Goal: Information Seeking & Learning: Learn about a topic

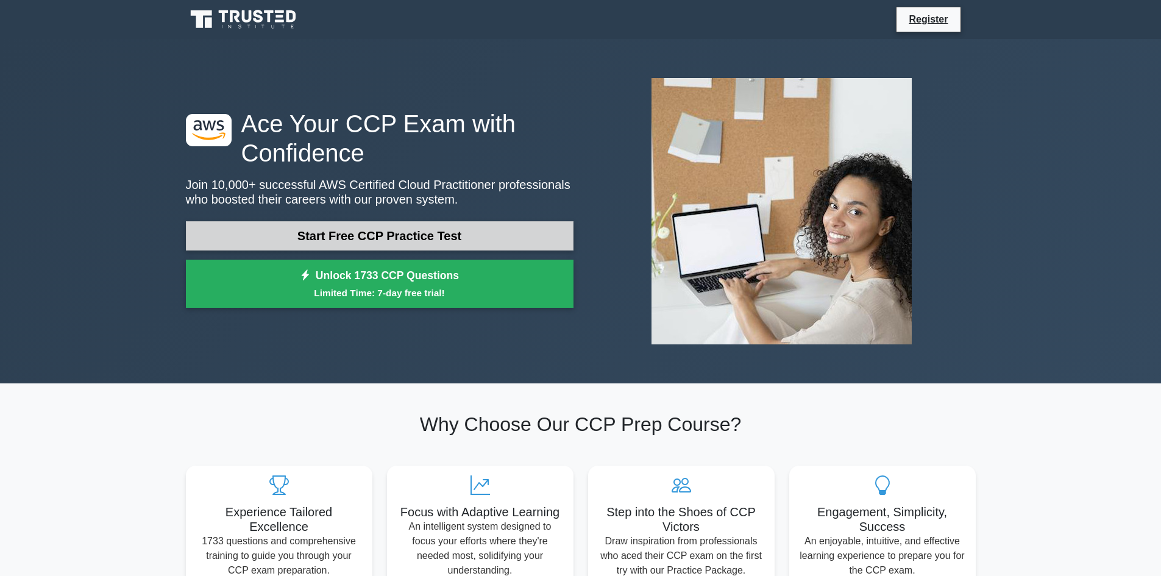
click at [352, 238] on link "Start Free CCP Practice Test" at bounding box center [379, 235] width 387 height 29
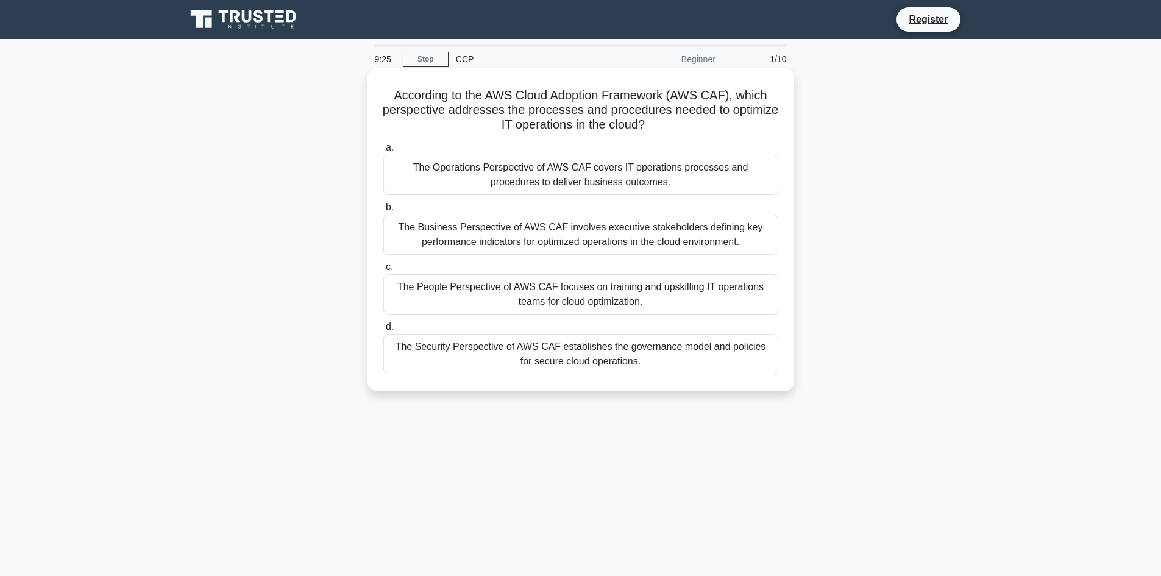
click at [501, 387] on div "According to the AWS Cloud Adoption Framework (AWS CAF), which perspective addr…" at bounding box center [580, 229] width 426 height 323
click at [501, 370] on div "The Security Perspective of AWS CAF establishes the governance model and polici…" at bounding box center [580, 354] width 395 height 40
click at [383, 331] on input "d. The Security Perspective of AWS CAF establishes the governance model and pol…" at bounding box center [383, 327] width 0 height 8
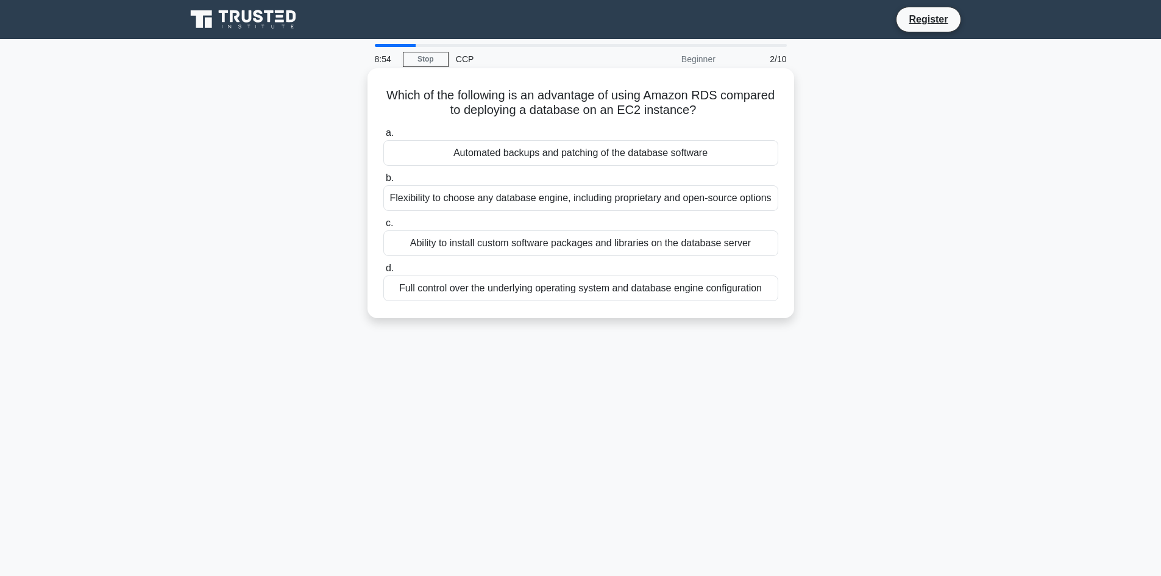
click at [436, 294] on div "Full control over the underlying operating system and database engine configura…" at bounding box center [580, 288] width 395 height 26
click at [383, 272] on input "d. Full control over the underlying operating system and database engine config…" at bounding box center [383, 268] width 0 height 8
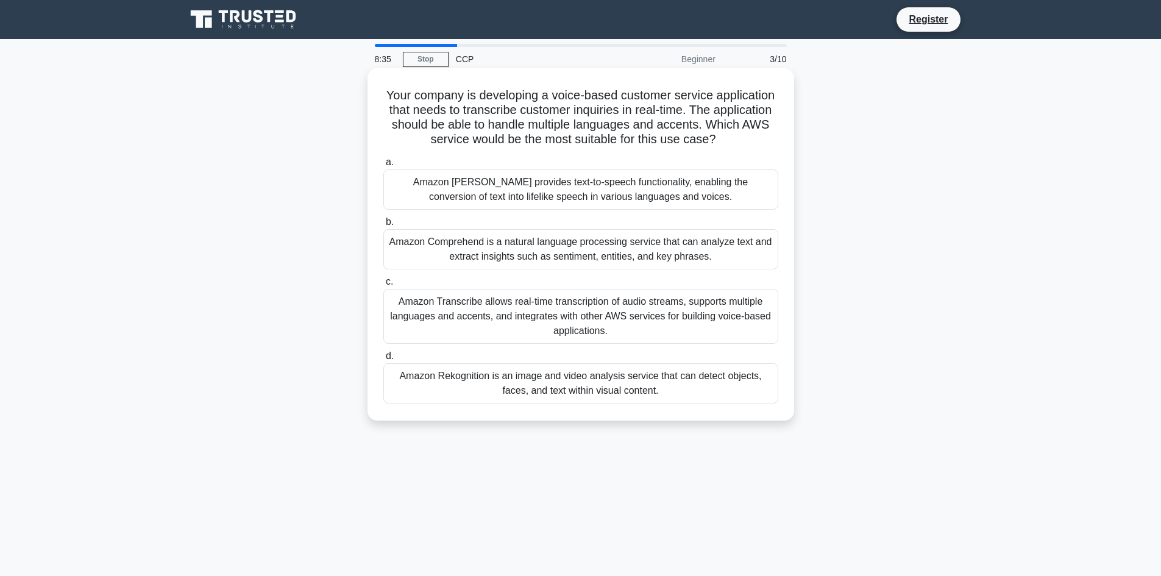
click at [456, 338] on div "Amazon Transcribe allows real-time transcription of audio streams, supports mul…" at bounding box center [580, 316] width 395 height 55
click at [383, 286] on input "c. Amazon Transcribe allows real-time transcription of audio streams, supports …" at bounding box center [383, 282] width 0 height 8
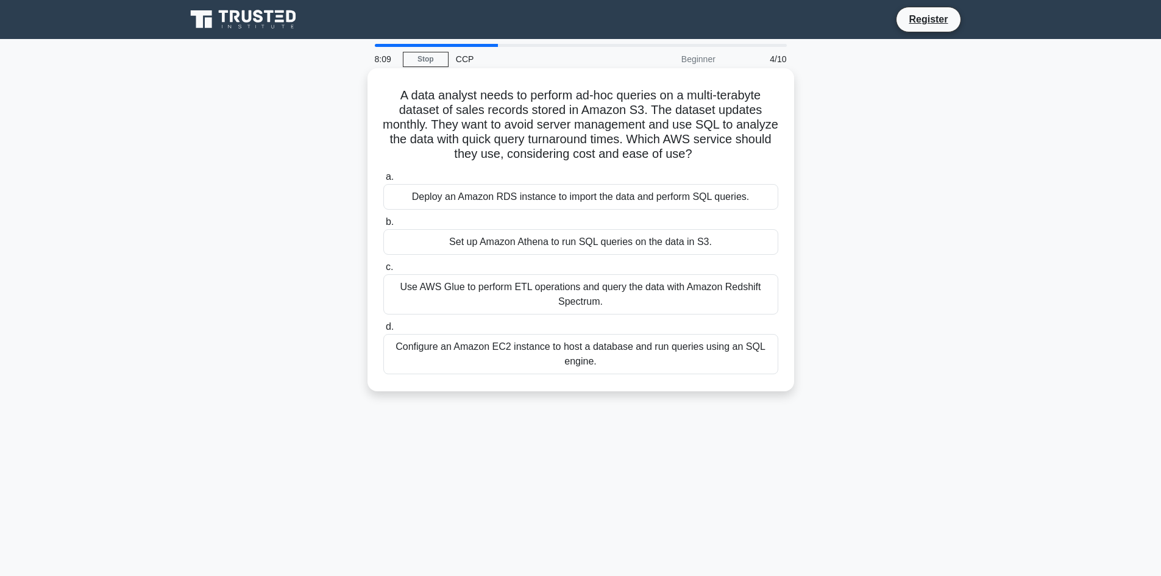
click at [467, 247] on div "Set up Amazon Athena to run SQL queries on the data in S3." at bounding box center [580, 242] width 395 height 26
click at [383, 226] on input "b. Set up Amazon Athena to run SQL queries on the data in S3." at bounding box center [383, 222] width 0 height 8
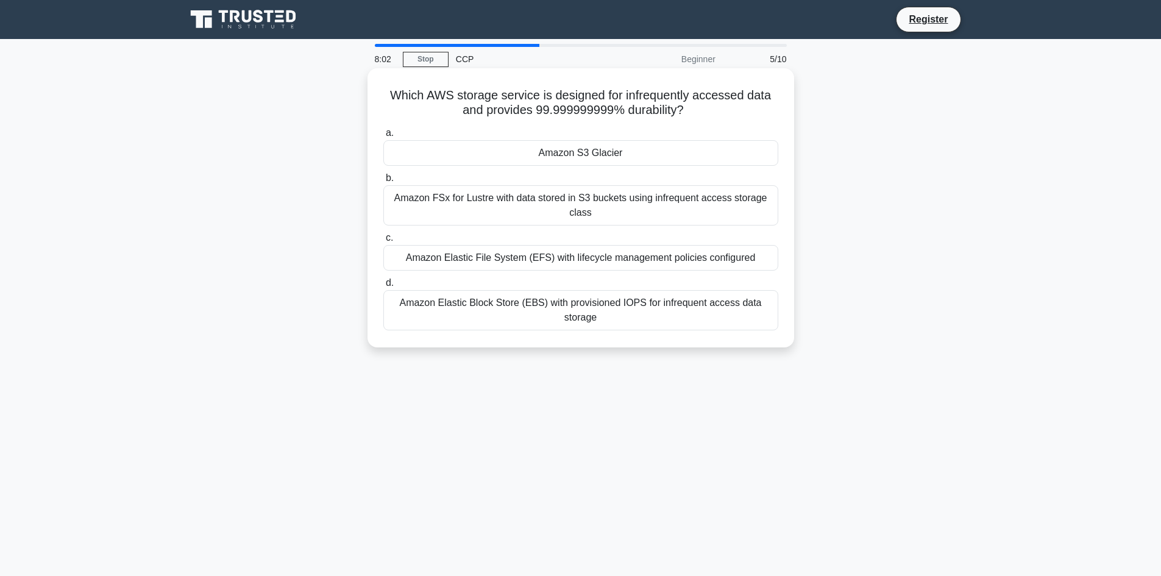
click at [647, 112] on h5 "Which AWS storage service is designed for infrequently accessed data and provid…" at bounding box center [580, 103] width 397 height 30
copy h5 "durability"
click at [639, 118] on div at bounding box center [639, 118] width 0 height 0
click at [433, 121] on div "Which AWS storage service is designed for infrequently accessed data and provid…" at bounding box center [580, 207] width 417 height 269
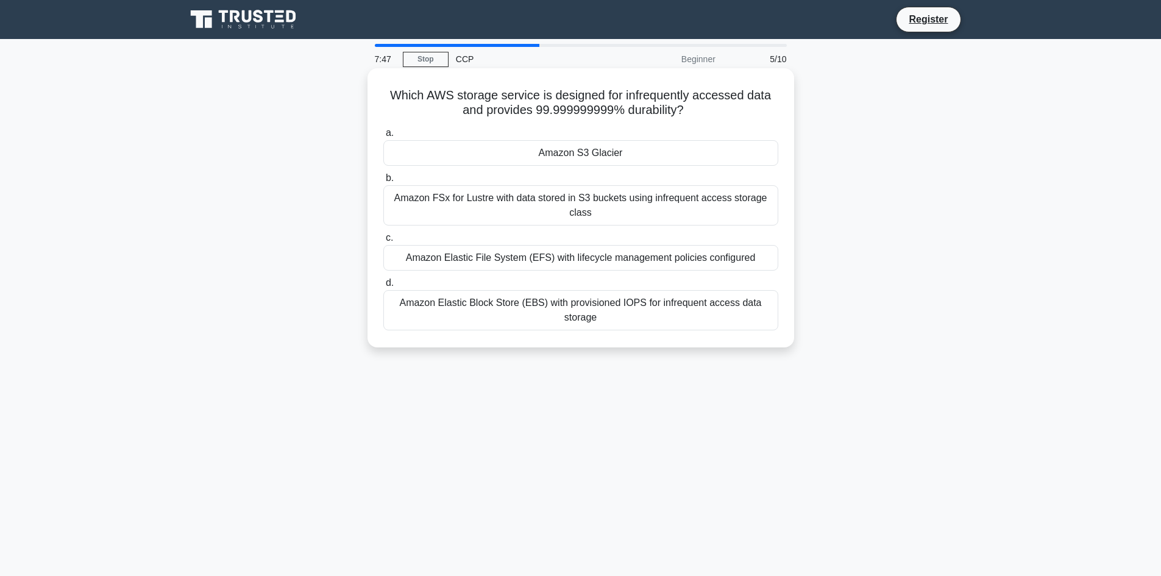
click at [481, 312] on div "Amazon Elastic Block Store (EBS) with provisioned IOPS for infrequent access da…" at bounding box center [580, 310] width 395 height 40
click at [383, 287] on input "d. Amazon Elastic Block Store (EBS) with provisioned IOPS for infrequent access…" at bounding box center [383, 283] width 0 height 8
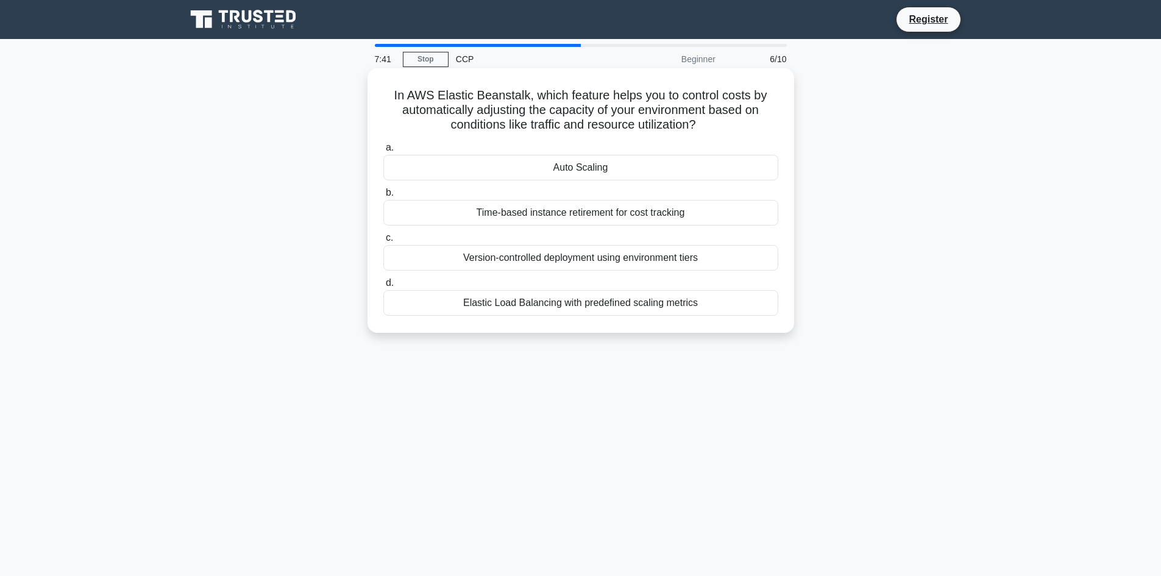
click at [487, 258] on div "Version-controlled deployment using environment tiers" at bounding box center [580, 258] width 395 height 26
click at [383, 242] on input "c. Version-controlled deployment using environment tiers" at bounding box center [383, 238] width 0 height 8
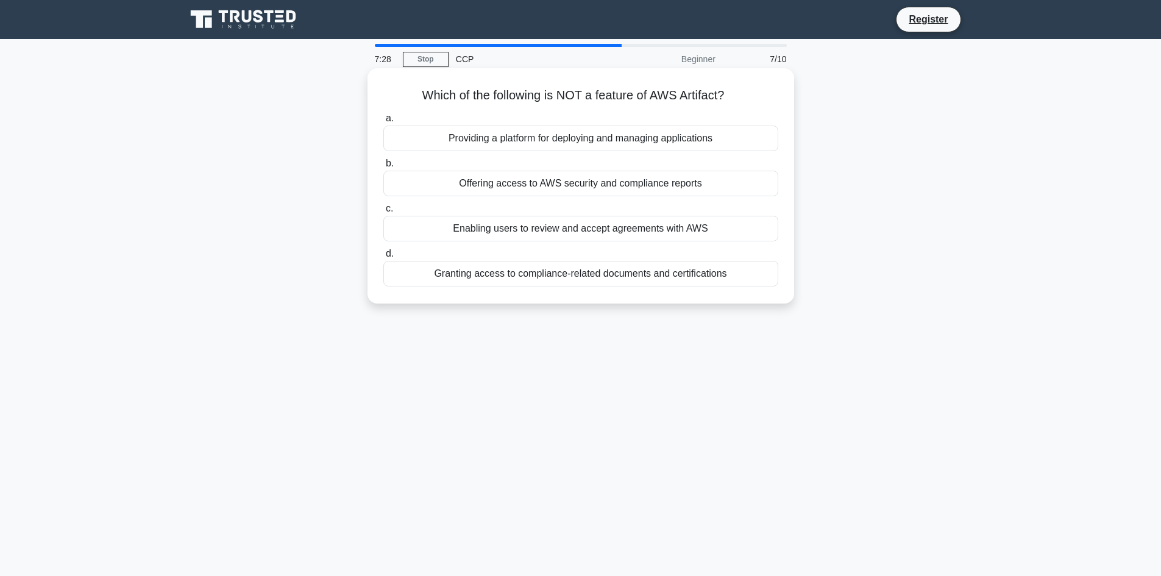
click at [451, 275] on div "Granting access to compliance-related documents and certifications" at bounding box center [580, 274] width 395 height 26
click at [383, 258] on input "d. Granting access to compliance-related documents and certifications" at bounding box center [383, 254] width 0 height 8
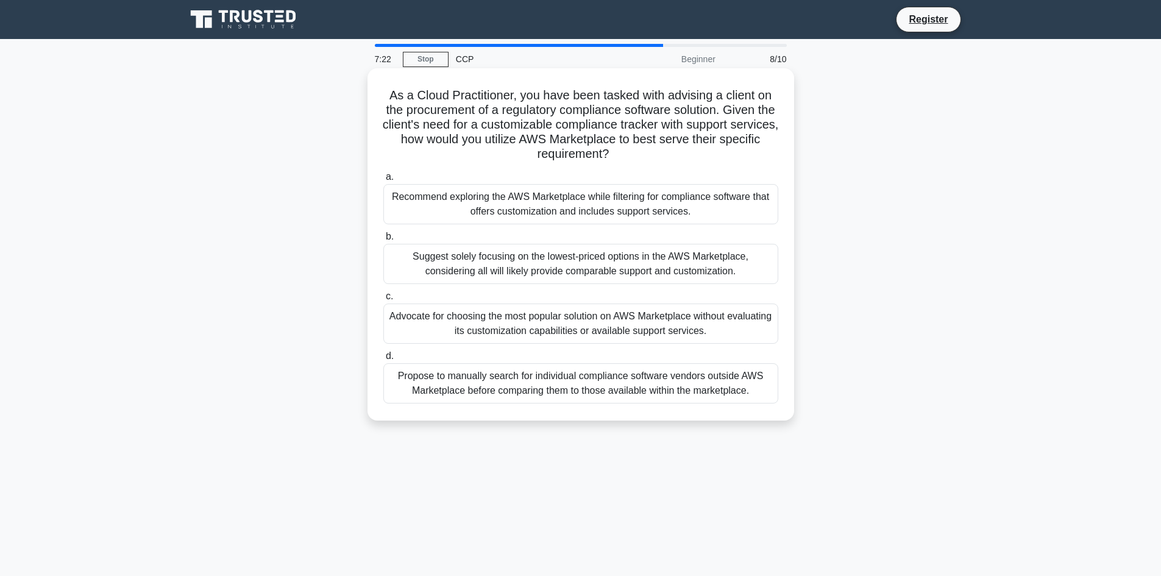
click at [445, 381] on div "Propose to manually search for individual compliance software vendors outside A…" at bounding box center [580, 383] width 395 height 40
click at [383, 360] on input "d. Propose to manually search for individual compliance software vendors outsid…" at bounding box center [383, 356] width 0 height 8
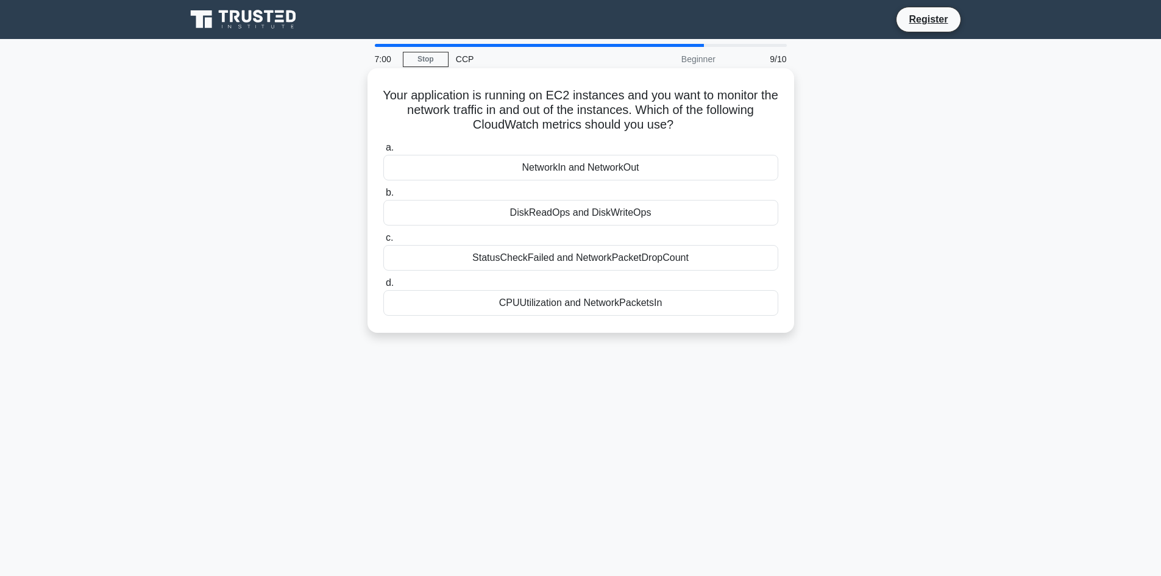
click at [456, 257] on div "StatusCheckFailed and NetworkPacketDropCount" at bounding box center [580, 258] width 395 height 26
click at [383, 242] on input "c. StatusCheckFailed and NetworkPacketDropCount" at bounding box center [383, 238] width 0 height 8
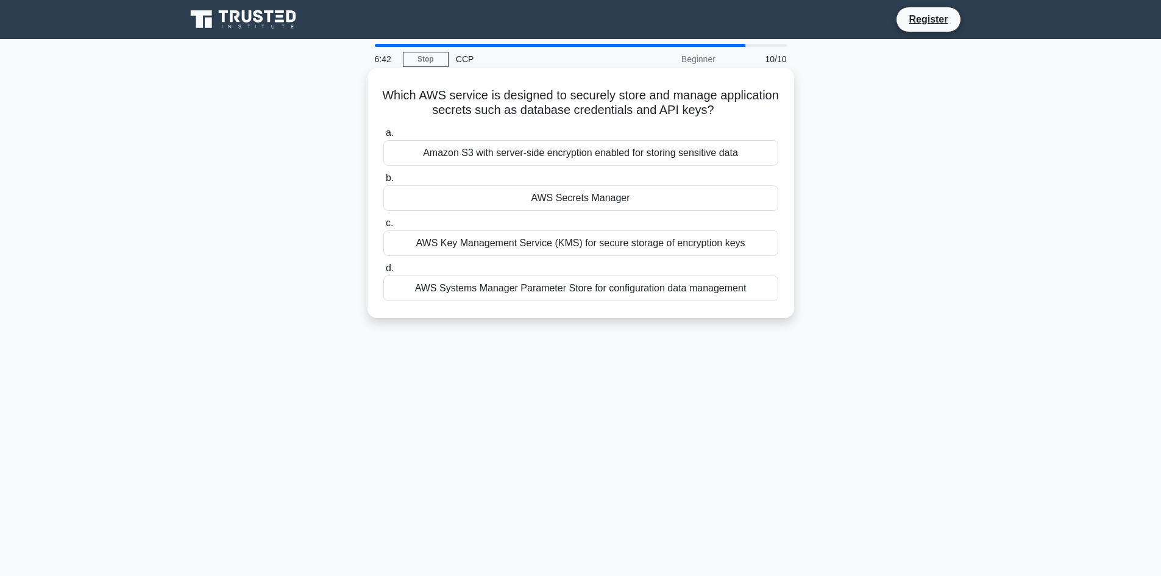
click at [470, 291] on div "AWS Systems Manager Parameter Store for configuration data management" at bounding box center [580, 288] width 395 height 26
click at [383, 272] on input "d. AWS Systems Manager Parameter Store for configuration data management" at bounding box center [383, 268] width 0 height 8
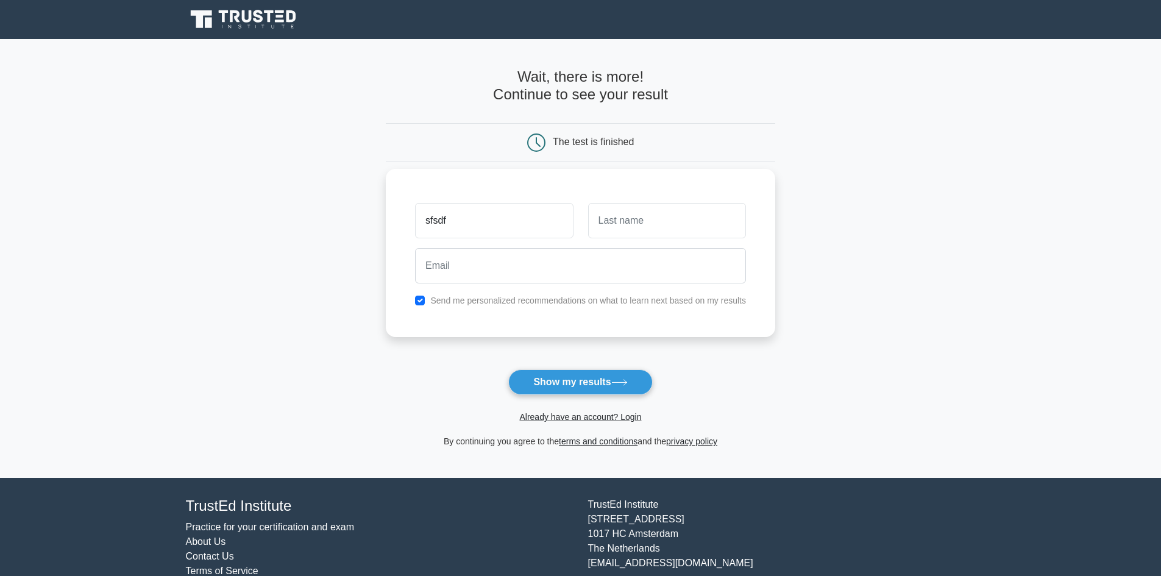
type input "sfsdf"
click at [621, 220] on input "text" at bounding box center [667, 220] width 158 height 35
type input "sdfsdf"
click at [525, 260] on input "email" at bounding box center [580, 265] width 331 height 35
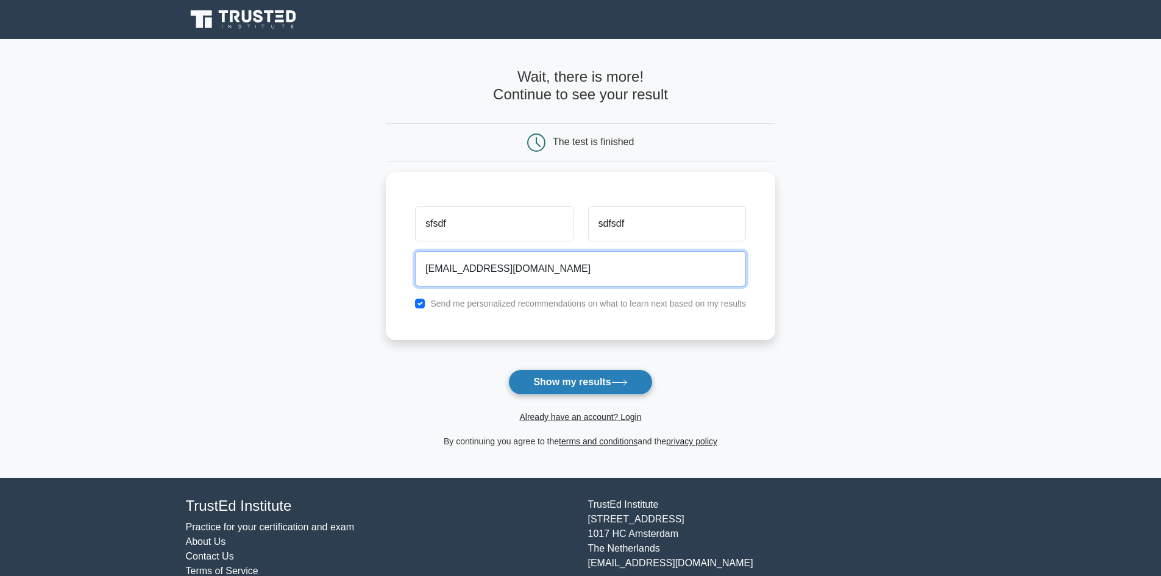
type input "[EMAIL_ADDRESS][DOMAIN_NAME]"
click at [508, 369] on button "Show my results" at bounding box center [580, 382] width 144 height 26
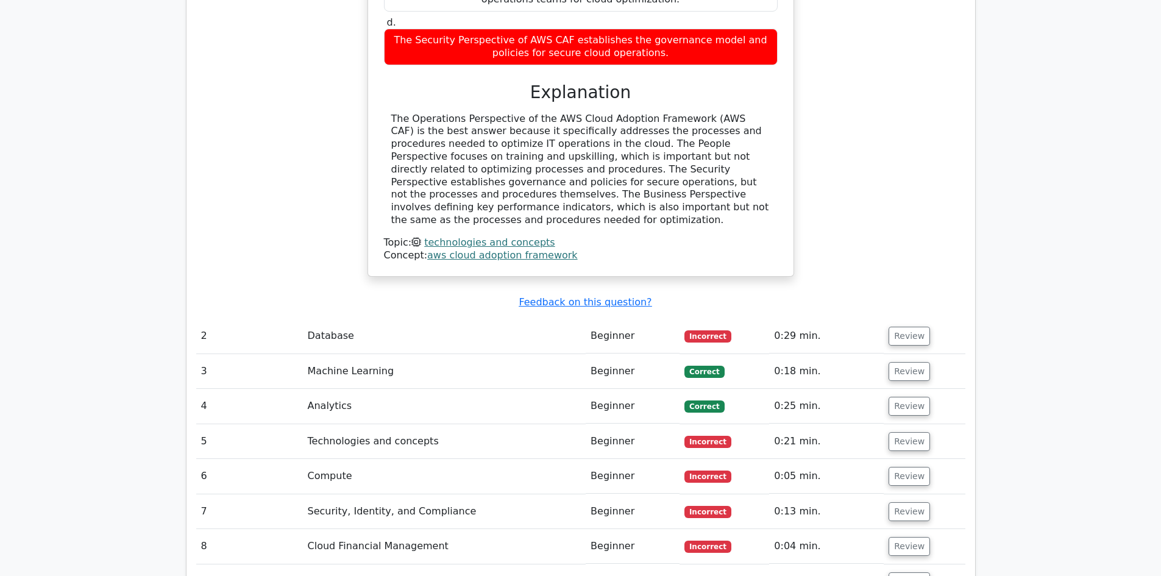
scroll to position [1340, 0]
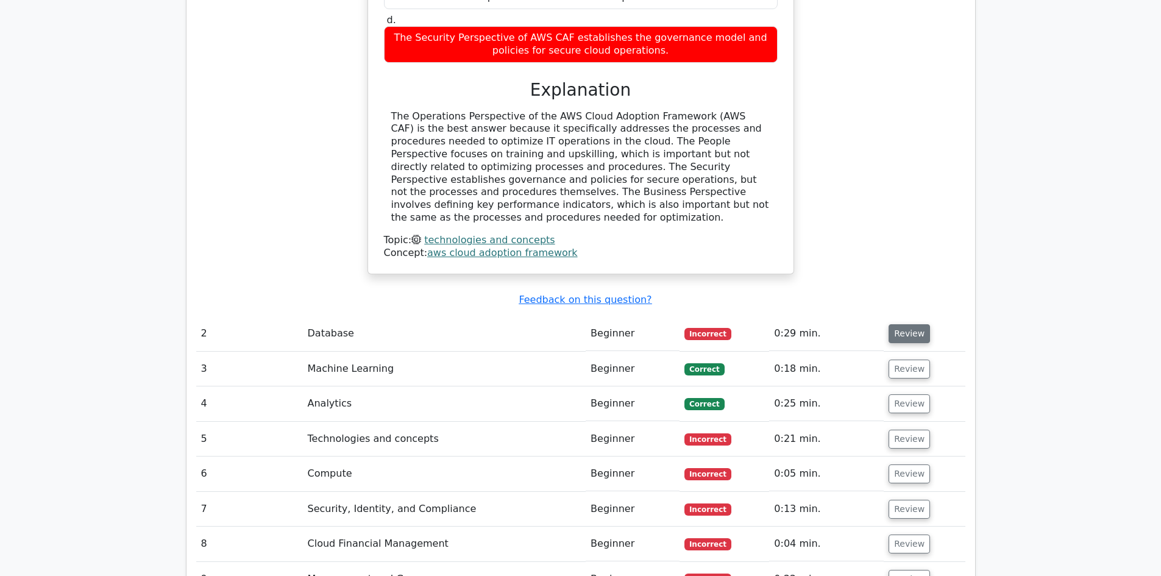
click at [893, 324] on button "Review" at bounding box center [908, 333] width 41 height 19
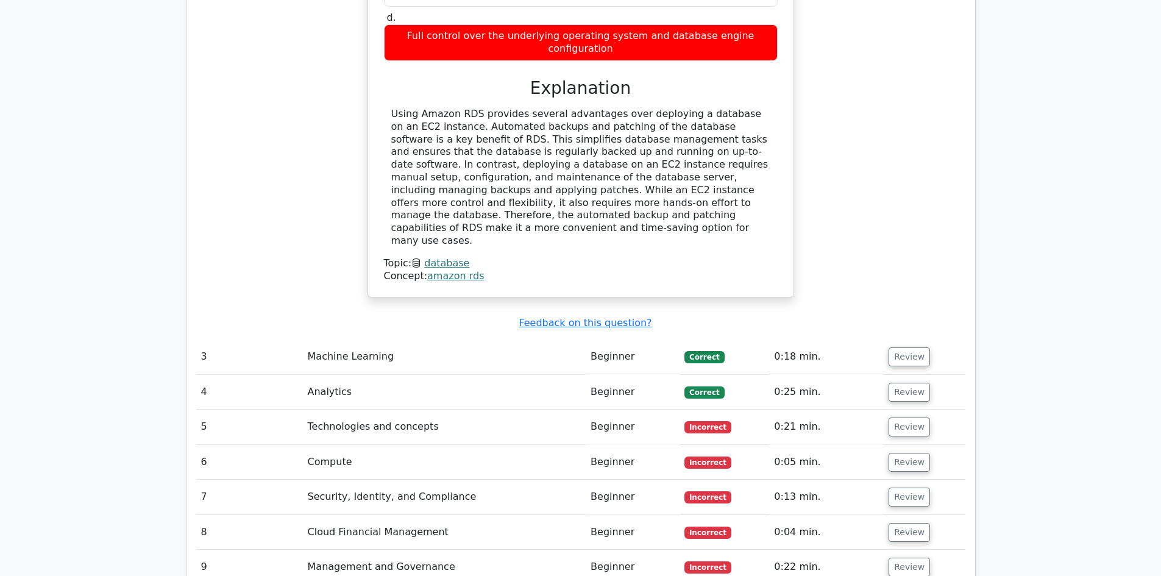
scroll to position [1889, 0]
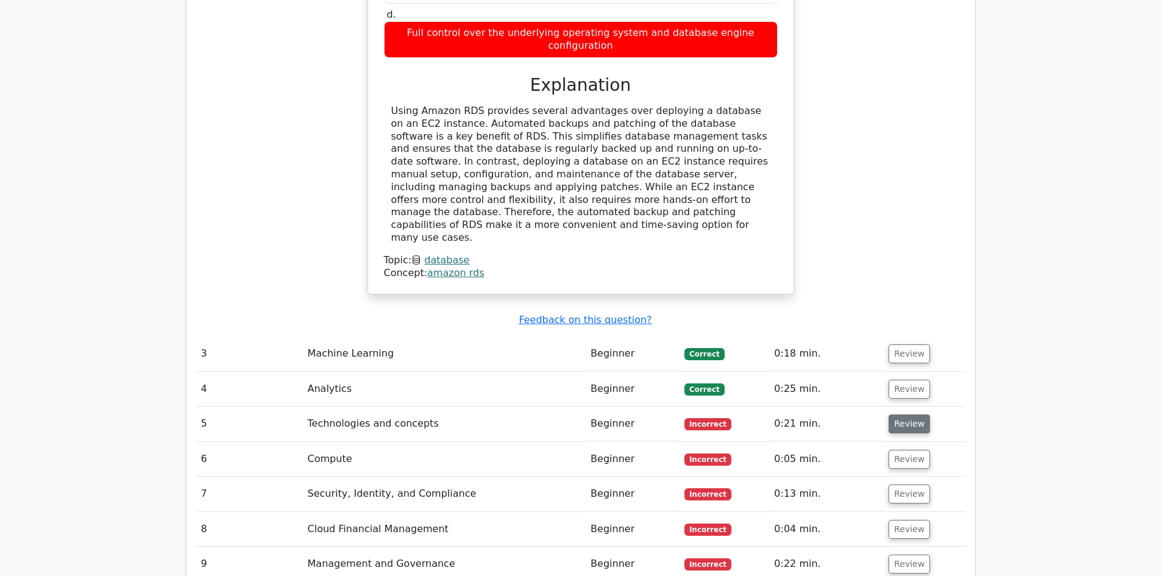
click at [893, 414] on button "Review" at bounding box center [908, 423] width 41 height 19
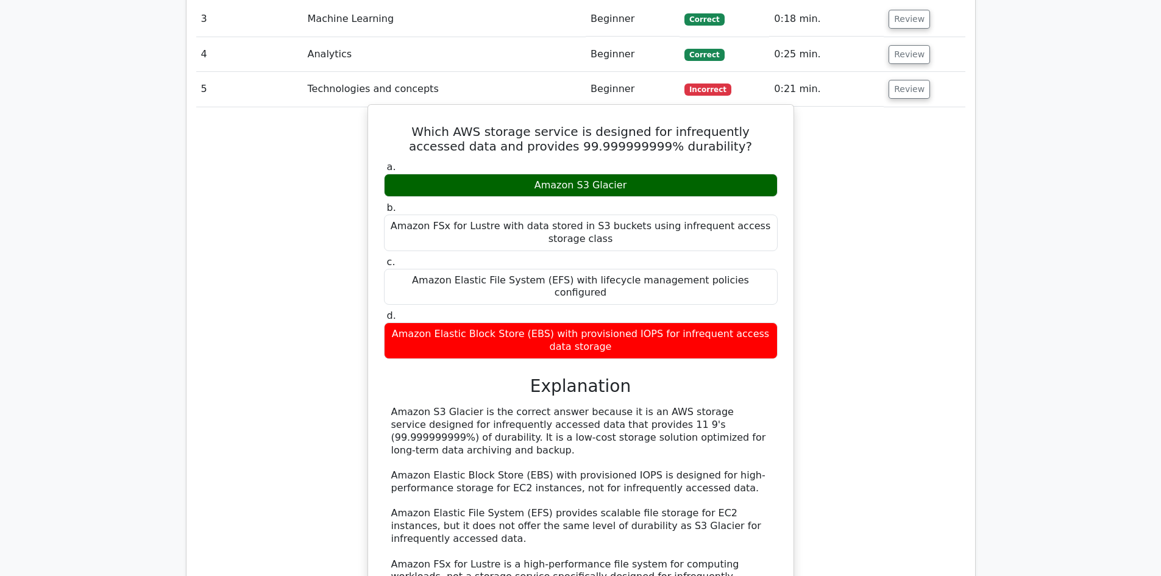
scroll to position [2315, 0]
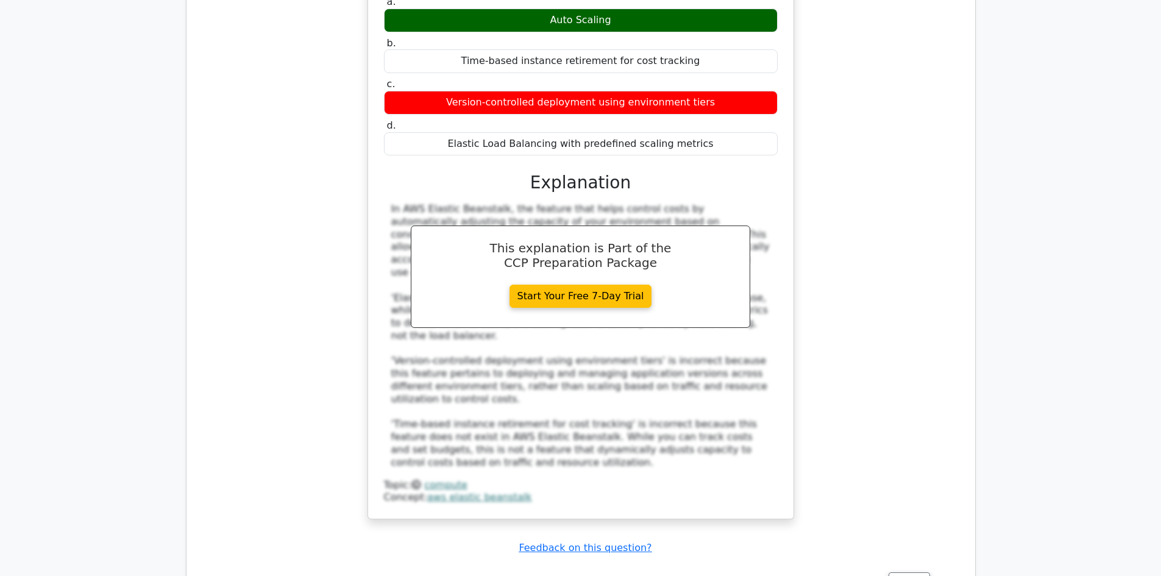
scroll to position [3046, 0]
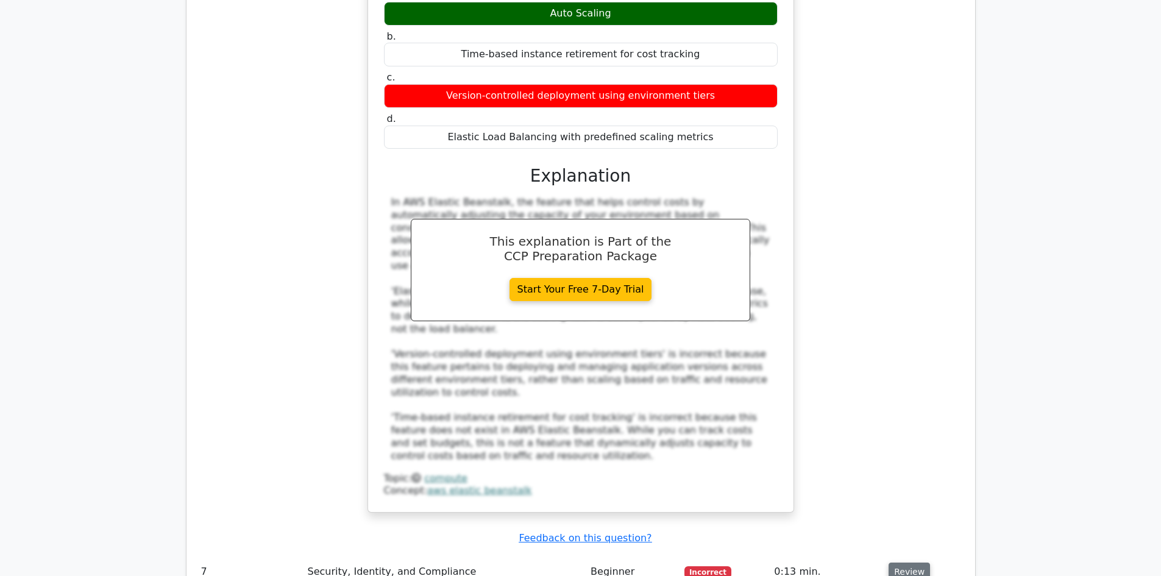
click at [911, 562] on button "Review" at bounding box center [908, 571] width 41 height 19
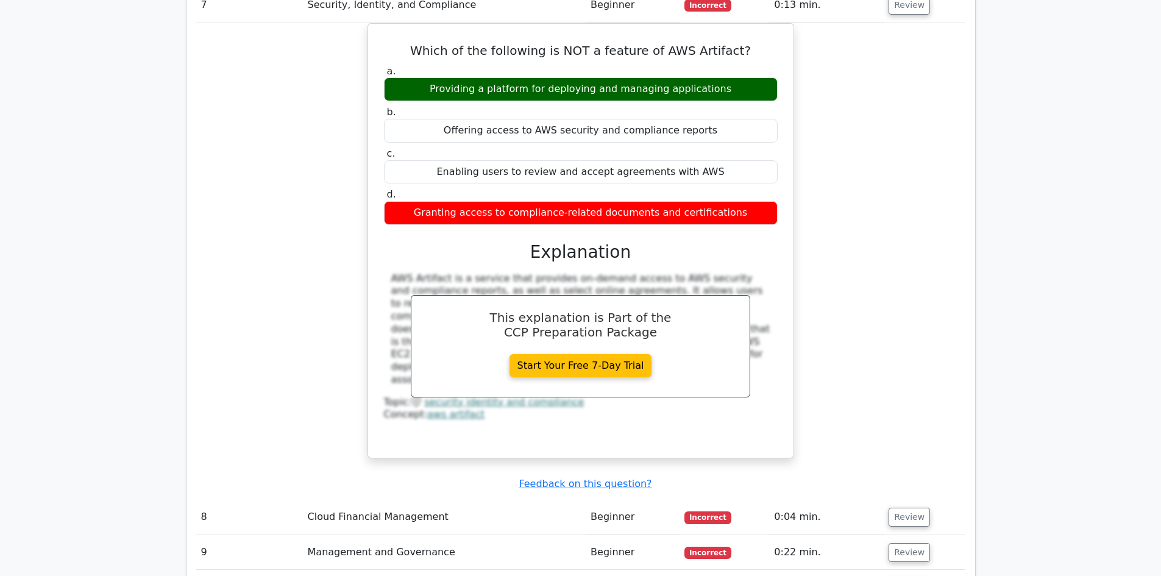
scroll to position [3595, 0]
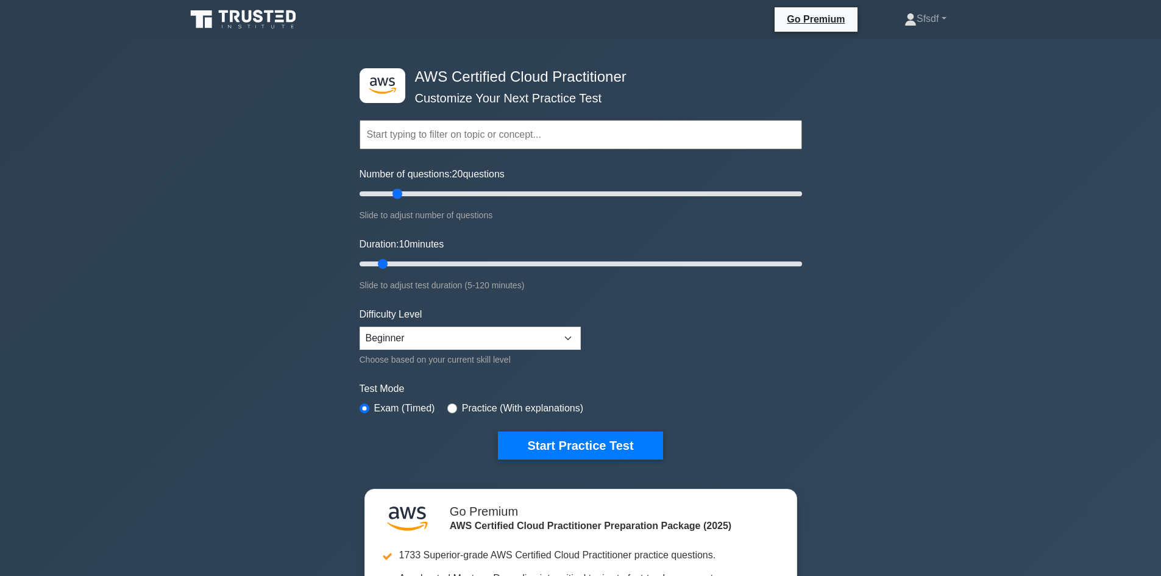
drag, startPoint x: 374, startPoint y: 191, endPoint x: 400, endPoint y: 195, distance: 26.5
type input "20"
click at [400, 195] on input "Number of questions: 20 questions" at bounding box center [580, 193] width 442 height 15
click at [403, 329] on select "Beginner Intermediate Expert" at bounding box center [469, 338] width 221 height 23
select select "intermediate"
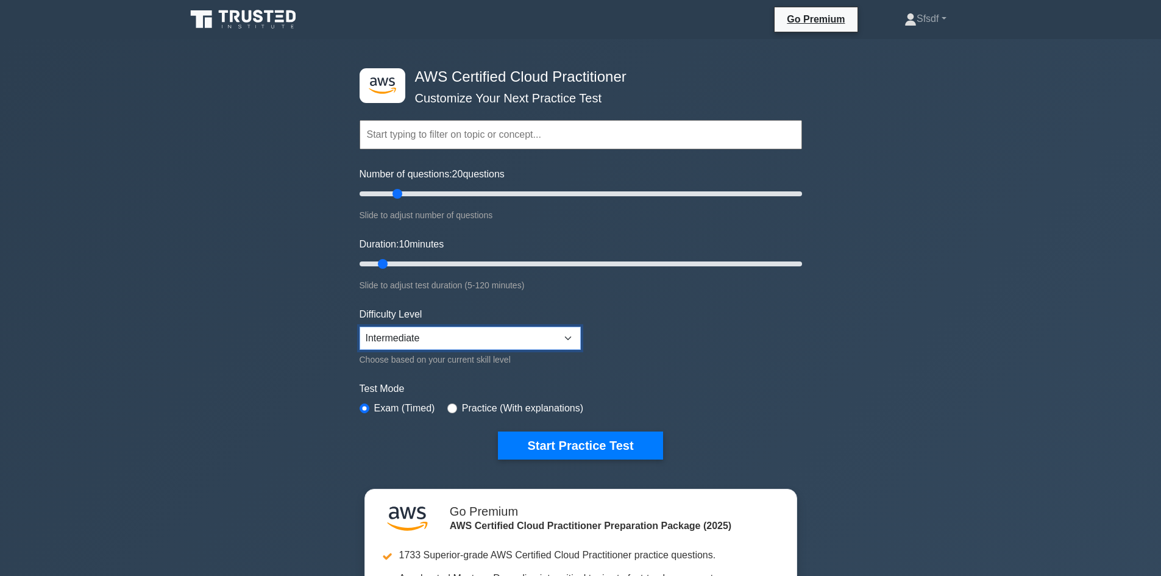
click at [359, 327] on select "Beginner Intermediate Expert" at bounding box center [469, 338] width 221 height 23
click at [529, 450] on button "Start Practice Test" at bounding box center [580, 445] width 165 height 28
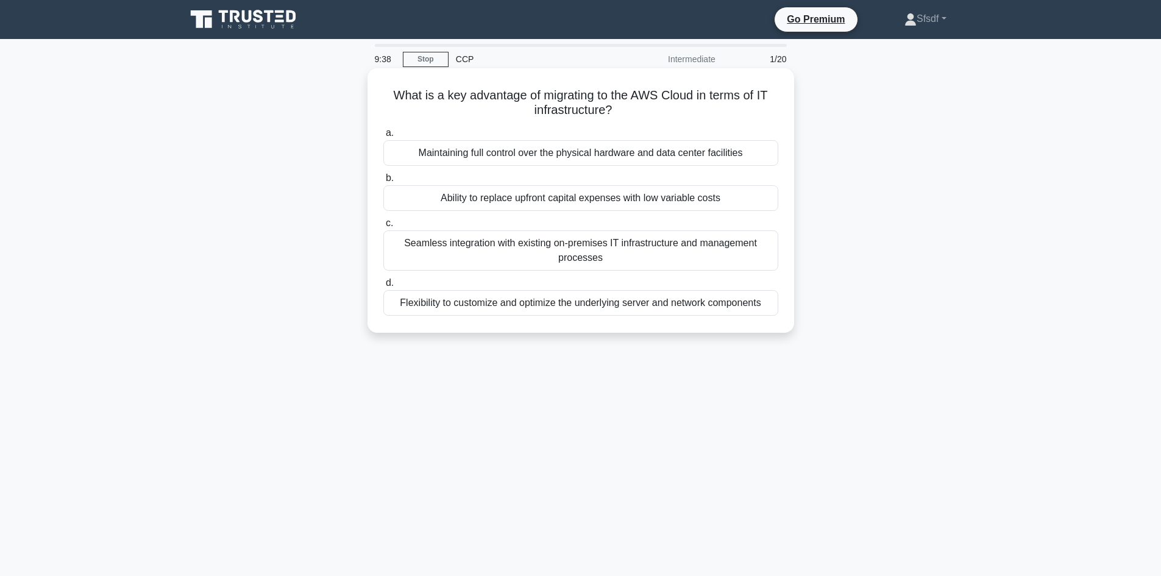
click at [499, 305] on div "Flexibility to customize and optimize the underlying server and network compone…" at bounding box center [580, 303] width 395 height 26
click at [383, 287] on input "d. Flexibility to customize and optimize the underlying server and network comp…" at bounding box center [383, 283] width 0 height 8
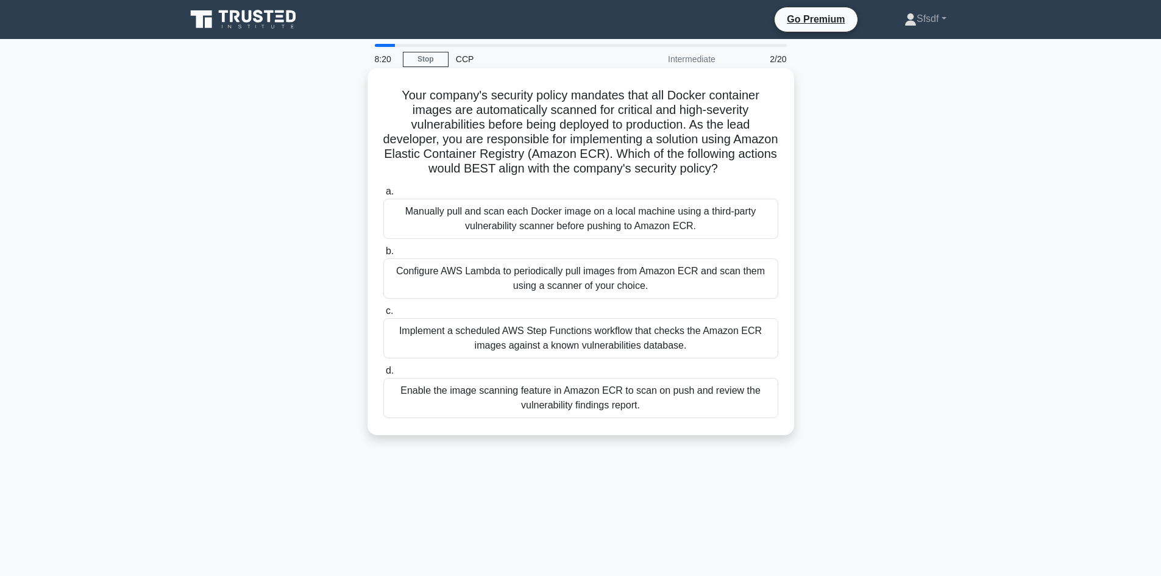
click at [455, 239] on div "Manually pull and scan each Docker image on a local machine using a third-party…" at bounding box center [580, 219] width 395 height 40
click at [383, 196] on input "a. Manually pull and scan each Docker image on a local machine using a third-pa…" at bounding box center [383, 192] width 0 height 8
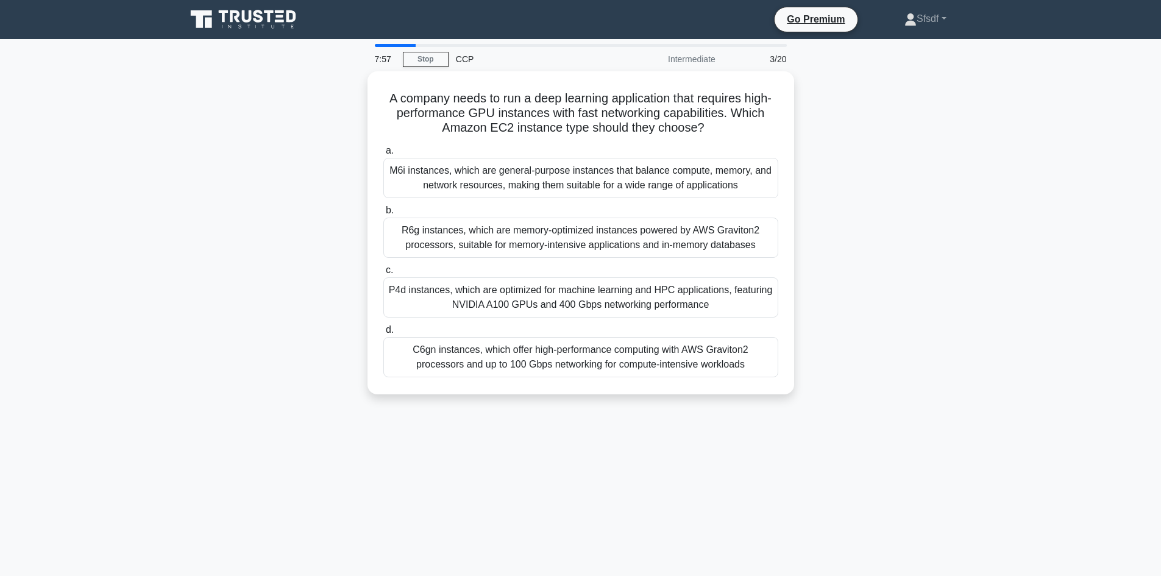
click at [349, 239] on div "A company needs to run a deep learning application that requires high-performan…" at bounding box center [581, 240] width 804 height 338
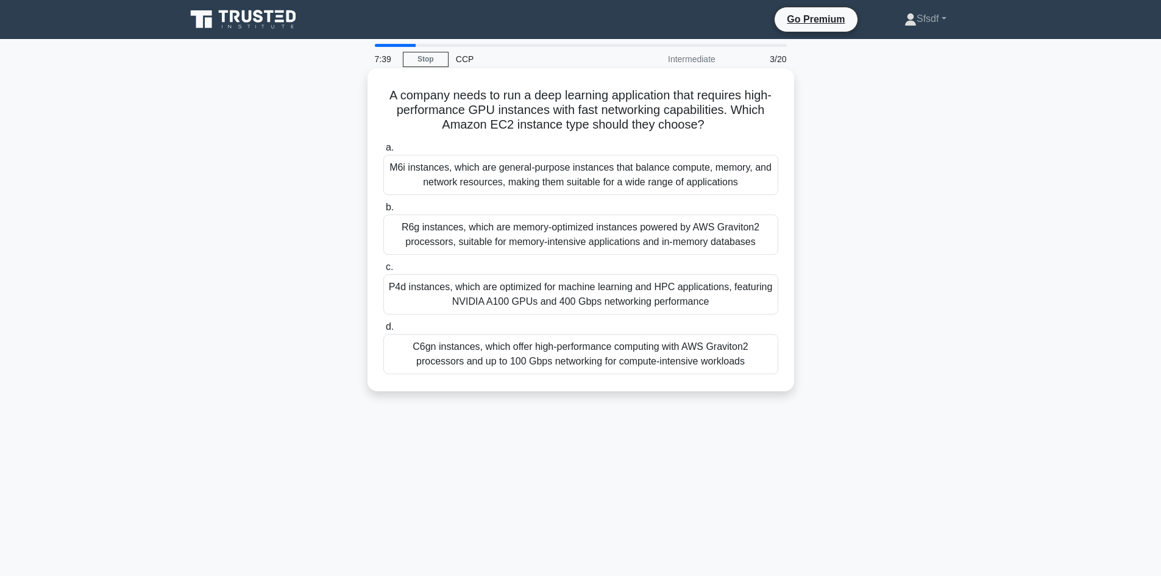
click at [671, 112] on h5 "A company needs to run a deep learning application that requires high-performan…" at bounding box center [580, 110] width 397 height 45
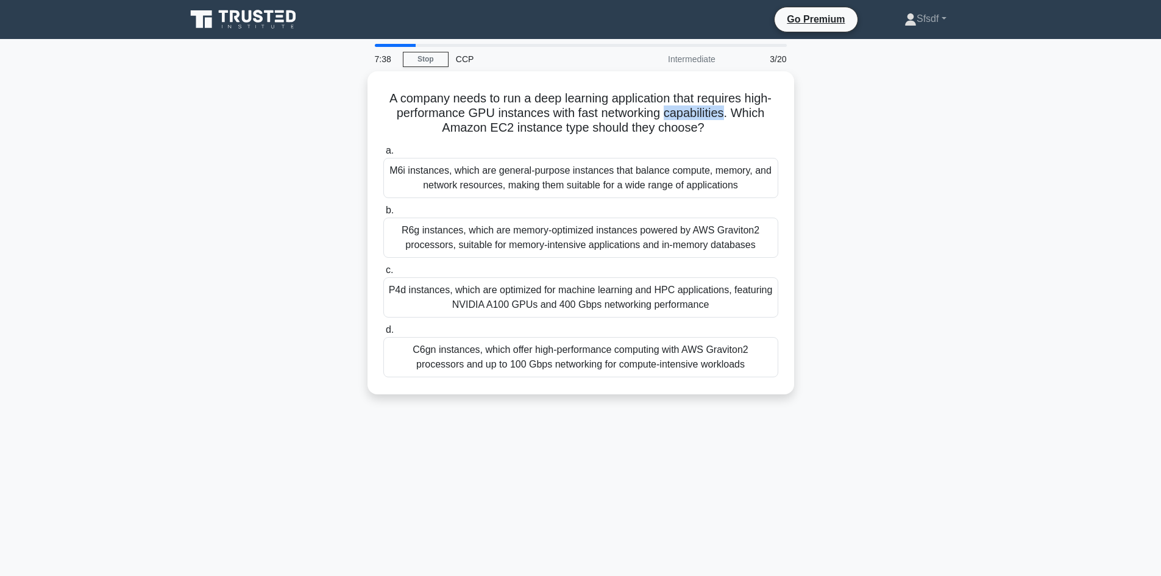
click at [663, 118] on div at bounding box center [663, 118] width 0 height 0
click at [812, 161] on div "A company needs to run a deep learning application that requires high-performan…" at bounding box center [581, 240] width 804 height 338
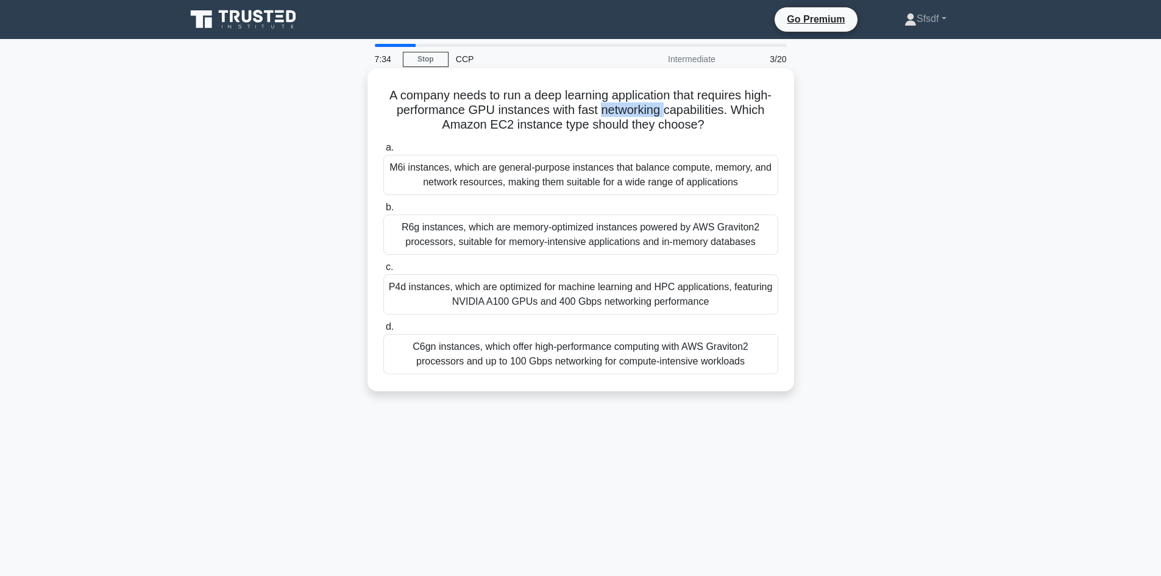
drag, startPoint x: 599, startPoint y: 112, endPoint x: 666, endPoint y: 116, distance: 67.1
click at [666, 116] on h5 "A company needs to run a deep learning application that requires high-performan…" at bounding box center [580, 110] width 397 height 45
click at [611, 118] on h5 "A company needs to run a deep learning application that requires high-performan…" at bounding box center [580, 110] width 397 height 45
drag, startPoint x: 576, startPoint y: 111, endPoint x: 698, endPoint y: 115, distance: 121.9
click at [698, 115] on h5 "A company needs to run a deep learning application that requires high-performan…" at bounding box center [580, 110] width 397 height 45
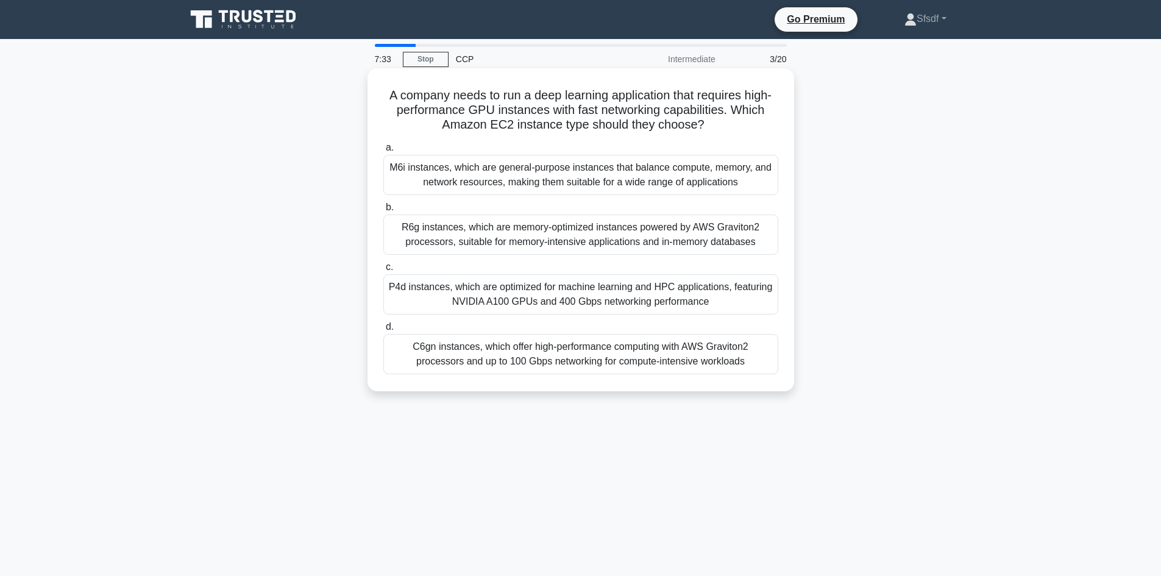
click at [704, 113] on h5 "A company needs to run a deep learning application that requires high-performan…" at bounding box center [580, 110] width 397 height 45
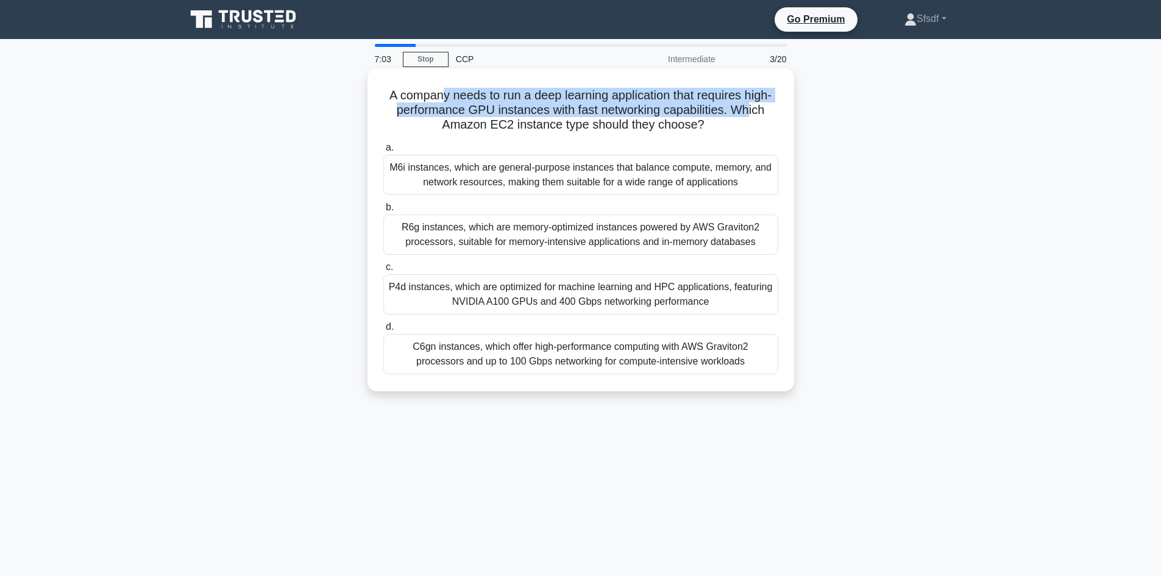
drag, startPoint x: 439, startPoint y: 98, endPoint x: 750, endPoint y: 117, distance: 311.9
click at [750, 117] on h5 "A company needs to run a deep learning application that requires high-performan…" at bounding box center [580, 110] width 397 height 45
click at [559, 104] on h5 "A company needs to run a deep learning application that requires high-performan…" at bounding box center [580, 110] width 397 height 45
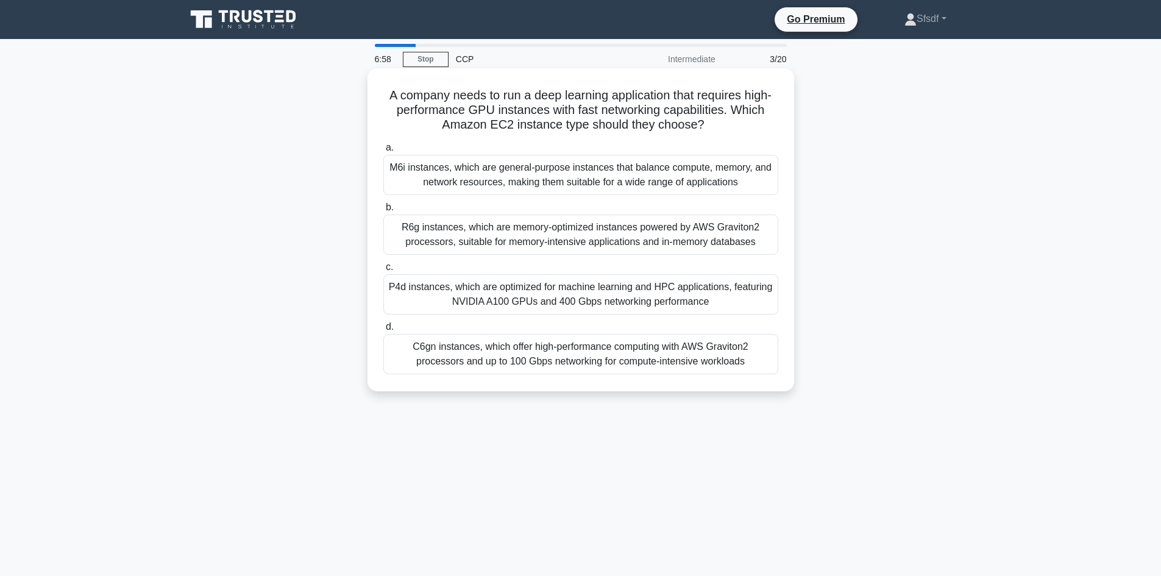
click at [710, 295] on div "P4d instances, which are optimized for machine learning and HPC applications, f…" at bounding box center [580, 294] width 395 height 40
click at [383, 271] on input "c. P4d instances, which are optimized for machine learning and HPC applications…" at bounding box center [383, 267] width 0 height 8
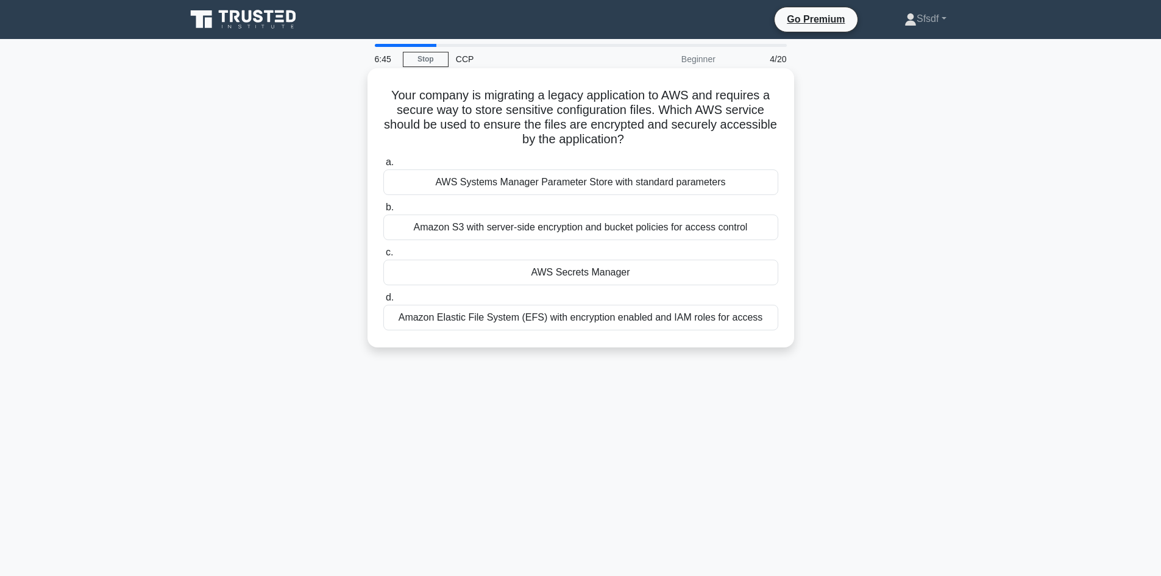
click at [486, 108] on h5 "Your company is migrating a legacy application to AWS and requires a secure way…" at bounding box center [580, 118] width 397 height 60
click at [525, 108] on h5 "Your company is migrating a legacy application to AWS and requires a secure way…" at bounding box center [580, 118] width 397 height 60
click at [581, 113] on h5 "Your company is migrating a legacy application to AWS and requires a secure way…" at bounding box center [580, 118] width 397 height 60
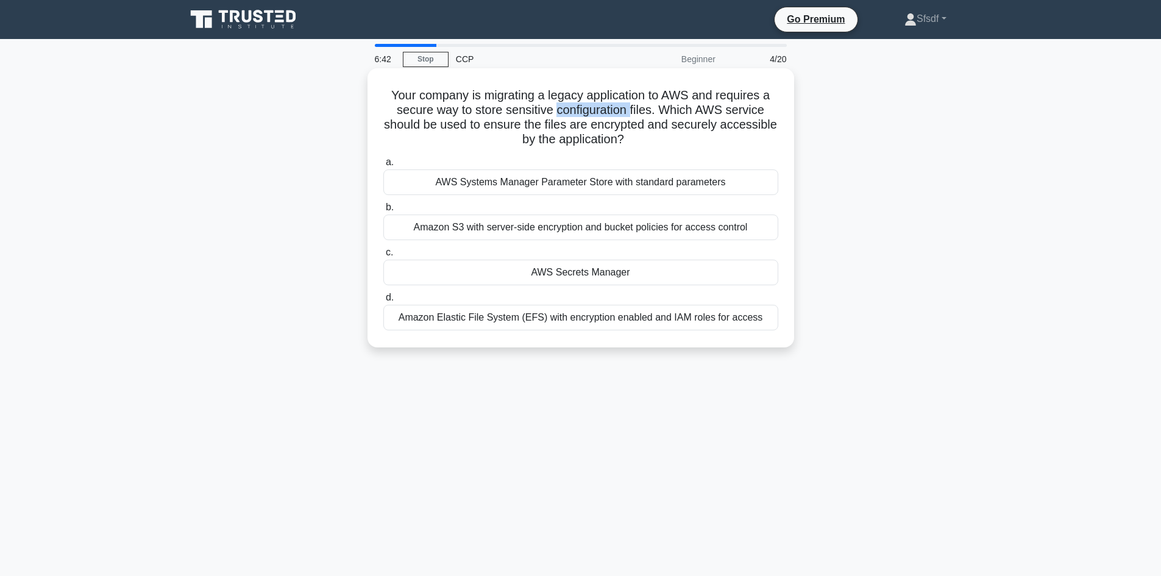
click at [581, 113] on h5 "Your company is migrating a legacy application to AWS and requires a secure way…" at bounding box center [580, 118] width 397 height 60
click at [650, 113] on h5 "Your company is migrating a legacy application to AWS and requires a secure way…" at bounding box center [580, 118] width 397 height 60
drag, startPoint x: 659, startPoint y: 112, endPoint x: 490, endPoint y: 111, distance: 168.8
click at [490, 111] on h5 "Your company is migrating a legacy application to AWS and requires a secure way…" at bounding box center [580, 118] width 397 height 60
click at [739, 114] on h5 "Your company is migrating a legacy application to AWS and requires a secure way…" at bounding box center [580, 118] width 397 height 60
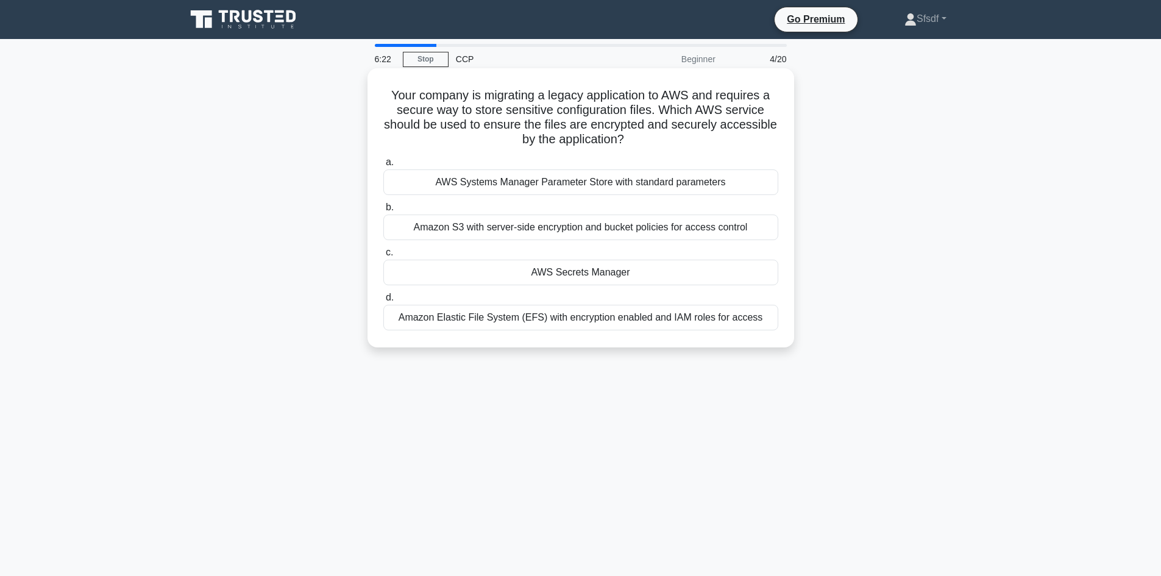
click at [601, 232] on div "Amazon S3 with server-side encryption and bucket policies for access control" at bounding box center [580, 227] width 395 height 26
click at [383, 211] on input "b. Amazon S3 with server-side encryption and bucket policies for access control" at bounding box center [383, 207] width 0 height 8
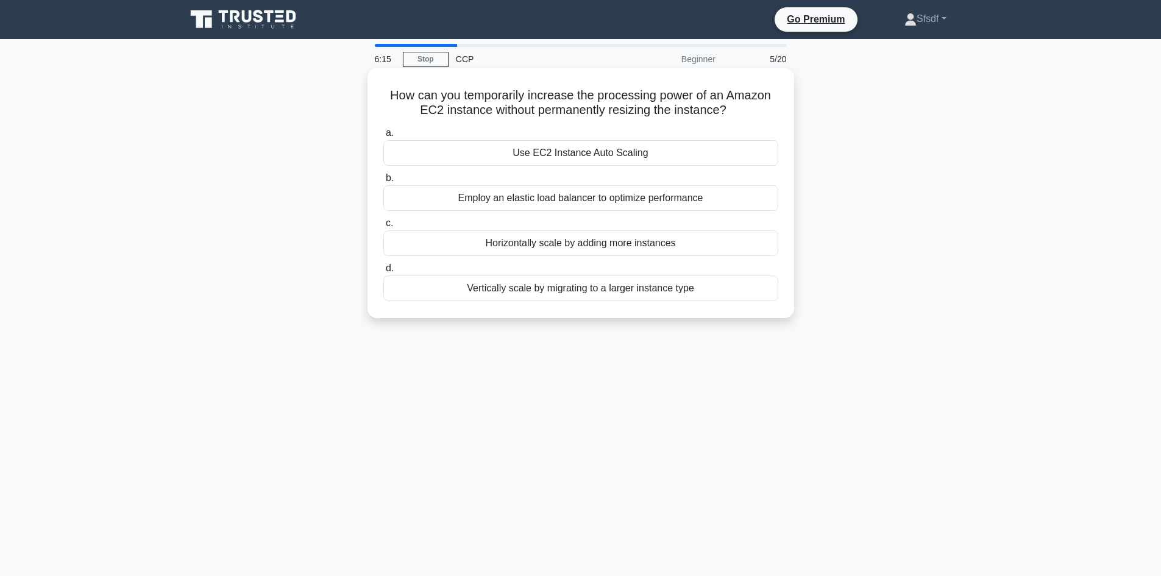
click at [515, 100] on h5 "How can you temporarily increase the processing power of an Amazon EC2 instance…" at bounding box center [580, 103] width 397 height 30
click at [497, 101] on h5 "How can you temporarily increase the processing power of an Amazon EC2 instance…" at bounding box center [580, 103] width 397 height 30
click at [550, 104] on h5 "How can you temporarily increase the processing power of an Amazon EC2 instance…" at bounding box center [580, 103] width 397 height 30
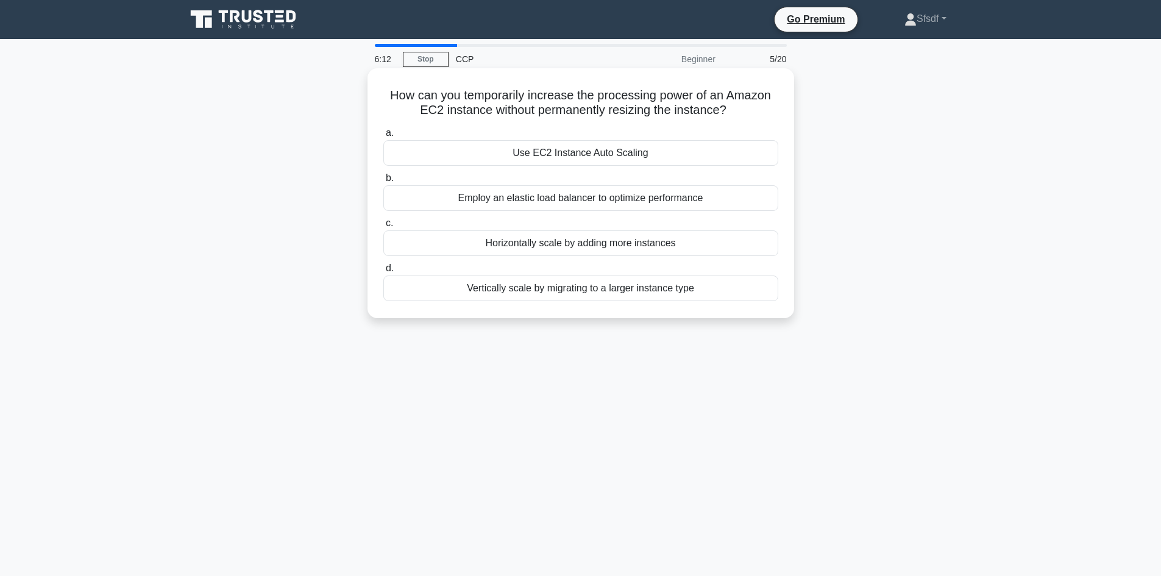
click at [509, 96] on h5 "How can you temporarily increase the processing power of an Amazon EC2 instance…" at bounding box center [580, 103] width 397 height 30
click at [562, 96] on h5 "How can you temporarily increase the processing power of an Amazon EC2 instance…" at bounding box center [580, 103] width 397 height 30
click at [633, 99] on h5 "How can you temporarily increase the processing power of an Amazon EC2 instance…" at bounding box center [580, 103] width 397 height 30
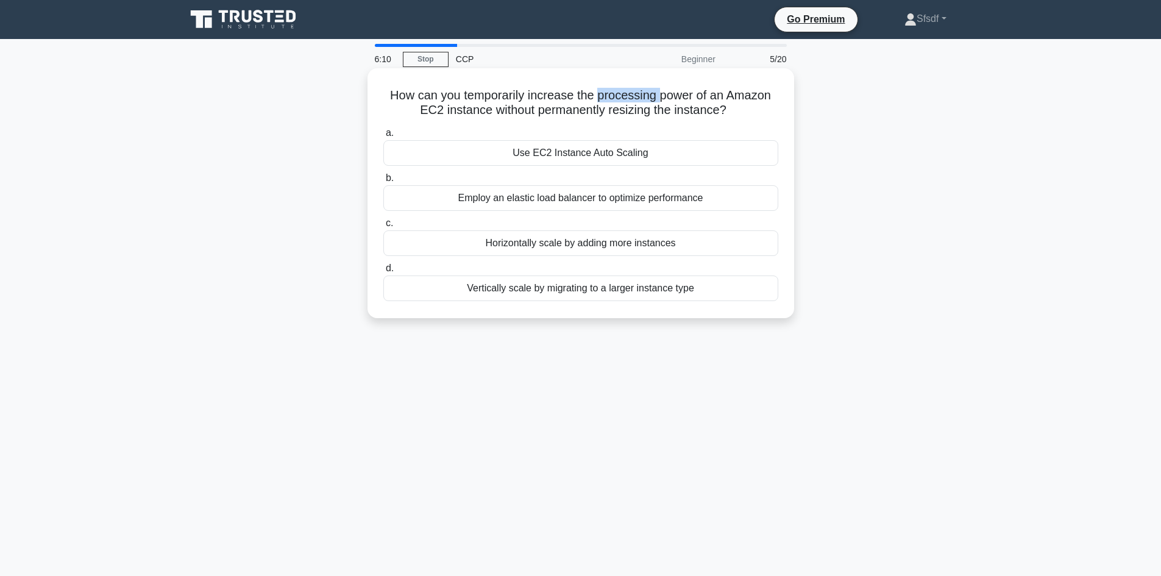
click at [633, 99] on h5 "How can you temporarily increase the processing power of an Amazon EC2 instance…" at bounding box center [580, 103] width 397 height 30
drag, startPoint x: 442, startPoint y: 108, endPoint x: 598, endPoint y: 104, distance: 155.4
click at [598, 104] on h5 "How can you temporarily increase the processing power of an Amazon EC2 instance…" at bounding box center [580, 103] width 397 height 30
click at [720, 110] on h5 "How can you temporarily increase the processing power of an Amazon EC2 instance…" at bounding box center [580, 103] width 397 height 30
click at [499, 111] on h5 "How can you temporarily increase the processing power of an Amazon EC2 instance…" at bounding box center [580, 103] width 397 height 30
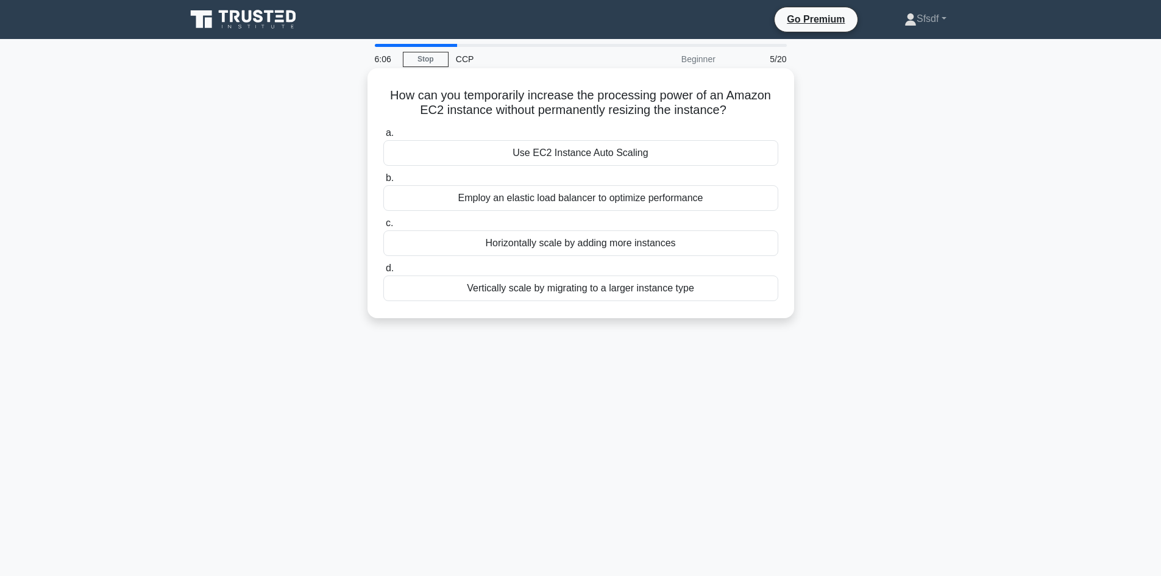
click at [550, 107] on h5 "How can you temporarily increase the processing power of an Amazon EC2 instance…" at bounding box center [580, 103] width 397 height 30
click at [641, 114] on h5 "How can you temporarily increase the processing power of an Amazon EC2 instance…" at bounding box center [580, 103] width 397 height 30
click at [526, 99] on h5 "How can you temporarily increase the processing power of an Amazon EC2 instance…" at bounding box center [580, 103] width 397 height 30
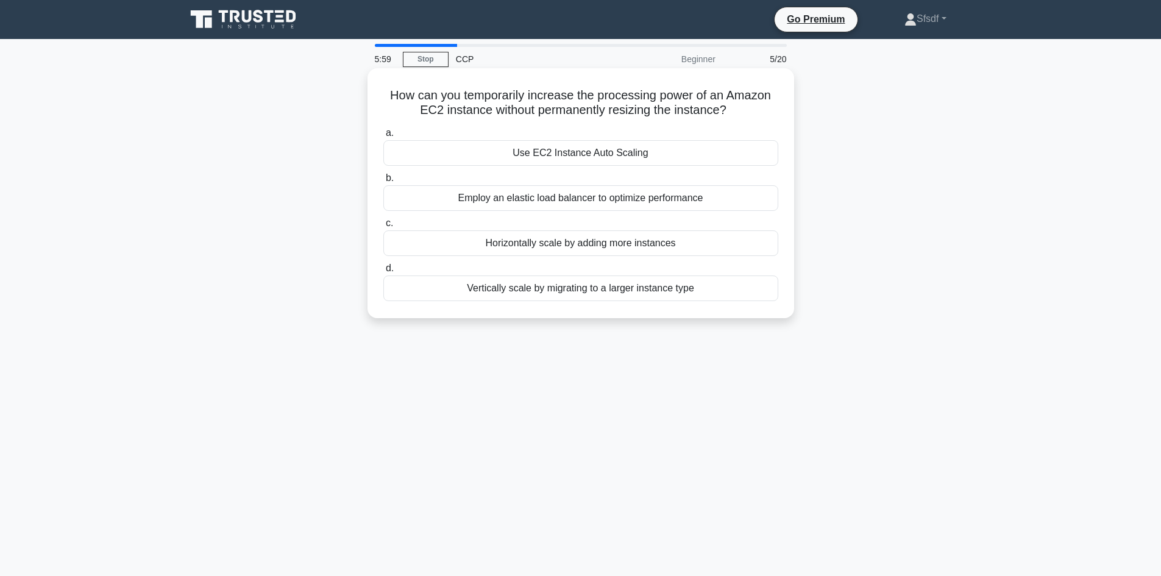
click at [583, 104] on h5 "How can you temporarily increase the processing power of an Amazon EC2 instance…" at bounding box center [580, 103] width 397 height 30
click at [634, 102] on h5 "How can you temporarily increase the processing power of an Amazon EC2 instance…" at bounding box center [580, 103] width 397 height 30
click at [676, 101] on h5 "How can you temporarily increase the processing power of an Amazon EC2 instance…" at bounding box center [580, 103] width 397 height 30
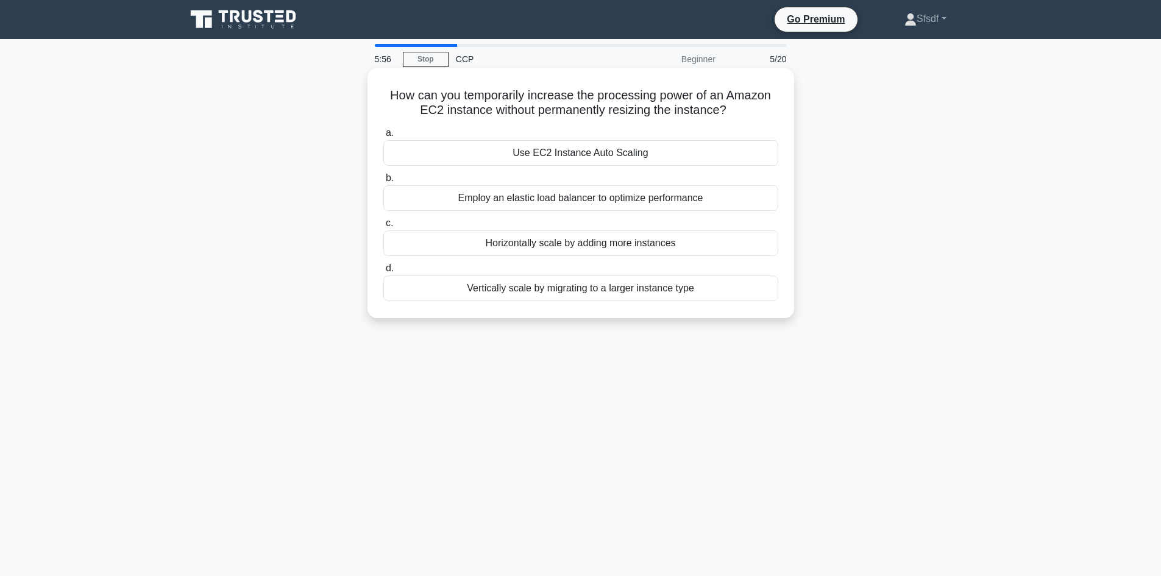
click at [556, 115] on h5 "How can you temporarily increase the processing power of an Amazon EC2 instance…" at bounding box center [580, 103] width 397 height 30
click at [642, 121] on div "How can you temporarily increase the processing power of an Amazon EC2 instance…" at bounding box center [580, 193] width 417 height 240
click at [594, 112] on h5 "How can you temporarily increase the processing power of an Amazon EC2 instance…" at bounding box center [580, 103] width 397 height 30
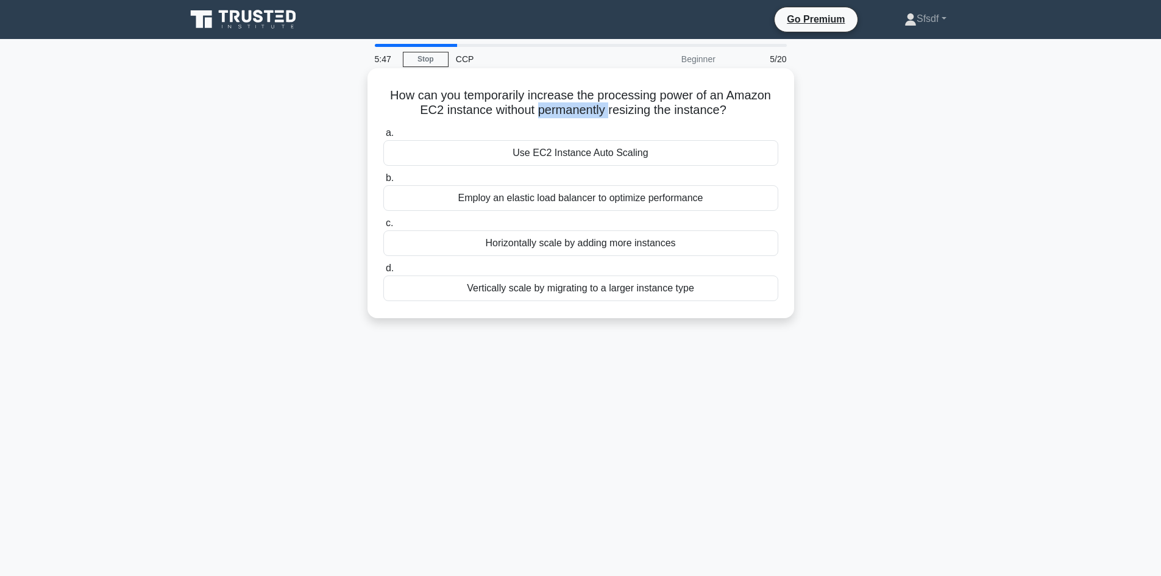
click at [551, 108] on h5 "How can you temporarily increase the processing power of an Amazon EC2 instance…" at bounding box center [580, 103] width 397 height 30
click at [531, 110] on h5 "How can you temporarily increase the processing power of an Amazon EC2 instance…" at bounding box center [580, 103] width 397 height 30
click at [557, 106] on h5 "How can you temporarily increase the processing power of an Amazon EC2 instance…" at bounding box center [580, 103] width 397 height 30
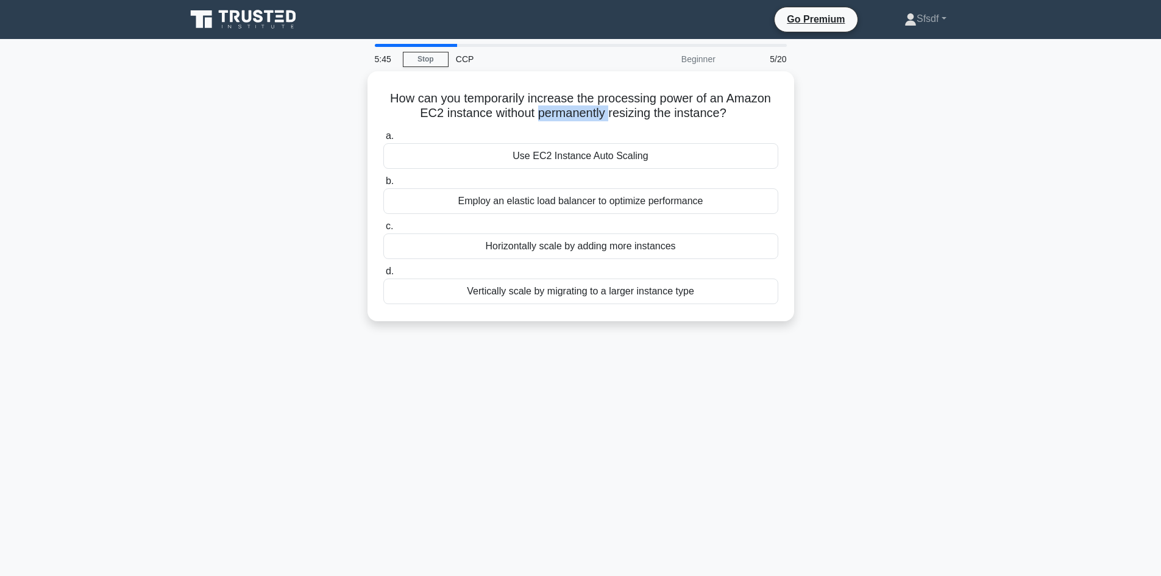
click at [549, 84] on div at bounding box center [549, 84] width 0 height 0
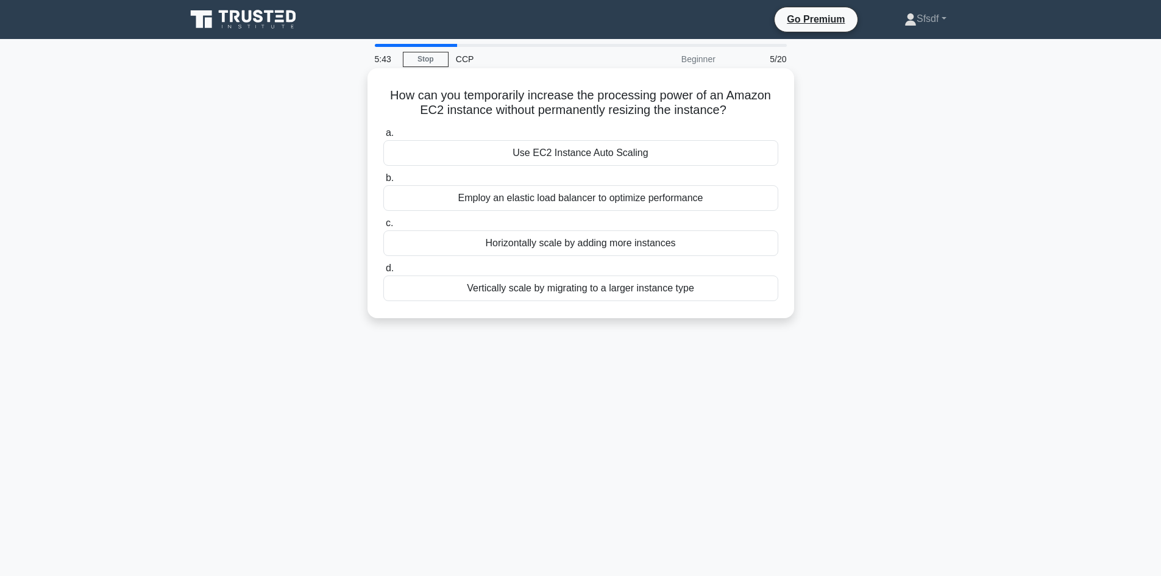
click at [518, 107] on h5 "How can you temporarily increase the processing power of an Amazon EC2 instance…" at bounding box center [580, 103] width 397 height 30
drag, startPoint x: 490, startPoint y: 107, endPoint x: 654, endPoint y: 110, distance: 163.9
click at [654, 110] on h5 "How can you temporarily increase the processing power of an Amazon EC2 instance…" at bounding box center [580, 103] width 397 height 30
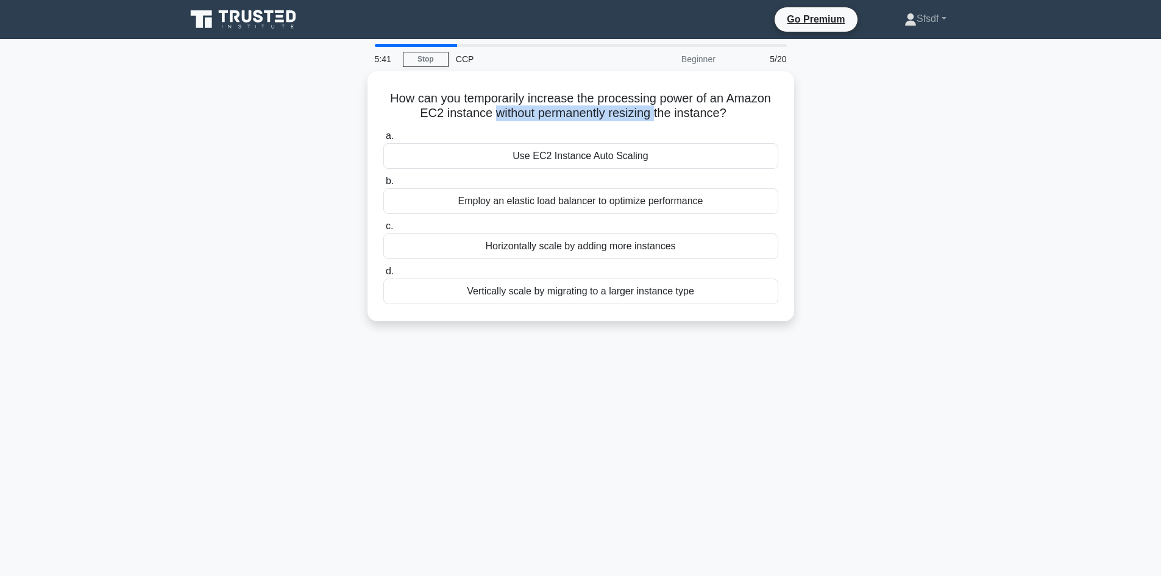
click at [646, 118] on div at bounding box center [646, 118] width 0 height 0
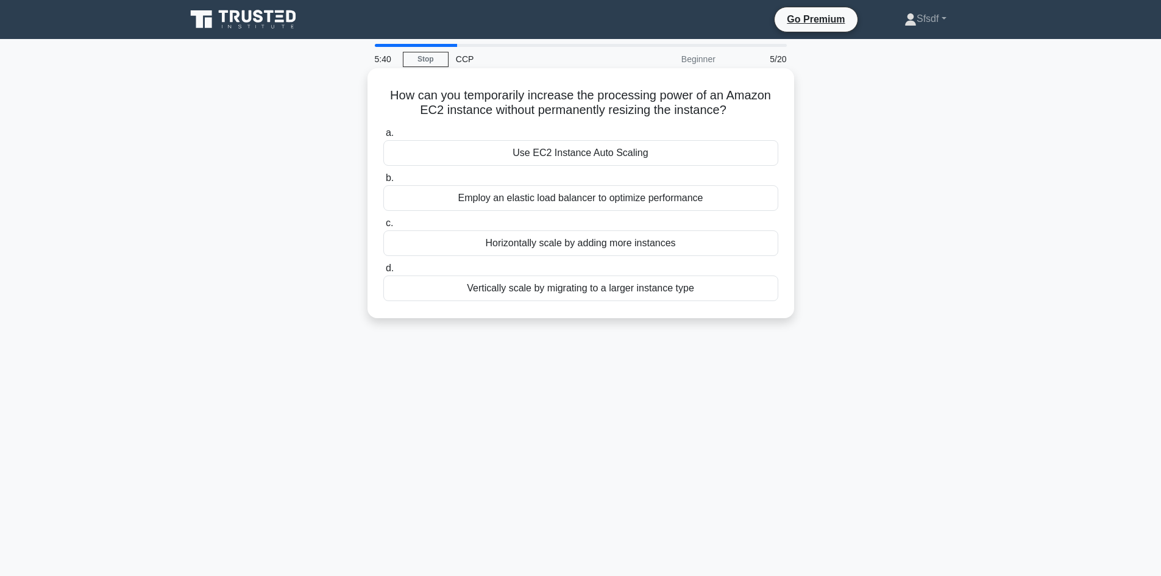
click at [605, 90] on h5 "How can you temporarily increase the processing power of an Amazon EC2 instance…" at bounding box center [580, 103] width 397 height 30
click at [592, 250] on div "Horizontally scale by adding more instances" at bounding box center [580, 243] width 395 height 26
click at [383, 227] on input "c. Horizontally scale by adding more instances" at bounding box center [383, 223] width 0 height 8
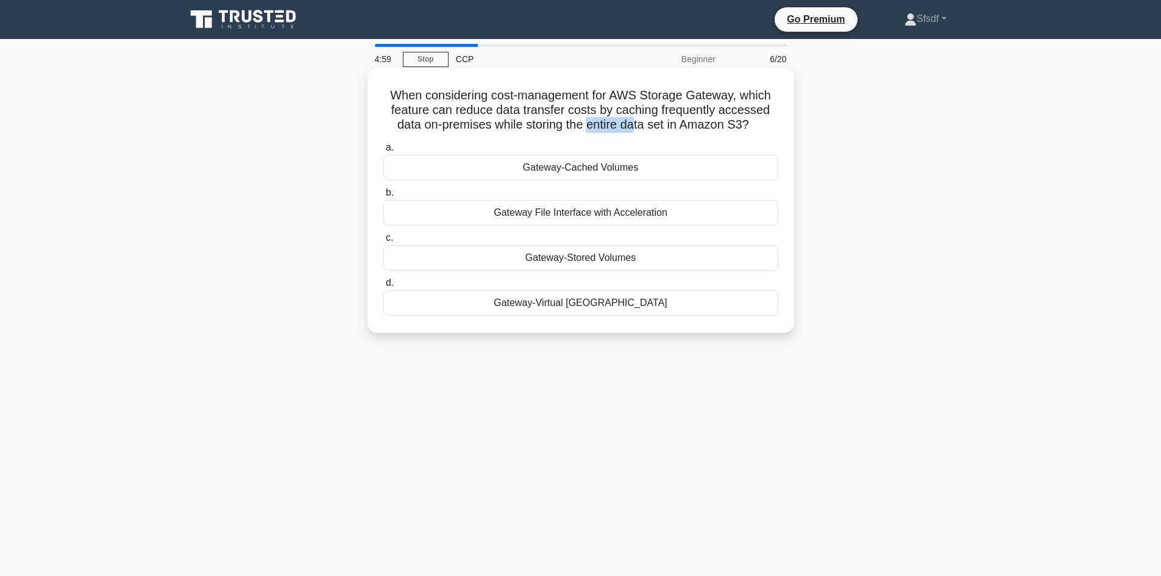
drag, startPoint x: 587, startPoint y: 126, endPoint x: 637, endPoint y: 128, distance: 50.0
click at [637, 128] on h5 "When considering cost-management for AWS Storage Gateway, which feature can red…" at bounding box center [580, 110] width 397 height 45
click at [608, 127] on h5 "When considering cost-management for AWS Storage Gateway, which feature can red…" at bounding box center [580, 110] width 397 height 45
click at [628, 128] on h5 "When considering cost-management for AWS Storage Gateway, which feature can red…" at bounding box center [580, 110] width 397 height 45
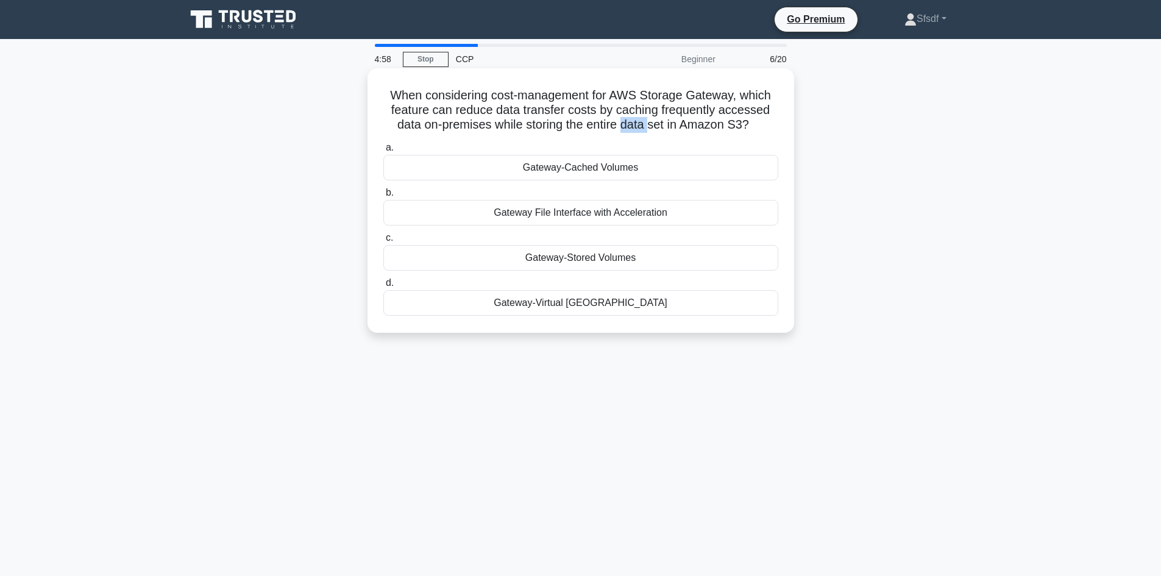
click at [628, 128] on h5 "When considering cost-management for AWS Storage Gateway, which feature can red…" at bounding box center [580, 110] width 397 height 45
click at [604, 127] on h5 "When considering cost-management for AWS Storage Gateway, which feature can red…" at bounding box center [580, 110] width 397 height 45
drag, startPoint x: 665, startPoint y: 125, endPoint x: 608, endPoint y: 121, distance: 57.4
click at [608, 121] on h5 "When considering cost-management for AWS Storage Gateway, which feature can red…" at bounding box center [580, 110] width 397 height 45
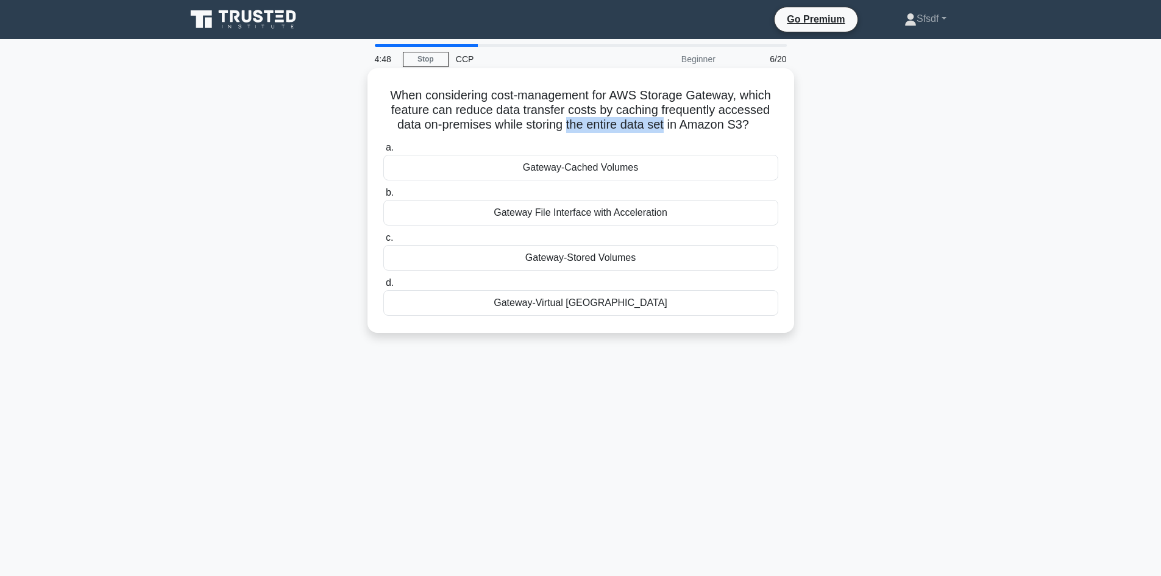
drag, startPoint x: 567, startPoint y: 123, endPoint x: 665, endPoint y: 130, distance: 97.8
click at [665, 130] on h5 "When considering cost-management for AWS Storage Gateway, which feature can red…" at bounding box center [580, 110] width 397 height 45
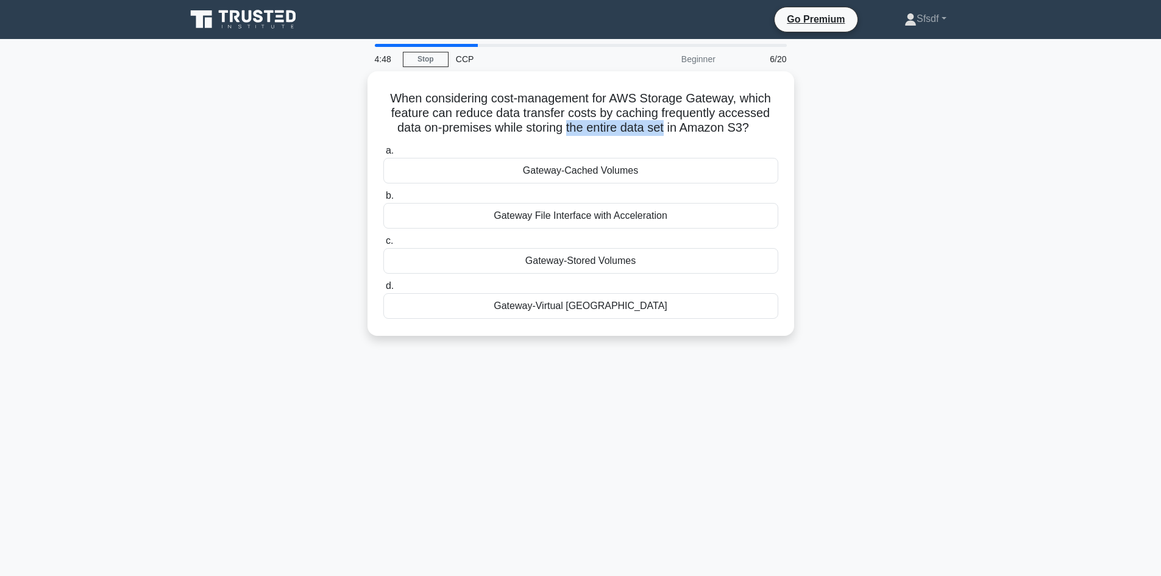
click at [657, 133] on div at bounding box center [657, 133] width 0 height 0
drag, startPoint x: 603, startPoint y: 211, endPoint x: 671, endPoint y: 217, distance: 69.1
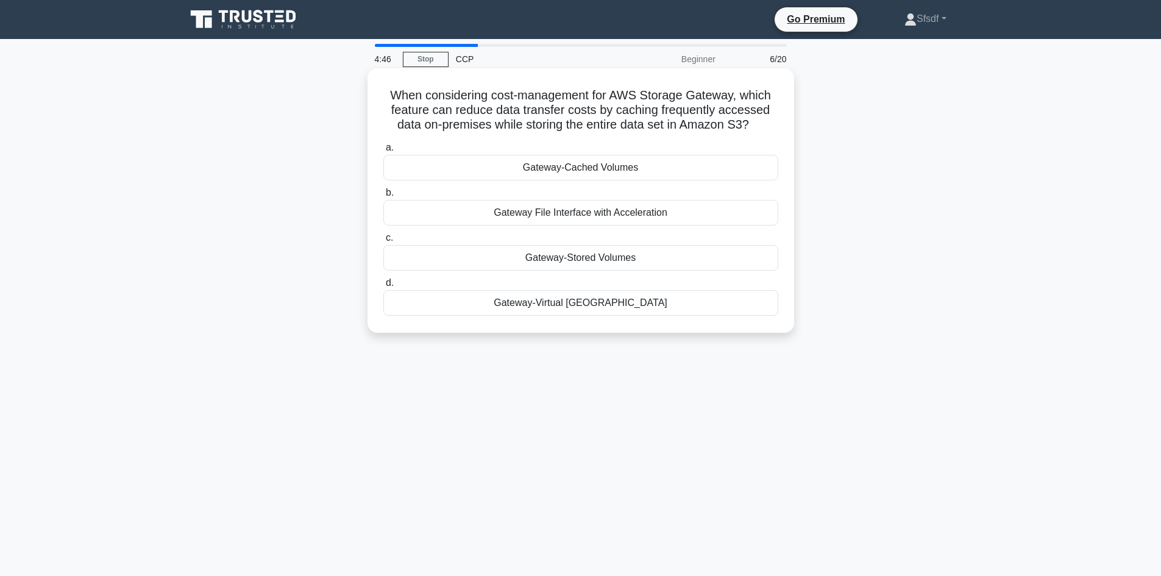
click at [745, 126] on h5 "When considering cost-management for AWS Storage Gateway, which feature can red…" at bounding box center [580, 110] width 397 height 45
click at [646, 215] on div "Gateway File Interface with Acceleration" at bounding box center [580, 213] width 395 height 26
click at [632, 214] on div "Gateway File Interface with Acceleration" at bounding box center [580, 213] width 395 height 26
click at [383, 197] on input "b. Gateway File Interface with Acceleration" at bounding box center [383, 193] width 0 height 8
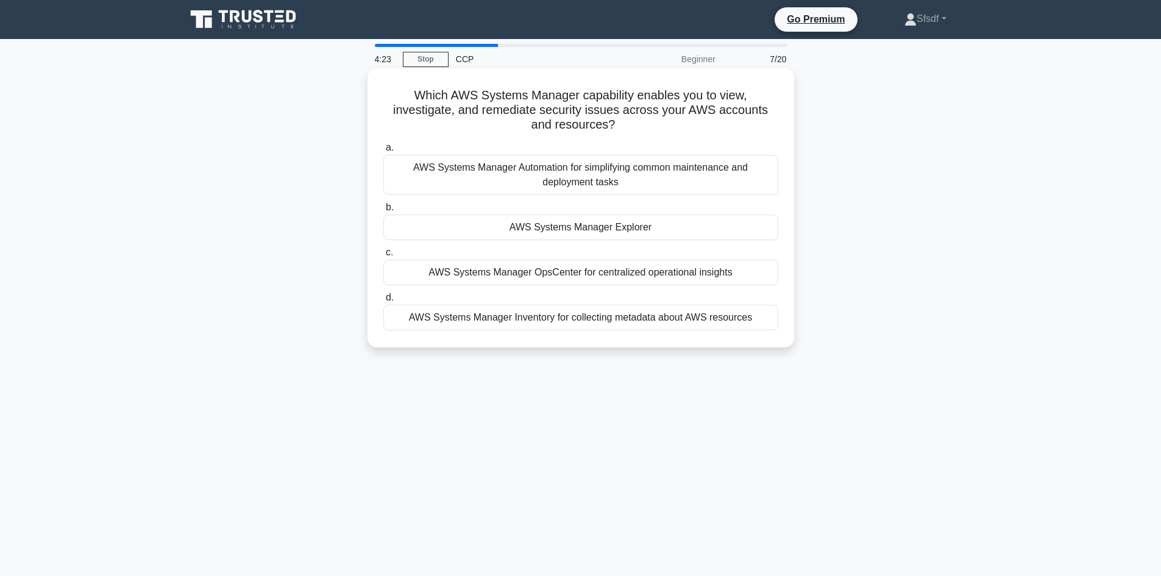
click at [634, 185] on div "AWS Systems Manager Automation for simplifying common maintenance and deploymen…" at bounding box center [580, 175] width 395 height 40
click at [383, 152] on input "a. AWS Systems Manager Automation for simplifying common maintenance and deploy…" at bounding box center [383, 148] width 0 height 8
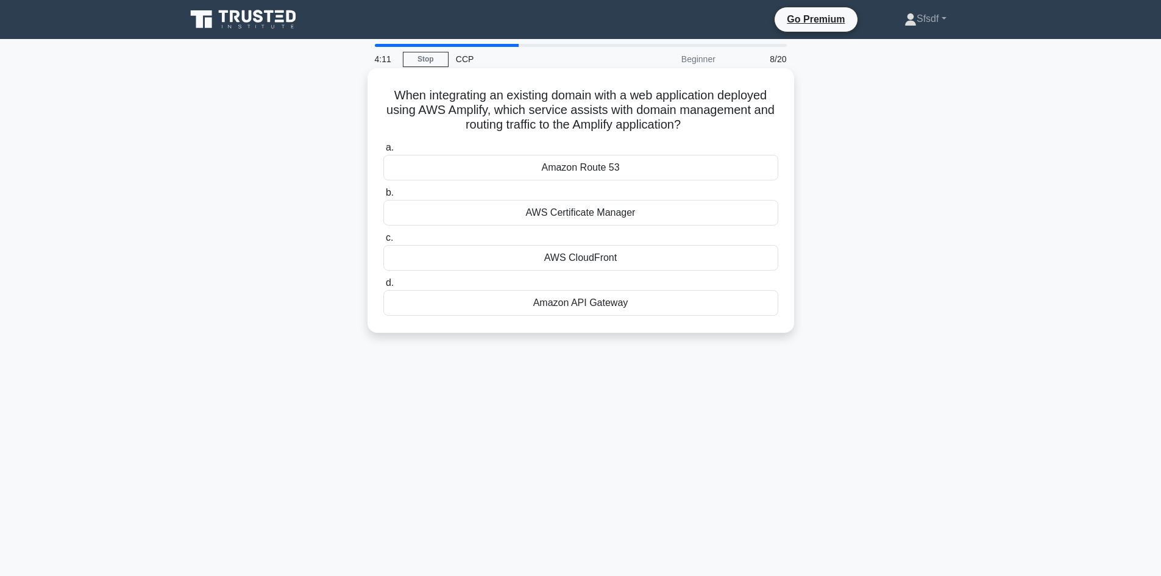
click at [602, 111] on h5 "When integrating an existing domain with a web application deployed using AWS A…" at bounding box center [580, 110] width 397 height 45
click at [594, 118] on div at bounding box center [594, 118] width 0 height 0
click at [642, 110] on h5 "When integrating an existing domain with a web application deployed using AWS A…" at bounding box center [580, 110] width 397 height 45
click at [628, 165] on div "Amazon Route 53" at bounding box center [580, 168] width 395 height 26
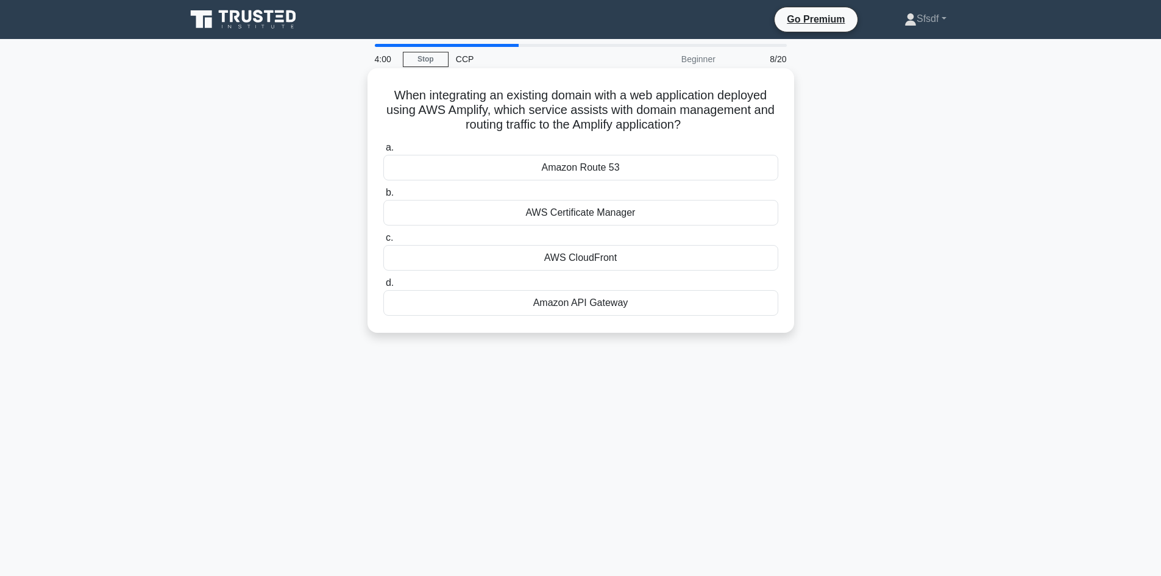
click at [383, 152] on input "a. Amazon Route 53" at bounding box center [383, 148] width 0 height 8
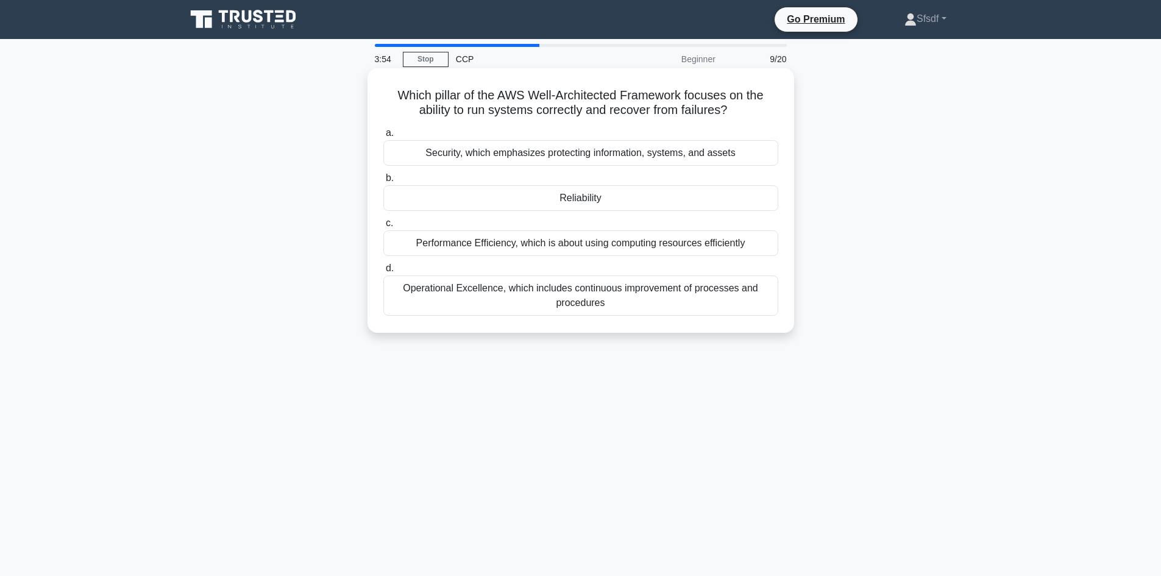
click at [446, 96] on h5 "Which pillar of the AWS Well-Architected Framework focuses on the ability to ru…" at bounding box center [580, 103] width 397 height 30
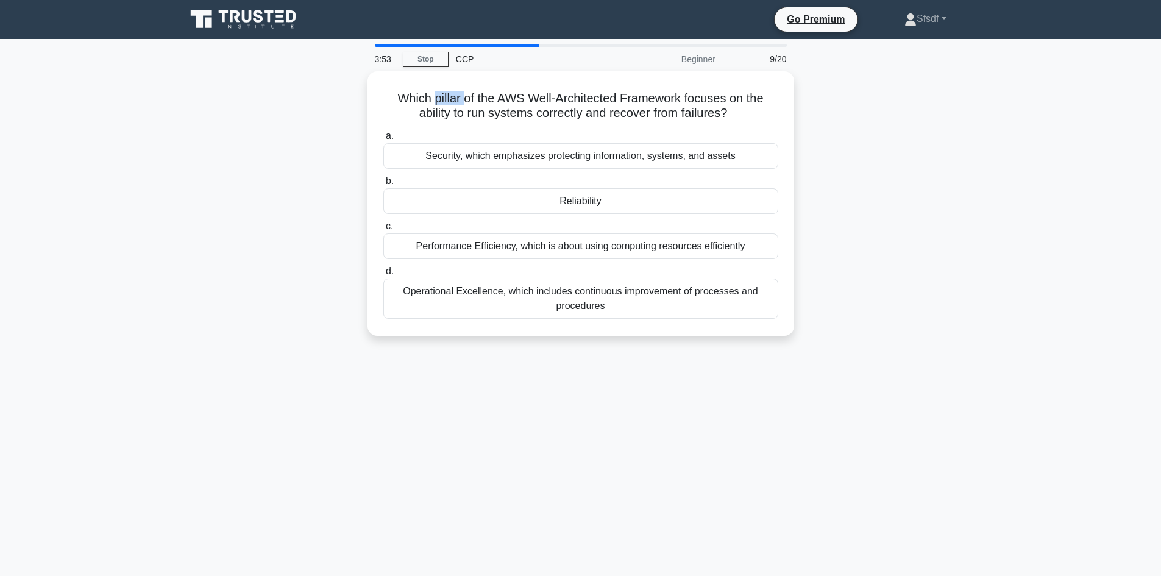
click at [438, 104] on div at bounding box center [438, 104] width 0 height 0
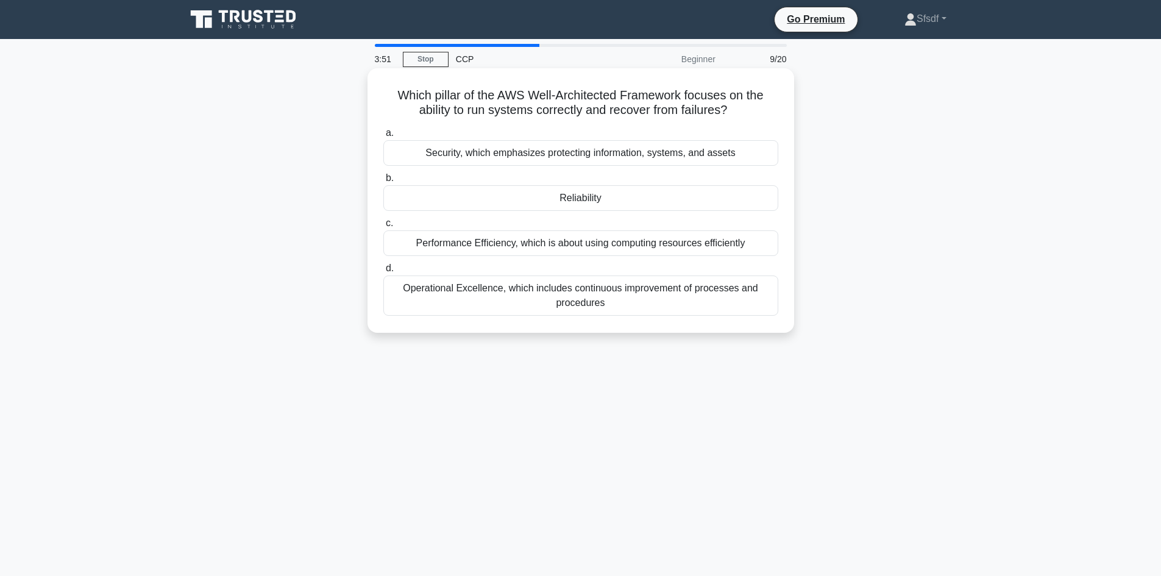
click at [651, 124] on div "a. Security, which emphasizes protecting information, systems, and assets b. Re…" at bounding box center [580, 220] width 409 height 195
drag, startPoint x: 539, startPoint y: 95, endPoint x: 634, endPoint y: 96, distance: 94.4
click at [634, 96] on h5 "Which pillar of the AWS Well-Architected Framework focuses on the ability to ru…" at bounding box center [580, 103] width 397 height 30
click at [722, 111] on h5 "Which pillar of the AWS Well-Architected Framework focuses on the ability to ru…" at bounding box center [580, 103] width 397 height 30
drag, startPoint x: 715, startPoint y: 101, endPoint x: 727, endPoint y: 110, distance: 15.6
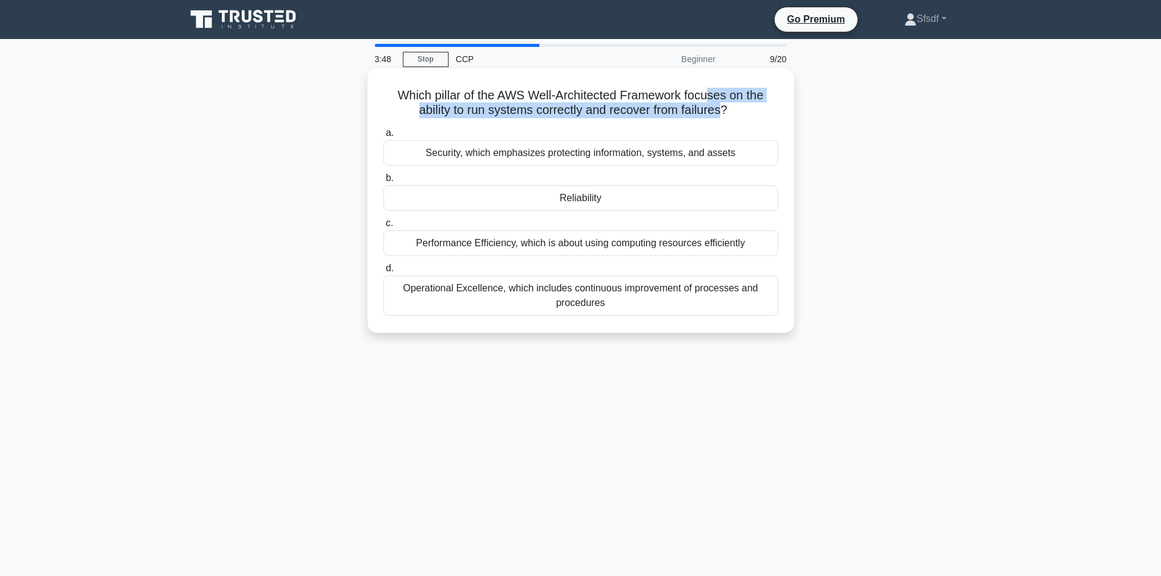
click at [727, 110] on h5 "Which pillar of the AWS Well-Architected Framework focuses on the ability to ru…" at bounding box center [580, 103] width 397 height 30
click at [548, 99] on h5 "Which pillar of the AWS Well-Architected Framework focuses on the ability to ru…" at bounding box center [580, 103] width 397 height 30
drag, startPoint x: 671, startPoint y: 93, endPoint x: 721, endPoint y: 93, distance: 50.0
click at [721, 93] on h5 "Which pillar of the AWS Well-Architected Framework focuses on the ability to ru…" at bounding box center [580, 103] width 397 height 30
click at [704, 97] on h5 "Which pillar of the AWS Well-Architected Framework focuses on the ability to ru…" at bounding box center [580, 103] width 397 height 30
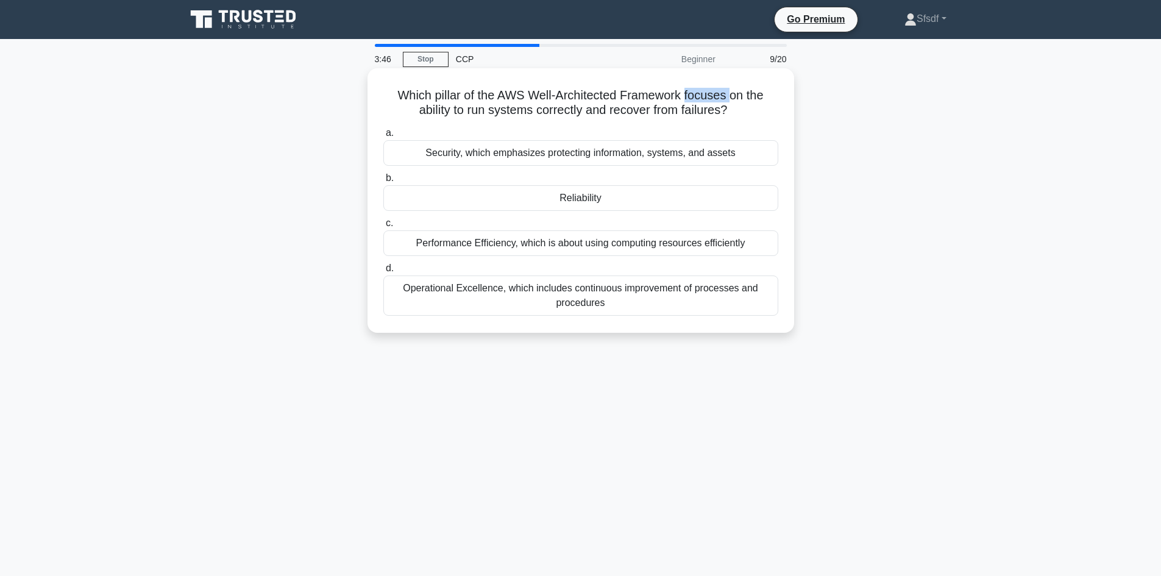
click at [704, 97] on h5 "Which pillar of the AWS Well-Architected Framework focuses on the ability to ru…" at bounding box center [580, 103] width 397 height 30
click at [424, 112] on h5 "Which pillar of the AWS Well-Architected Framework focuses on the ability to ru…" at bounding box center [580, 103] width 397 height 30
click at [551, 111] on h5 "Which pillar of the AWS Well-Architected Framework focuses on the ability to ru…" at bounding box center [580, 103] width 397 height 30
click at [427, 108] on h5 "Which pillar of the AWS Well-Architected Framework focuses on the ability to ru…" at bounding box center [580, 103] width 397 height 30
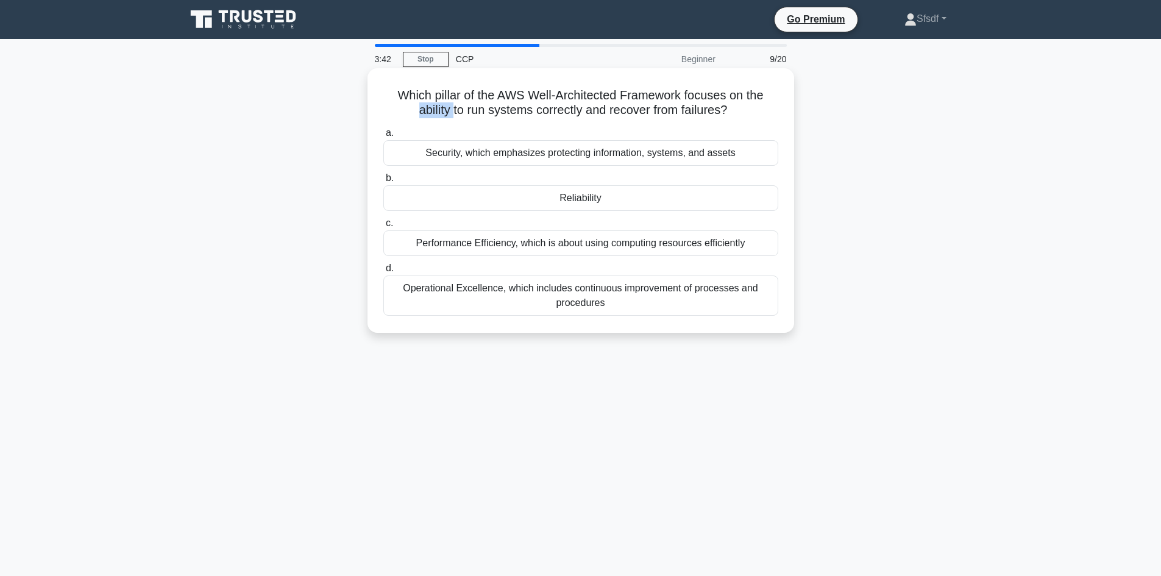
click at [427, 108] on h5 "Which pillar of the AWS Well-Architected Framework focuses on the ability to ru…" at bounding box center [580, 103] width 397 height 30
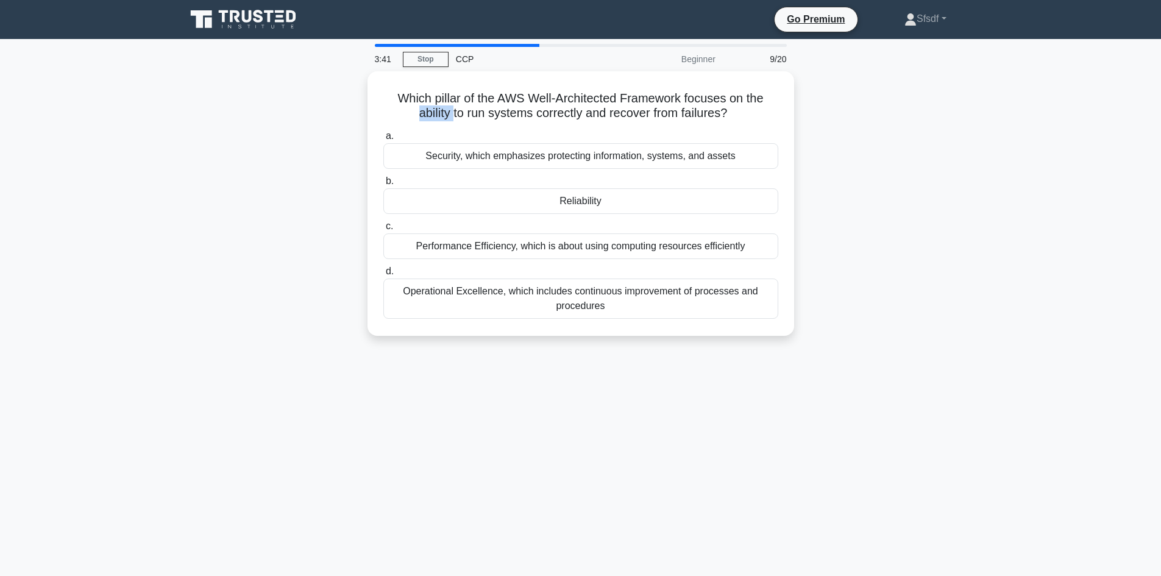
click at [419, 84] on div at bounding box center [419, 84] width 0 height 0
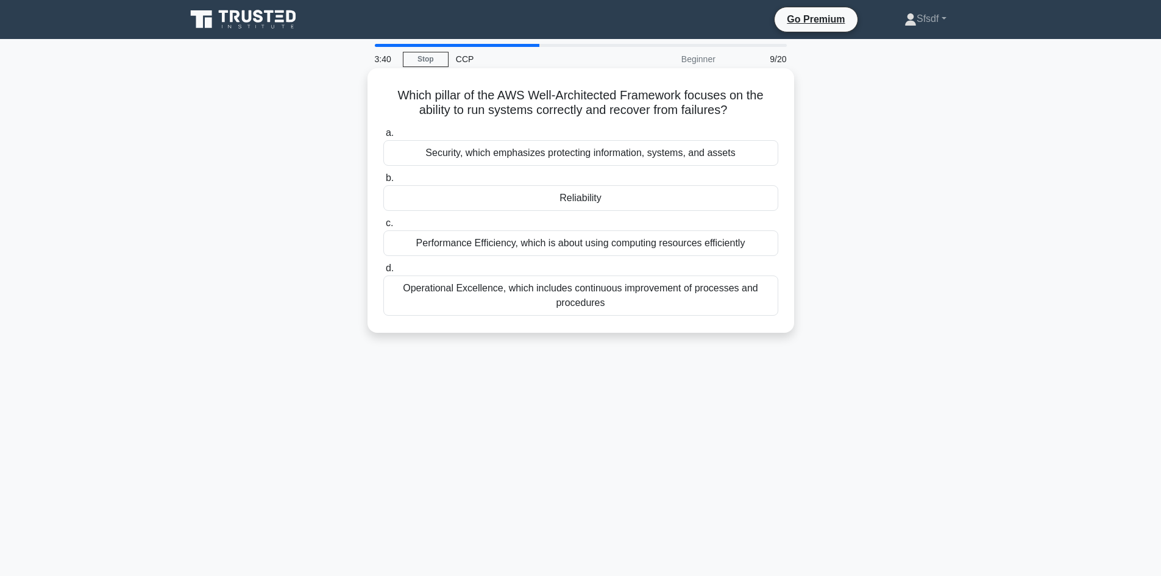
click at [595, 114] on h5 "Which pillar of the AWS Well-Architected Framework focuses on the ability to ru…" at bounding box center [580, 103] width 397 height 30
drag, startPoint x: 520, startPoint y: 113, endPoint x: 554, endPoint y: 114, distance: 34.1
click at [548, 113] on h5 "Which pillar of the AWS Well-Architected Framework focuses on the ability to ru…" at bounding box center [580, 103] width 397 height 30
click at [646, 115] on h5 "Which pillar of the AWS Well-Architected Framework focuses on the ability to ru…" at bounding box center [580, 103] width 397 height 30
drag, startPoint x: 637, startPoint y: 116, endPoint x: 706, endPoint y: 126, distance: 68.9
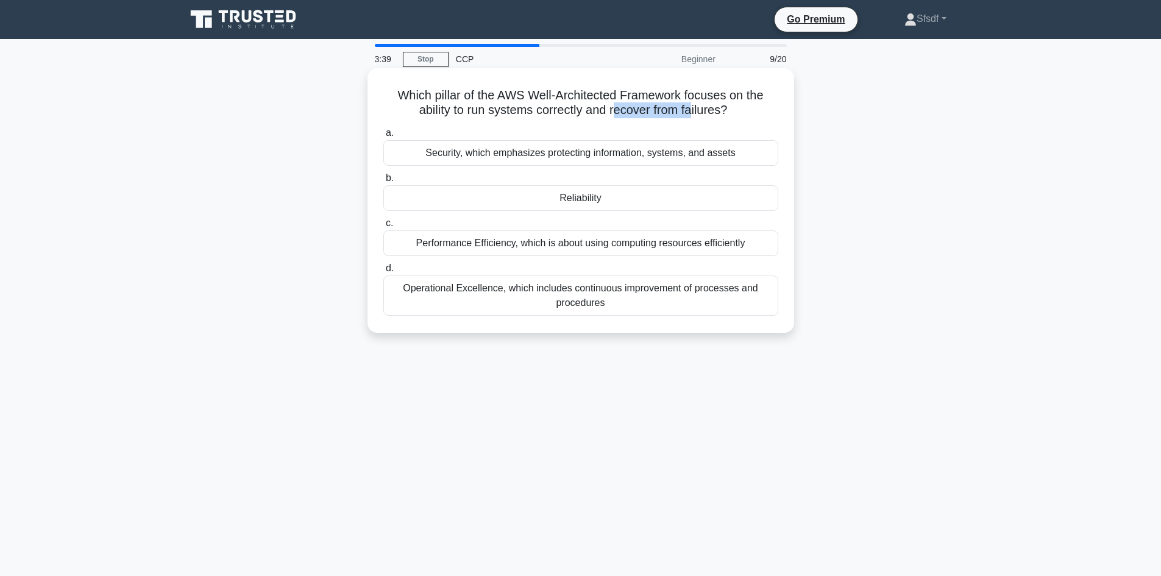
click at [692, 121] on div "Which pillar of the AWS Well-Architected Framework focuses on the ability to ru…" at bounding box center [580, 200] width 417 height 255
click at [735, 116] on icon ".spinner_0XTQ{transform-origin:center;animation:spinner_y6GP .75s linear infini…" at bounding box center [734, 111] width 15 height 15
drag, startPoint x: 737, startPoint y: 115, endPoint x: 403, endPoint y: 96, distance: 334.4
click at [395, 94] on h5 "Which pillar of the AWS Well-Architected Framework focuses on the ability to ru…" at bounding box center [580, 103] width 397 height 30
click at [614, 94] on h5 "Which pillar of the AWS Well-Architected Framework focuses on the ability to ru…" at bounding box center [580, 103] width 397 height 30
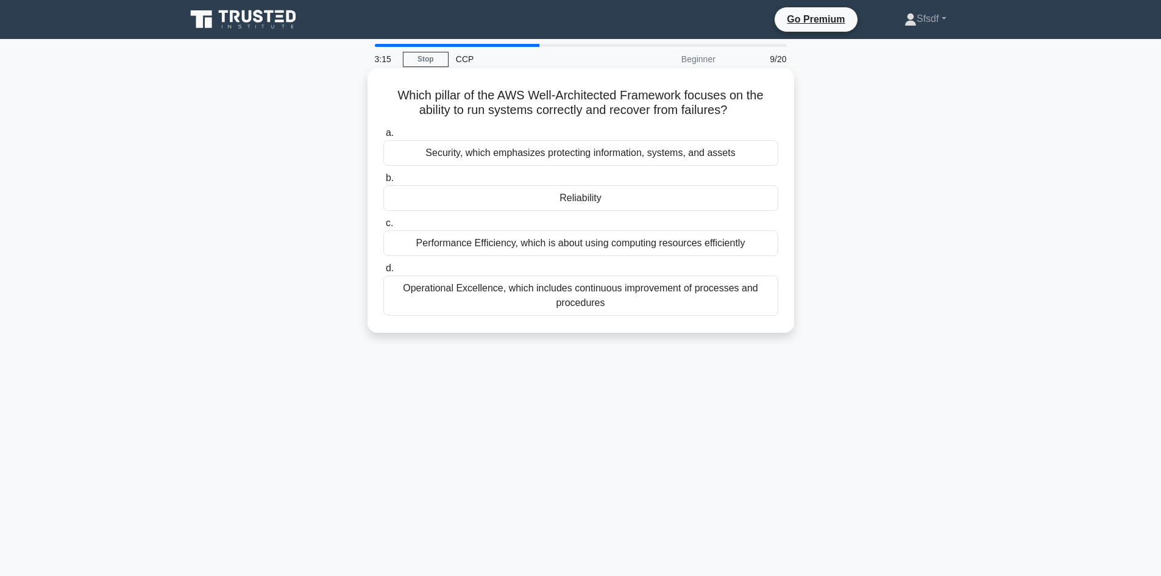
click at [610, 302] on div "Operational Excellence, which includes continuous improvement of processes and …" at bounding box center [580, 295] width 395 height 40
click at [383, 272] on input "d. Operational Excellence, which includes continuous improvement of processes a…" at bounding box center [383, 268] width 0 height 8
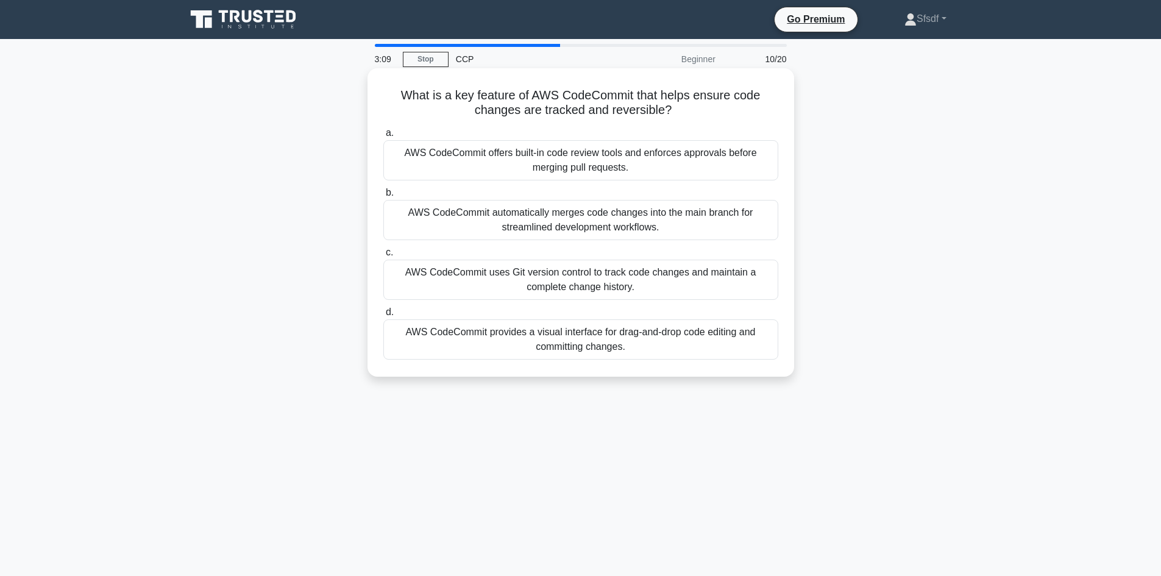
click at [620, 214] on div "AWS CodeCommit automatically merges code changes into the main branch for strea…" at bounding box center [580, 220] width 395 height 40
click at [383, 197] on input "b. AWS CodeCommit automatically merges code changes into the main branch for st…" at bounding box center [383, 193] width 0 height 8
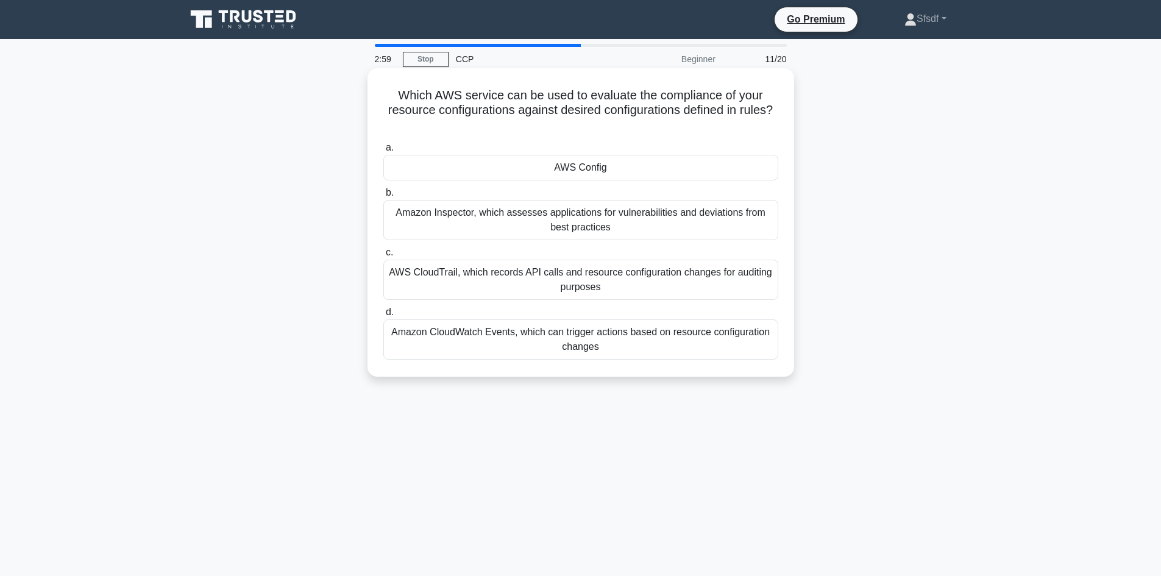
click at [614, 96] on h5 "Which AWS service can be used to evaluate the compliance of your resource confi…" at bounding box center [580, 110] width 397 height 45
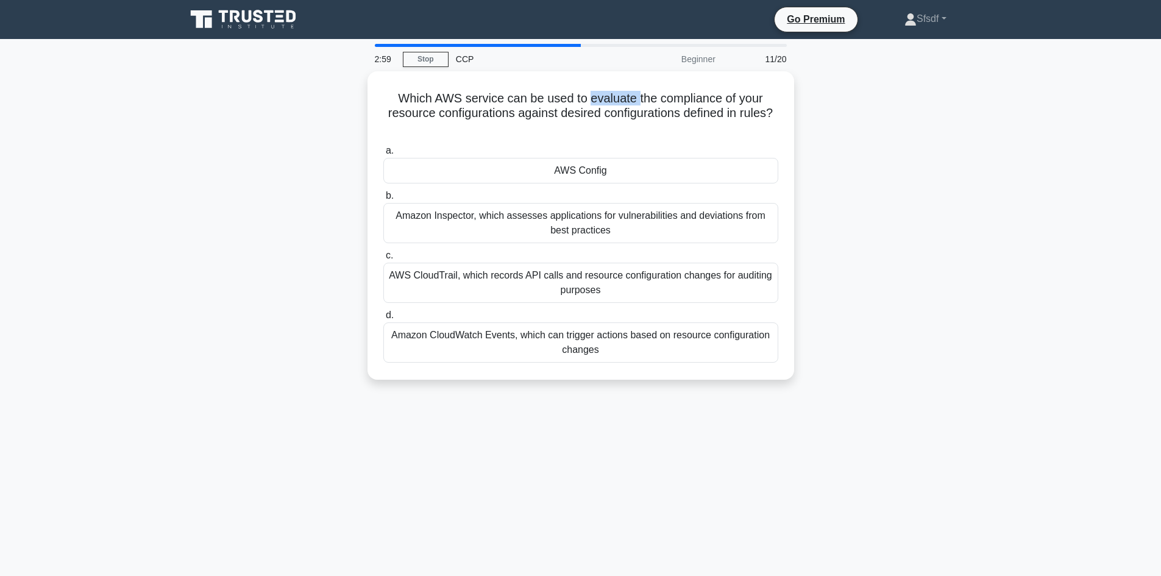
click at [606, 104] on div at bounding box center [606, 104] width 0 height 0
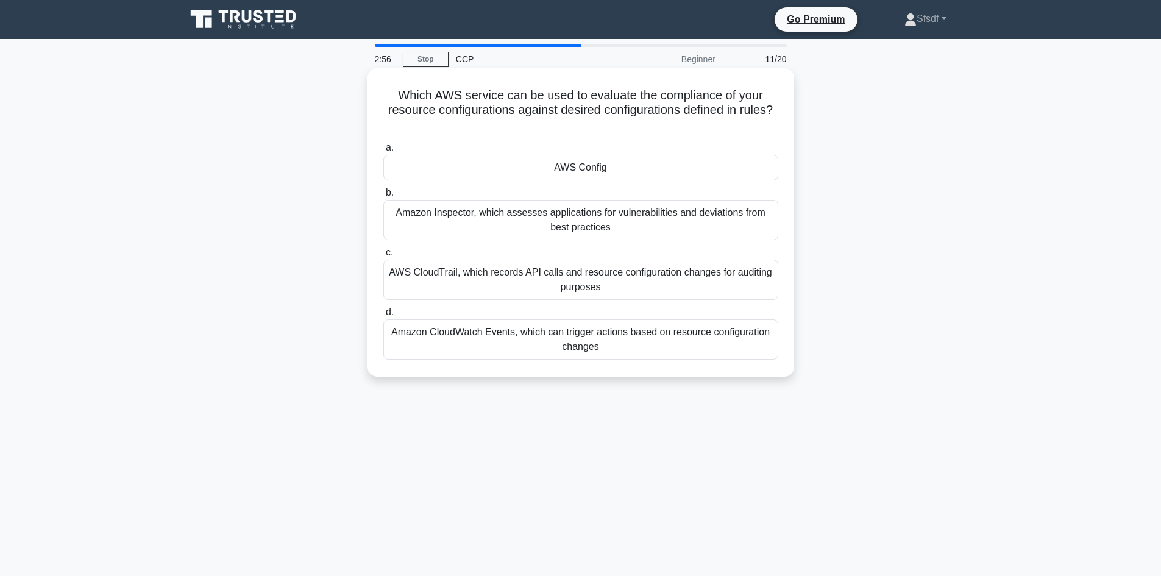
click at [645, 99] on h5 "Which AWS service can be used to evaluate the compliance of your resource confi…" at bounding box center [580, 110] width 397 height 45
click at [693, 94] on h5 "Which AWS service can be used to evaluate the compliance of your resource confi…" at bounding box center [580, 110] width 397 height 45
click at [720, 98] on h5 "Which AWS service can be used to evaluate the compliance of your resource confi…" at bounding box center [580, 110] width 397 height 45
click at [711, 96] on h5 "Which AWS service can be used to evaluate the compliance of your resource confi…" at bounding box center [580, 110] width 397 height 45
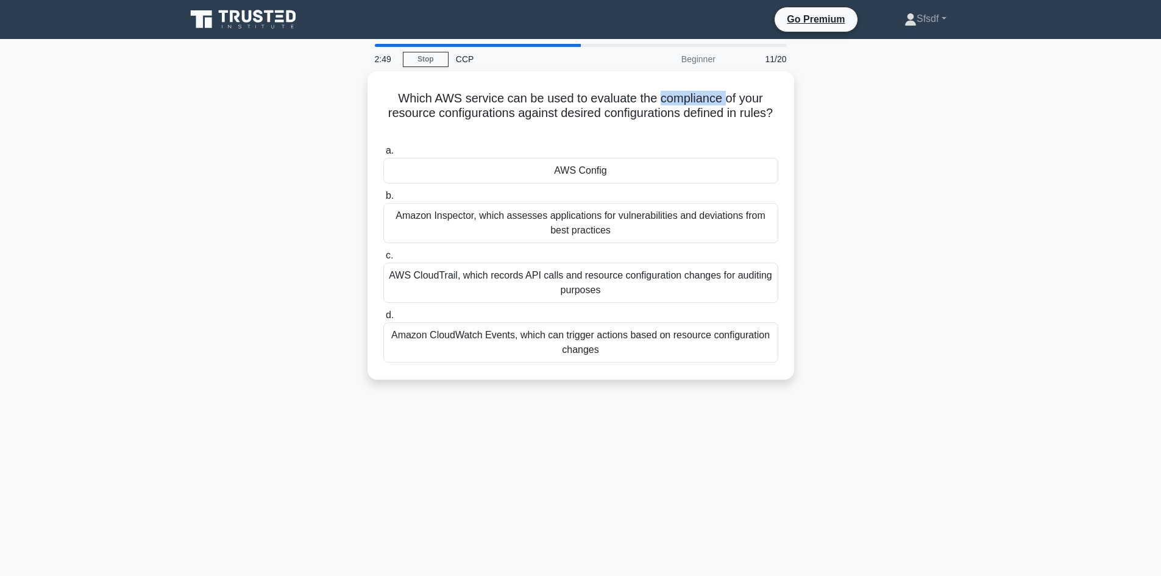
click at [703, 104] on div at bounding box center [703, 104] width 0 height 0
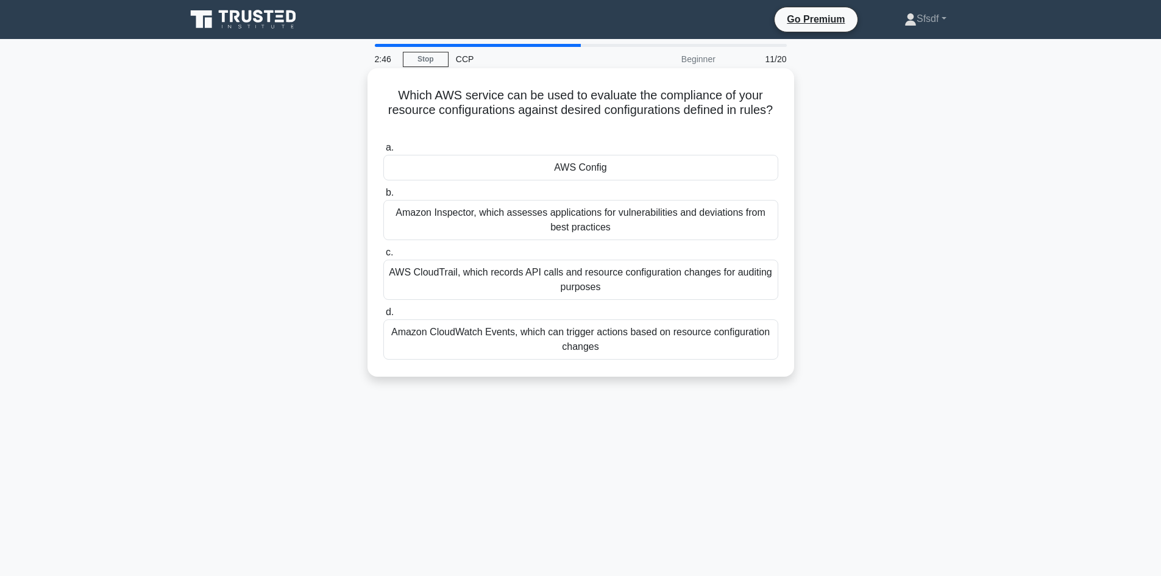
click at [738, 98] on h5 "Which AWS service can be used to evaluate the compliance of your resource confi…" at bounding box center [580, 110] width 397 height 45
click at [528, 116] on h5 "Which AWS service can be used to evaluate the compliance of your resource confi…" at bounding box center [580, 110] width 397 height 45
click at [586, 110] on h5 "Which AWS service can be used to evaluate the compliance of your resource confi…" at bounding box center [580, 110] width 397 height 45
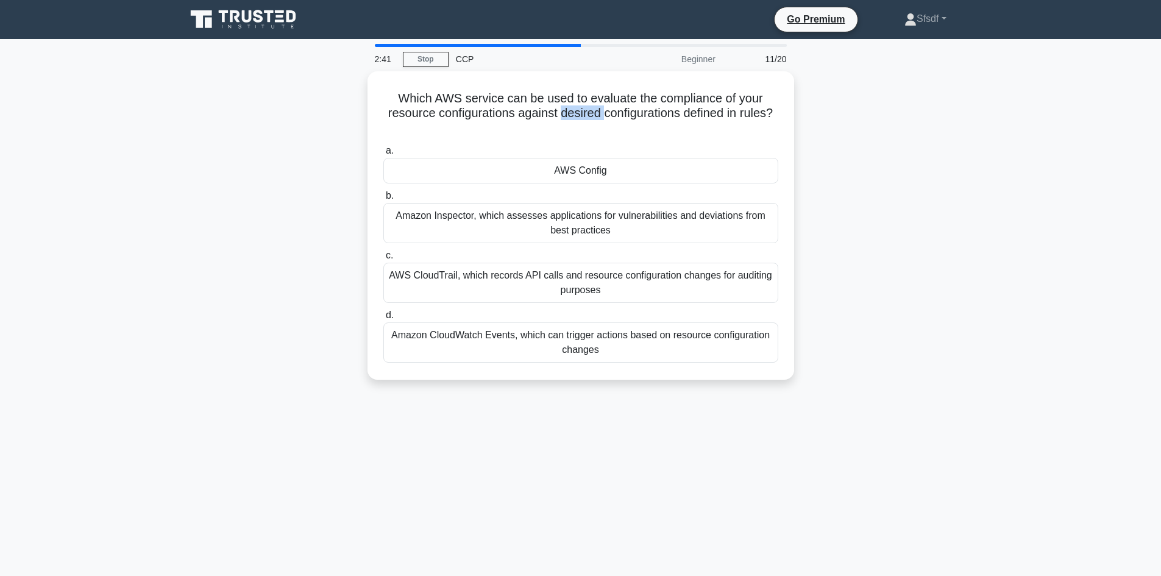
click at [578, 118] on div at bounding box center [578, 118] width 0 height 0
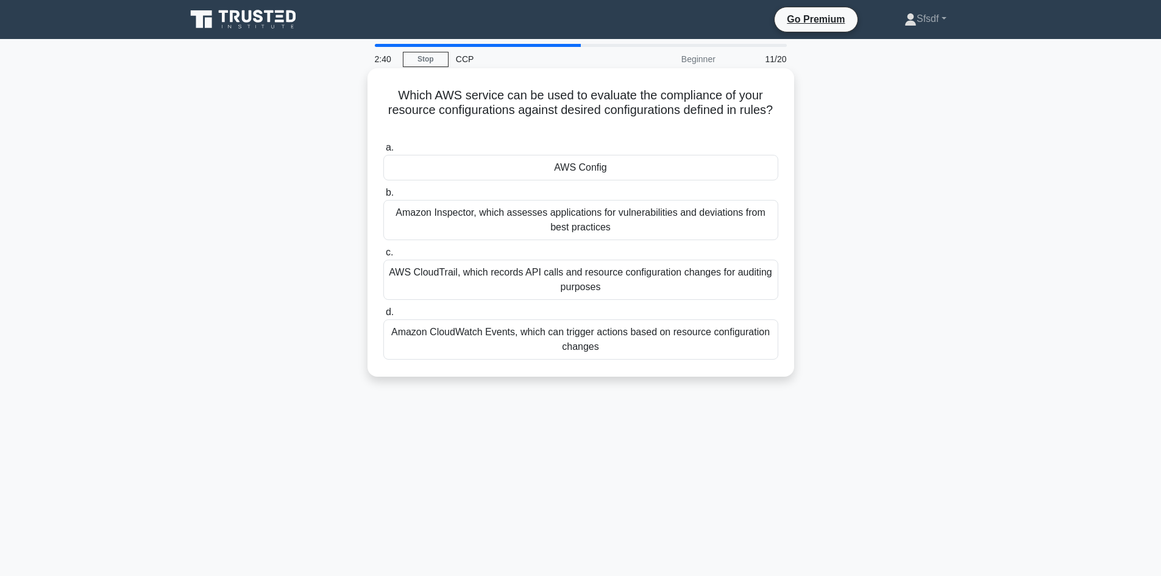
click at [635, 113] on h5 "Which AWS service can be used to evaluate the compliance of your resource confi…" at bounding box center [580, 110] width 397 height 45
click at [653, 229] on div "Amazon Inspector, which assesses applications for vulnerabilities and deviation…" at bounding box center [580, 220] width 395 height 40
click at [383, 197] on input "b. Amazon Inspector, which assesses applications for vulnerabilities and deviat…" at bounding box center [383, 193] width 0 height 8
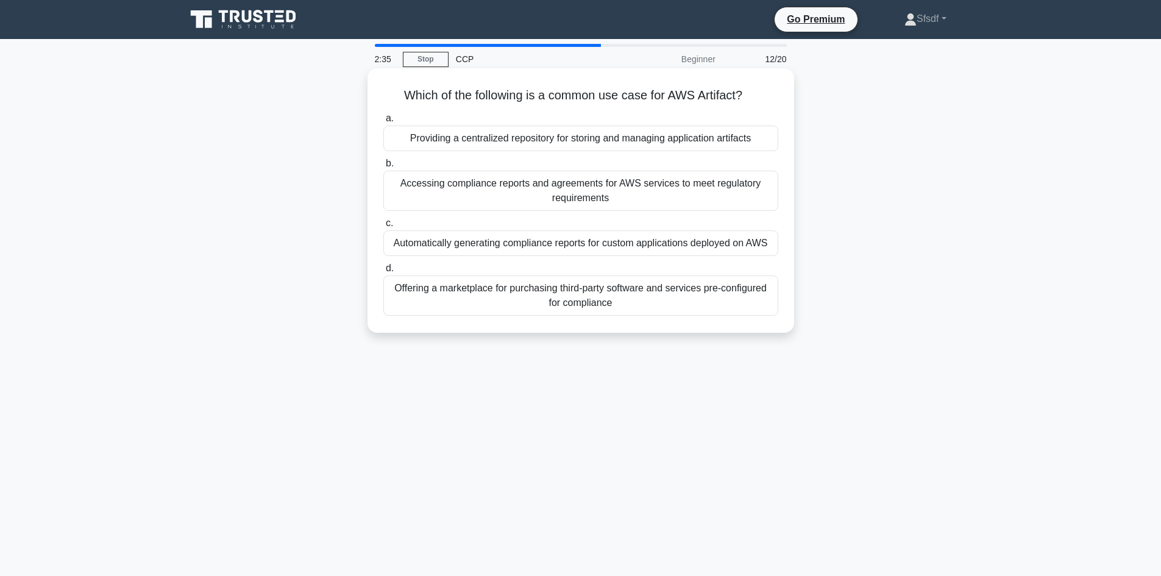
click at [592, 195] on div "Accessing compliance reports and agreements for AWS services to meet regulatory…" at bounding box center [580, 191] width 395 height 40
click at [383, 168] on input "b. Accessing compliance reports and agreements for AWS services to meet regulat…" at bounding box center [383, 164] width 0 height 8
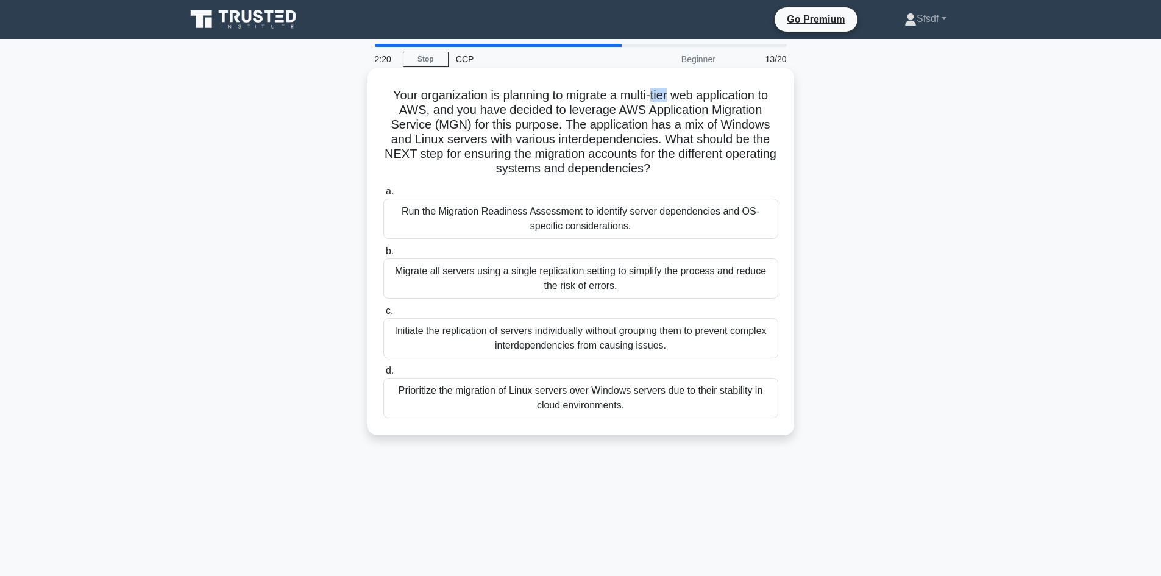
drag, startPoint x: 655, startPoint y: 96, endPoint x: 670, endPoint y: 98, distance: 14.7
click at [670, 98] on h5 "Your organization is planning to migrate a multi-tier web application to AWS, a…" at bounding box center [580, 132] width 397 height 89
click at [662, 93] on h5 "Your organization is planning to migrate a multi-tier web application to AWS, a…" at bounding box center [580, 132] width 397 height 89
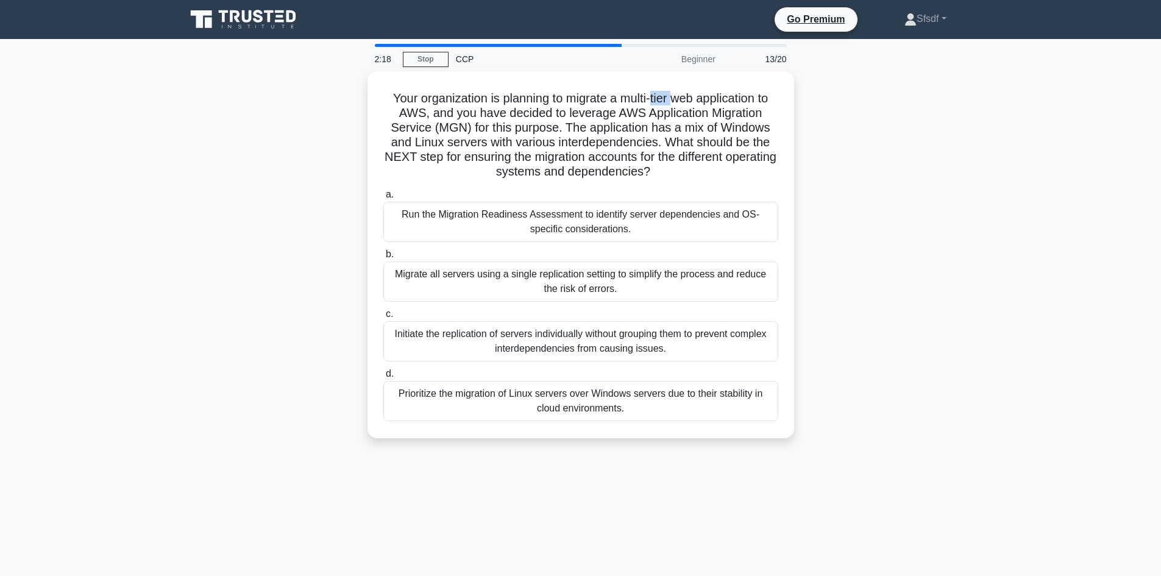
click at [654, 69] on div at bounding box center [654, 69] width 0 height 0
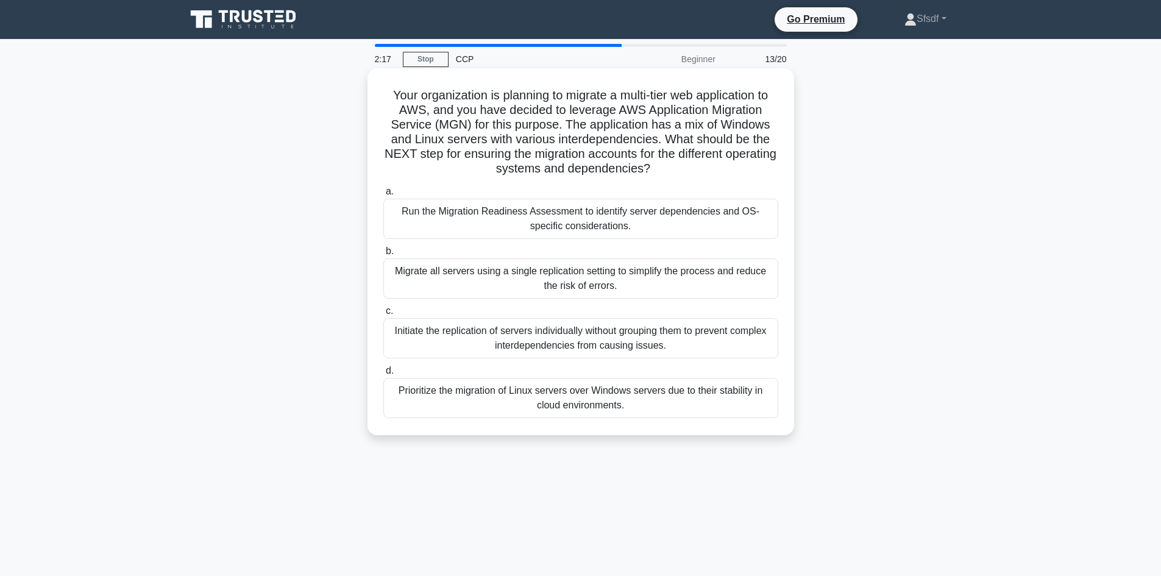
click at [628, 88] on h5 "Your organization is planning to migrate a multi-tier web application to AWS, a…" at bounding box center [580, 132] width 397 height 89
drag, startPoint x: 621, startPoint y: 91, endPoint x: 670, endPoint y: 94, distance: 49.4
click at [670, 94] on h5 "Your organization is planning to migrate a multi-tier web application to AWS, a…" at bounding box center [580, 132] width 397 height 89
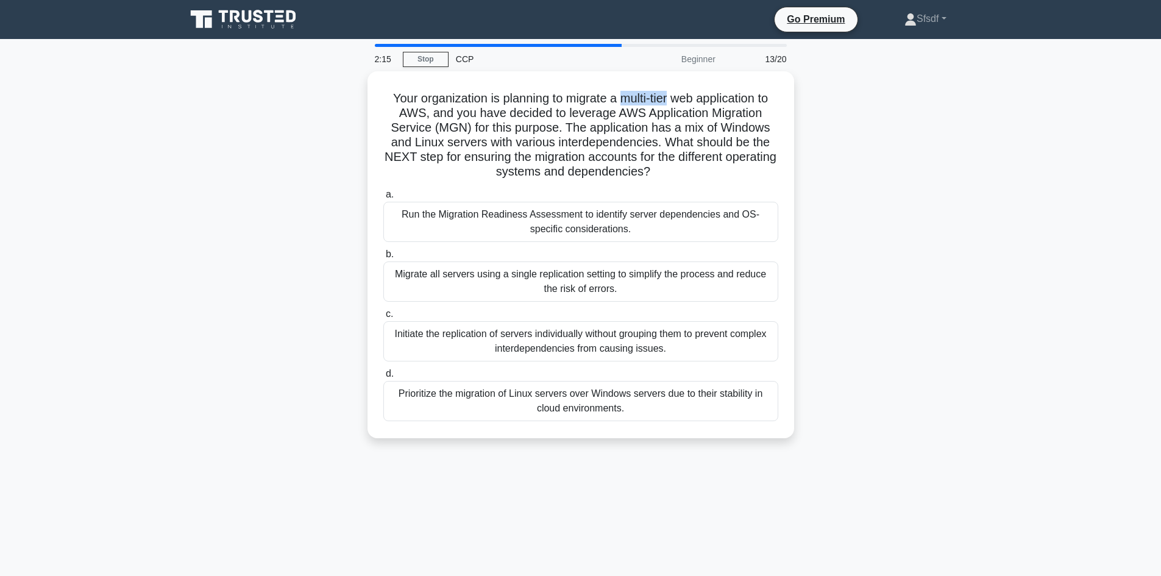
click at [662, 69] on div at bounding box center [662, 69] width 0 height 0
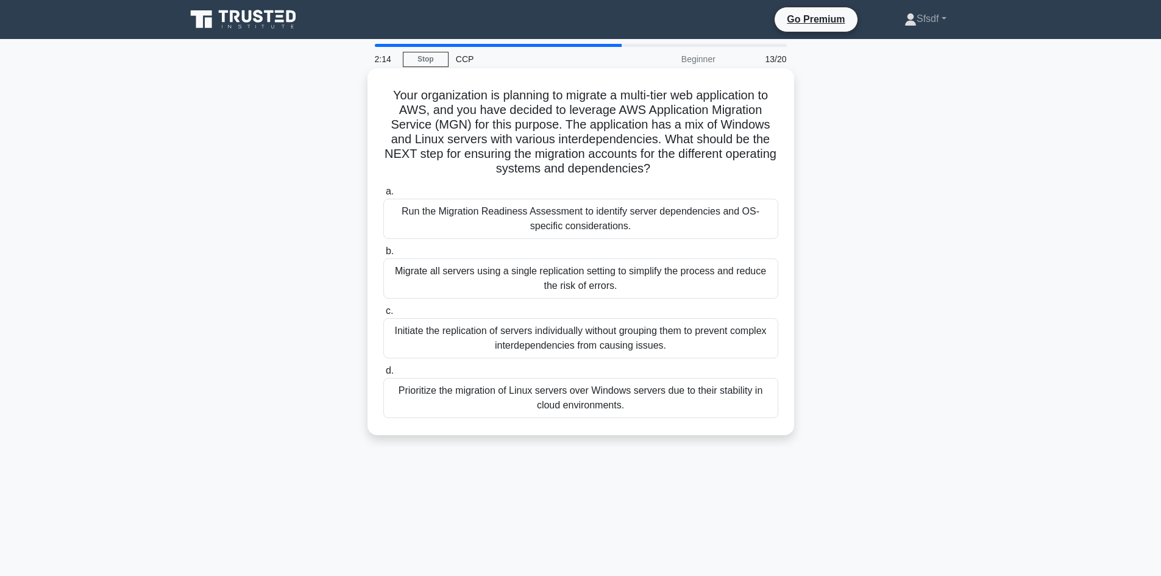
click at [717, 96] on h5 "Your organization is planning to migrate a multi-tier web application to AWS, a…" at bounding box center [580, 132] width 397 height 89
click at [622, 142] on h5 "Your organization is planning to migrate a multi-tier web application to AWS, a…" at bounding box center [580, 132] width 397 height 89
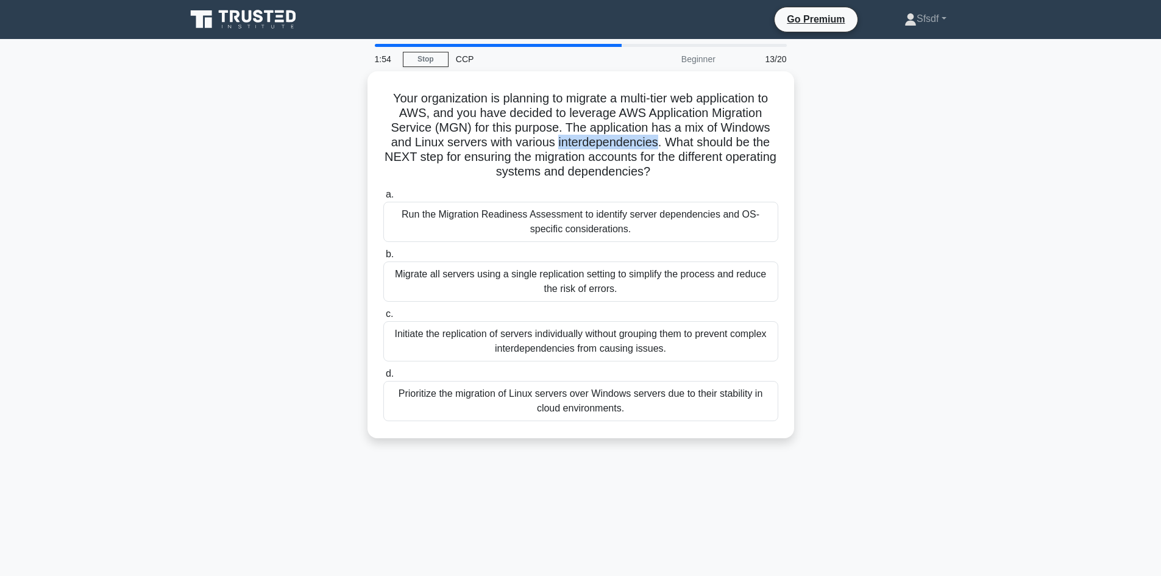
click at [614, 147] on div at bounding box center [614, 147] width 0 height 0
drag, startPoint x: 672, startPoint y: 231, endPoint x: 665, endPoint y: 228, distance: 7.9
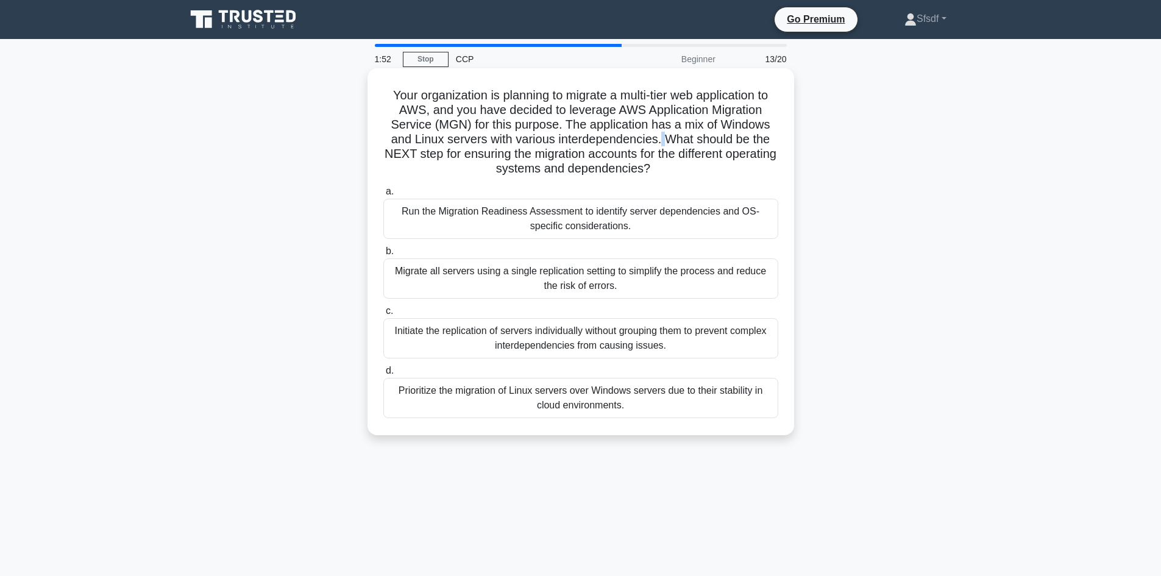
click at [663, 141] on h5 "Your organization is planning to migrate a multi-tier web application to AWS, a…" at bounding box center [580, 132] width 397 height 89
click at [587, 135] on h5 "Your organization is planning to migrate a multi-tier web application to AWS, a…" at bounding box center [580, 132] width 397 height 89
click at [526, 143] on h5 "Your organization is planning to migrate a multi-tier web application to AWS, a…" at bounding box center [580, 132] width 397 height 89
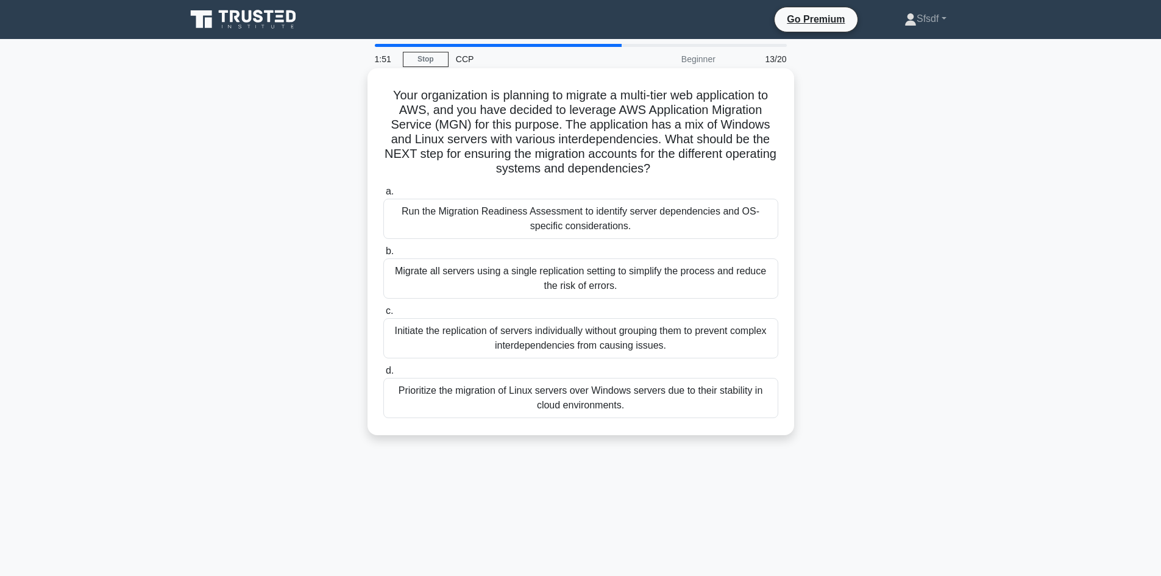
click at [707, 140] on h5 "Your organization is planning to migrate a multi-tier web application to AWS, a…" at bounding box center [580, 132] width 397 height 89
click at [777, 144] on h5 "Your organization is planning to migrate a multi-tier web application to AWS, a…" at bounding box center [580, 132] width 397 height 89
drag, startPoint x: 461, startPoint y: 162, endPoint x: 595, endPoint y: 161, distance: 134.0
click at [595, 161] on h5 "Your organization is planning to migrate a multi-tier web application to AWS, a…" at bounding box center [580, 132] width 397 height 89
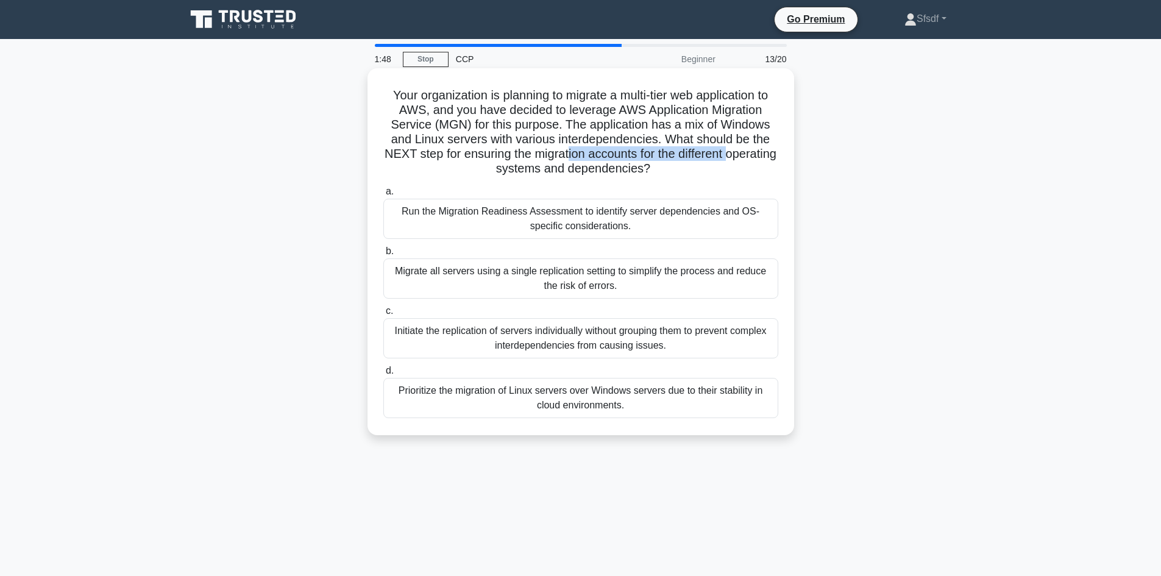
click at [636, 158] on h5 "Your organization is planning to migrate a multi-tier web application to AWS, a…" at bounding box center [580, 132] width 397 height 89
click at [665, 176] on icon ".spinner_0XTQ{transform-origin:center;animation:spinner_y6GP .75s linear infini…" at bounding box center [657, 169] width 15 height 15
drag, startPoint x: 689, startPoint y: 168, endPoint x: 515, endPoint y: 143, distance: 175.4
click at [476, 138] on h5 "Your organization is planning to migrate a multi-tier web application to AWS, a…" at bounding box center [580, 132] width 397 height 89
click at [620, 151] on h5 "Your organization is planning to migrate a multi-tier web application to AWS, a…" at bounding box center [580, 132] width 397 height 89
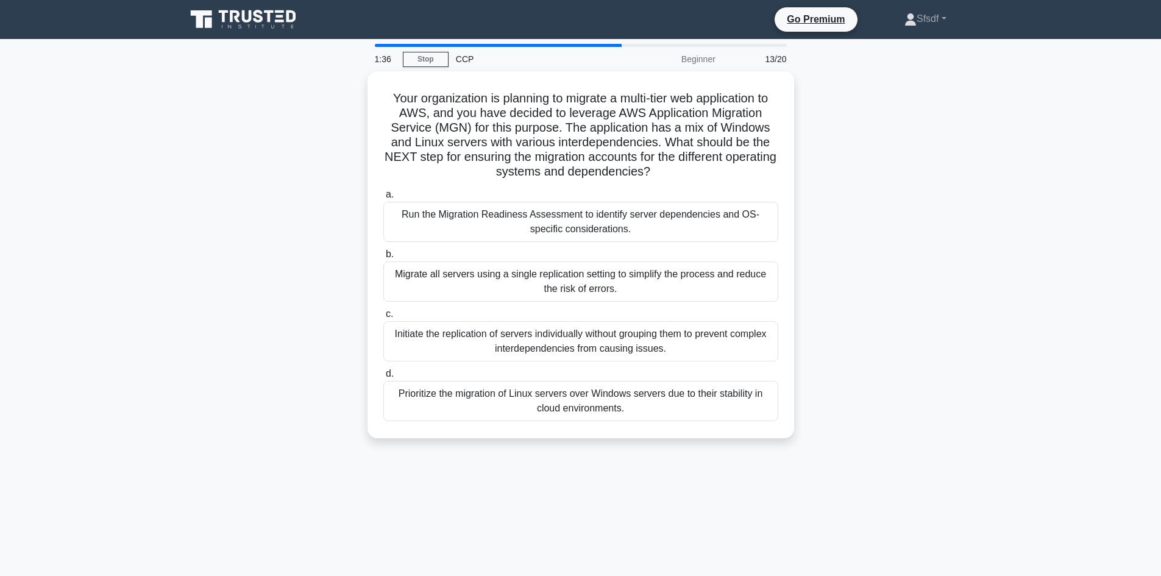
click at [592, 393] on div "Prioritize the migration of Linux servers over Windows servers due to their sta…" at bounding box center [580, 401] width 395 height 40
click at [383, 378] on input "d. Prioritize the migration of Linux servers over Windows servers due to their …" at bounding box center [383, 374] width 0 height 8
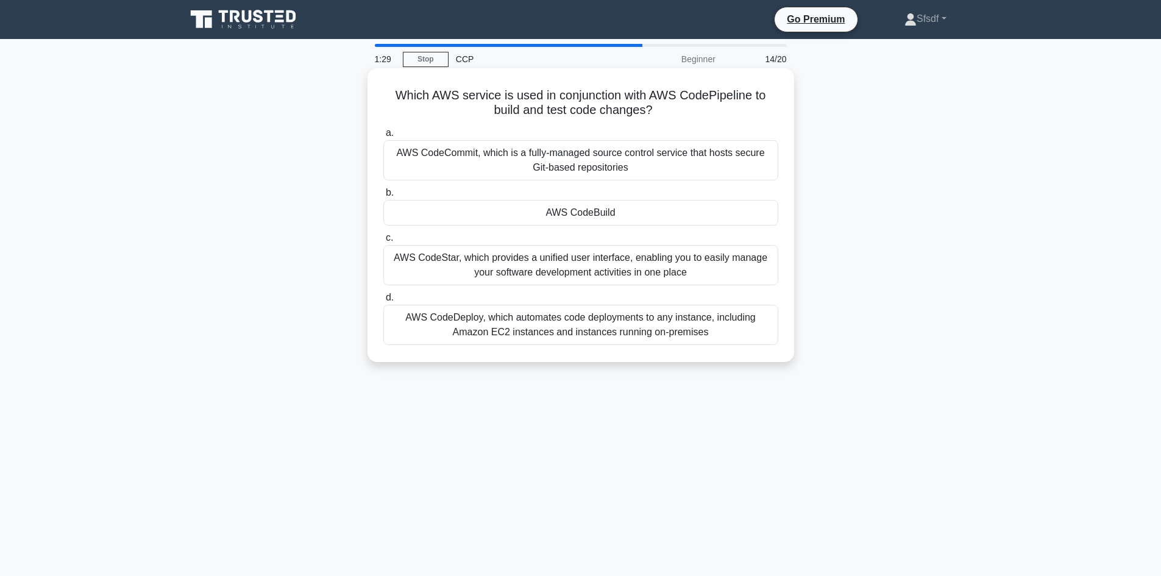
click at [573, 166] on div "AWS CodeCommit, which is a fully-managed source control service that hosts secu…" at bounding box center [580, 160] width 395 height 40
click at [383, 137] on input "a. AWS CodeCommit, which is a fully-managed source control service that hosts s…" at bounding box center [383, 133] width 0 height 8
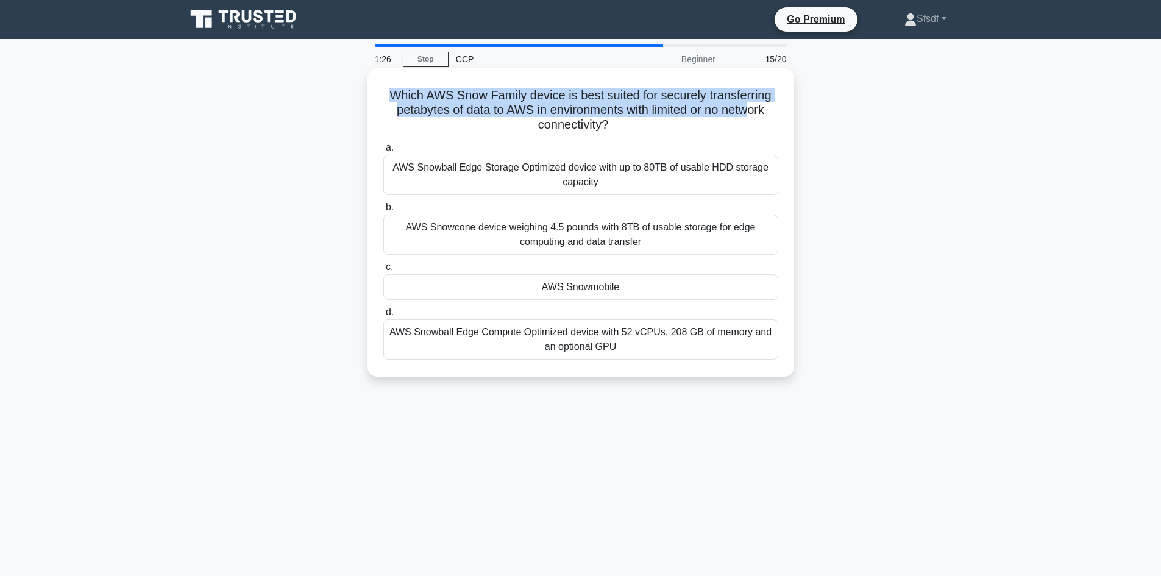
drag, startPoint x: 392, startPoint y: 96, endPoint x: 755, endPoint y: 109, distance: 364.0
click at [755, 109] on h5 "Which AWS Snow Family device is best suited for securely transferring petabytes…" at bounding box center [580, 110] width 397 height 45
click at [677, 95] on h5 "Which AWS Snow Family device is best suited for securely transferring petabytes…" at bounding box center [580, 110] width 397 height 45
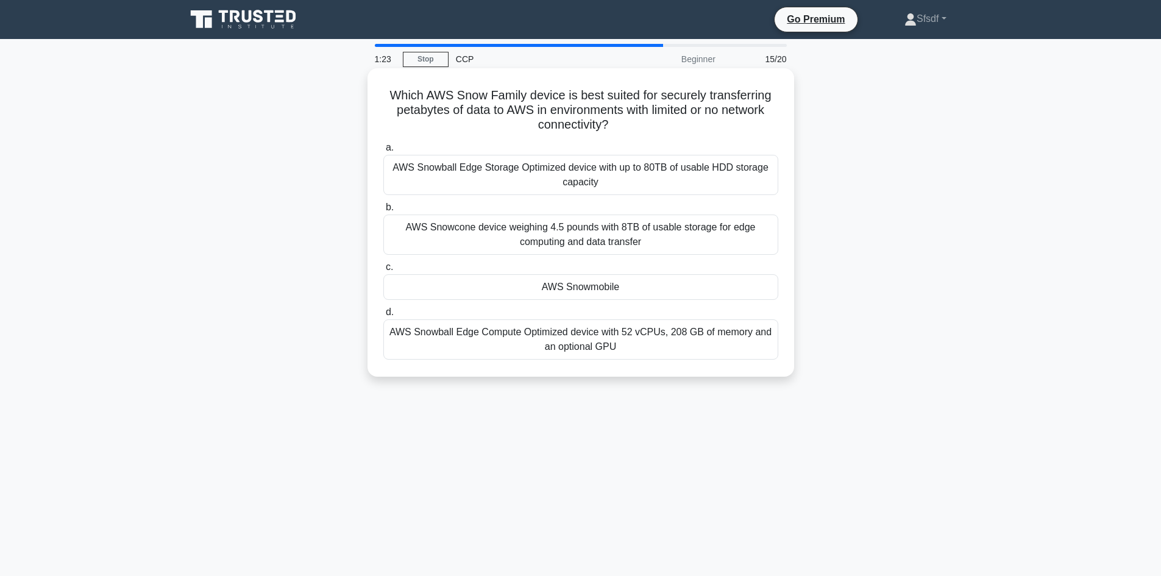
click at [623, 199] on div "a. AWS Snowball Edge Storage Optimized device with up to 80TB of usable HDD sto…" at bounding box center [580, 250] width 409 height 224
click at [628, 187] on div "AWS Snowball Edge Storage Optimized device with up to 80TB of usable HDD storag…" at bounding box center [580, 175] width 395 height 40
click at [383, 152] on input "a. AWS Snowball Edge Storage Optimized device with up to 80TB of usable HDD sto…" at bounding box center [383, 148] width 0 height 8
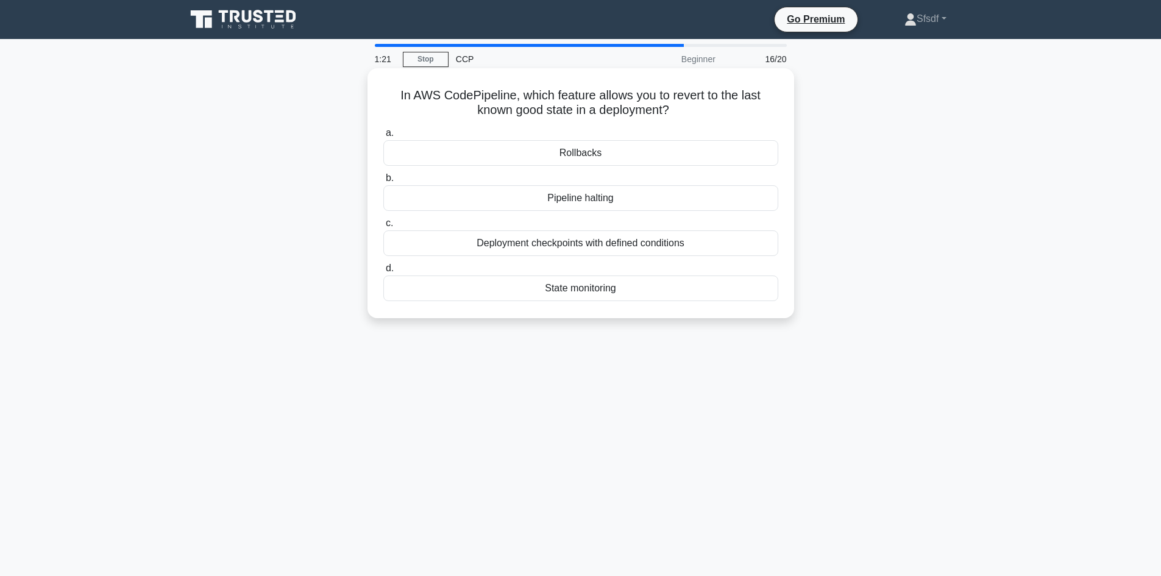
click at [589, 242] on div "Deployment checkpoints with defined conditions" at bounding box center [580, 243] width 395 height 26
click at [383, 227] on input "c. Deployment checkpoints with defined conditions" at bounding box center [383, 223] width 0 height 8
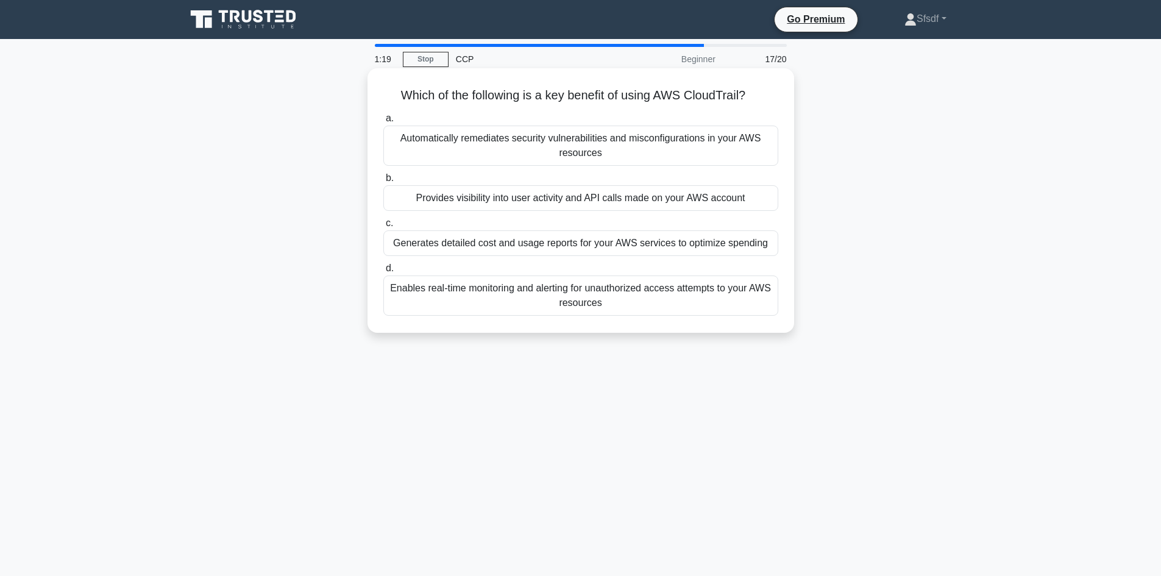
click at [645, 225] on label "c. Generates detailed cost and usage reports for your AWS services to optimize …" at bounding box center [580, 236] width 395 height 40
click at [383, 225] on input "c. Generates detailed cost and usage reports for your AWS services to optimize …" at bounding box center [383, 223] width 0 height 8
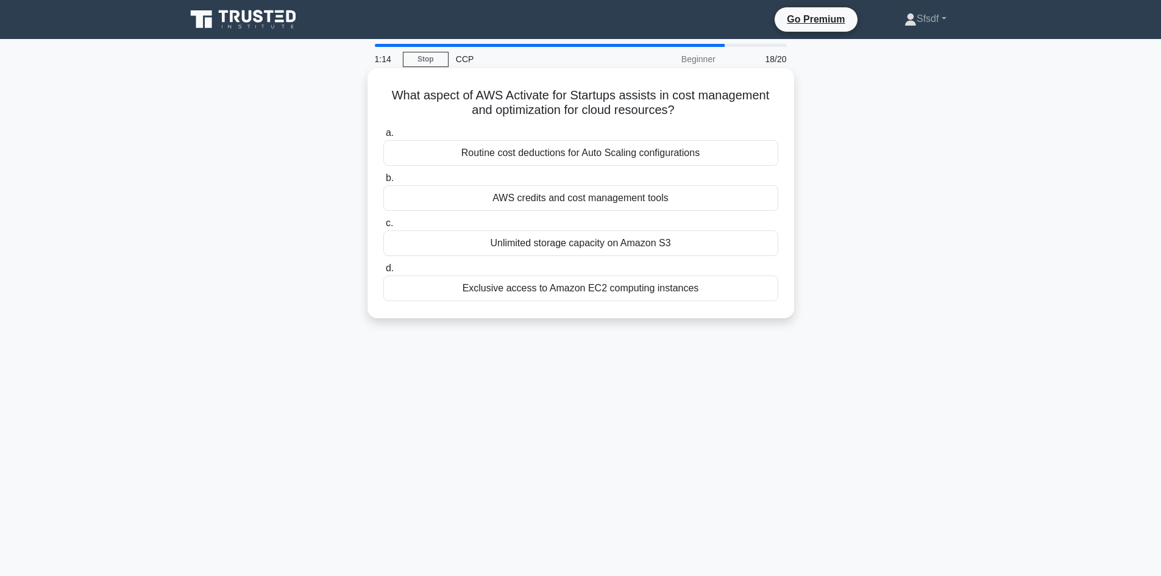
click at [458, 100] on h5 "What aspect of AWS Activate for Startups assists in cost management and optimiz…" at bounding box center [580, 103] width 397 height 30
click at [451, 94] on h5 "What aspect of AWS Activate for Startups assists in cost management and optimiz…" at bounding box center [580, 103] width 397 height 30
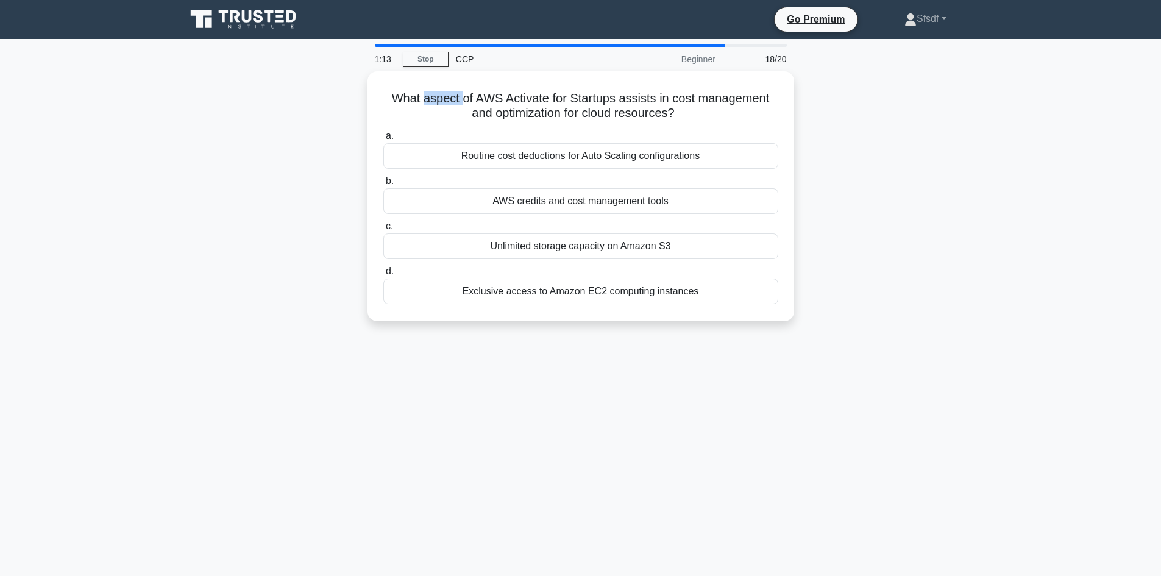
click at [444, 69] on div at bounding box center [444, 69] width 0 height 0
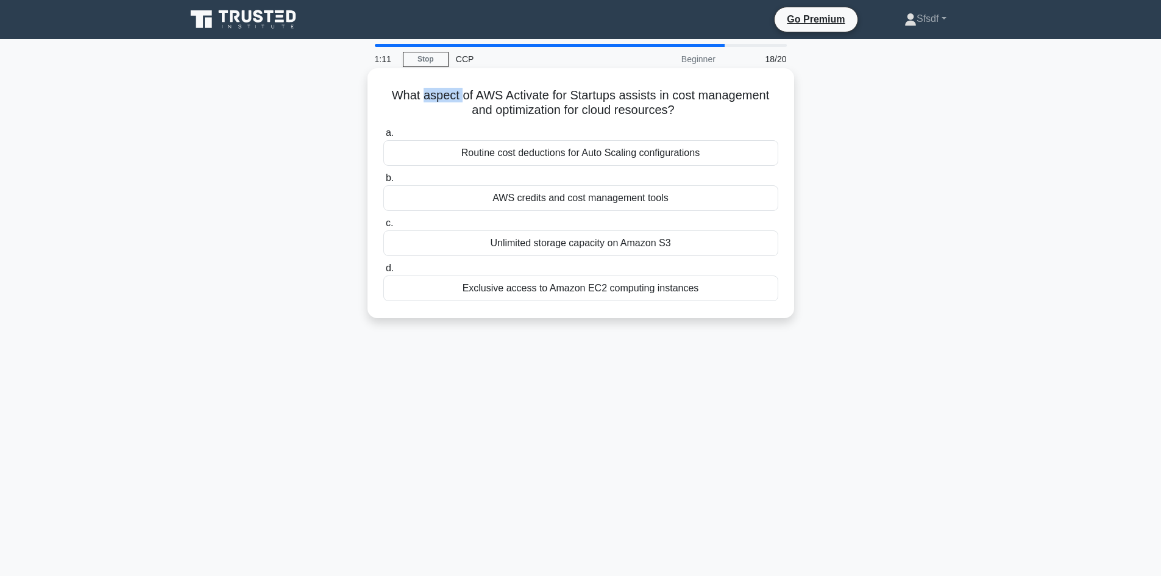
click at [462, 91] on h5 "What aspect of AWS Activate for Startups assists in cost management and optimiz…" at bounding box center [580, 103] width 397 height 30
click at [527, 97] on h5 "What aspect of AWS Activate for Startups assists in cost management and optimiz…" at bounding box center [580, 103] width 397 height 30
click at [657, 107] on h5 "What aspect of AWS Activate for Startups assists in cost management and optimiz…" at bounding box center [580, 103] width 397 height 30
click at [639, 143] on div "Routine cost deductions for Auto Scaling configurations" at bounding box center [580, 153] width 395 height 26
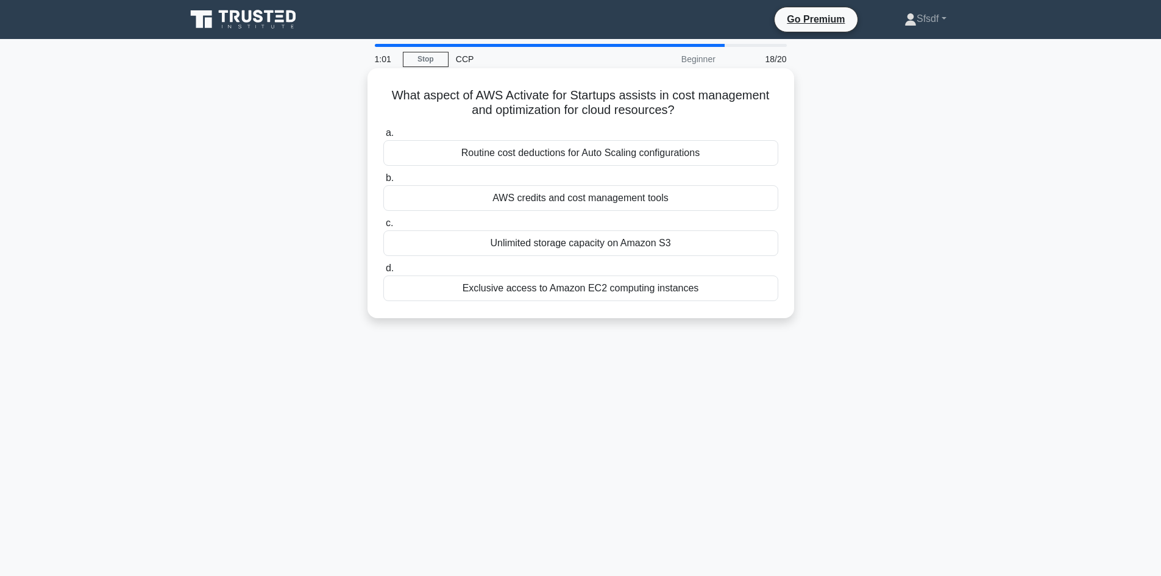
click at [383, 137] on input "a. Routine cost deductions for Auto Scaling configurations" at bounding box center [383, 133] width 0 height 8
drag, startPoint x: 456, startPoint y: 110, endPoint x: 537, endPoint y: 116, distance: 81.9
click at [537, 116] on h5 "What type of support plan is required to access all categories of AWS Trusted A…" at bounding box center [580, 103] width 397 height 30
click at [748, 122] on div "What type of support plan is required to access all categories of AWS Trusted A…" at bounding box center [580, 193] width 417 height 240
click at [647, 249] on div "Developer support plan for critical applications" at bounding box center [580, 243] width 395 height 26
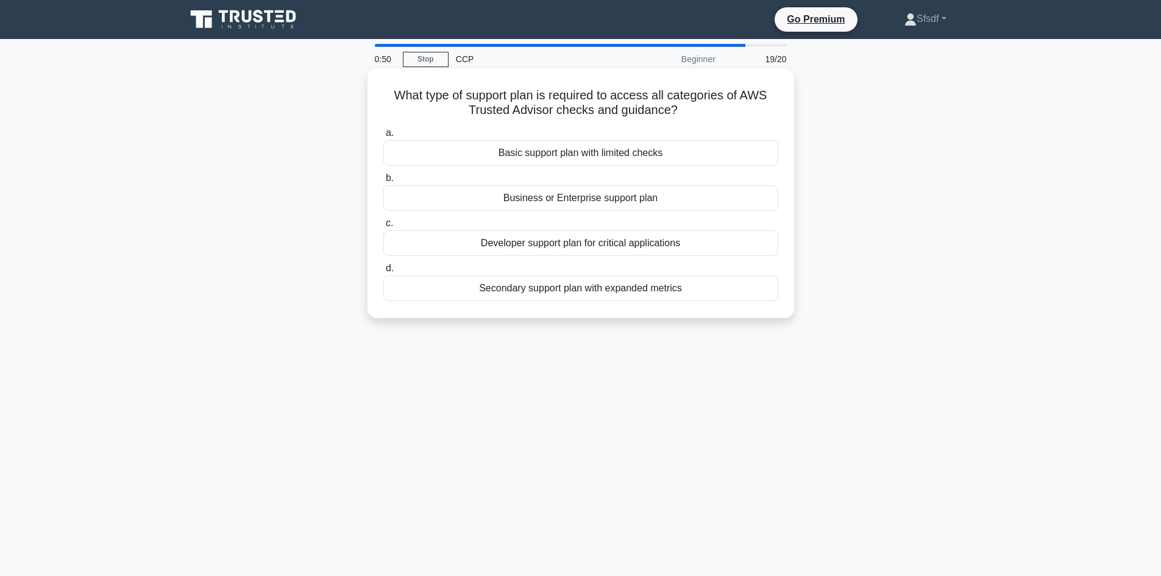
click at [383, 227] on input "c. Developer support plan for critical applications" at bounding box center [383, 223] width 0 height 8
click at [670, 210] on div "Amazon GuardDuty for monitoring and detecting malicious activity" at bounding box center [580, 198] width 395 height 26
click at [383, 182] on input "b. Amazon GuardDuty for monitoring and detecting malicious activity" at bounding box center [383, 178] width 0 height 8
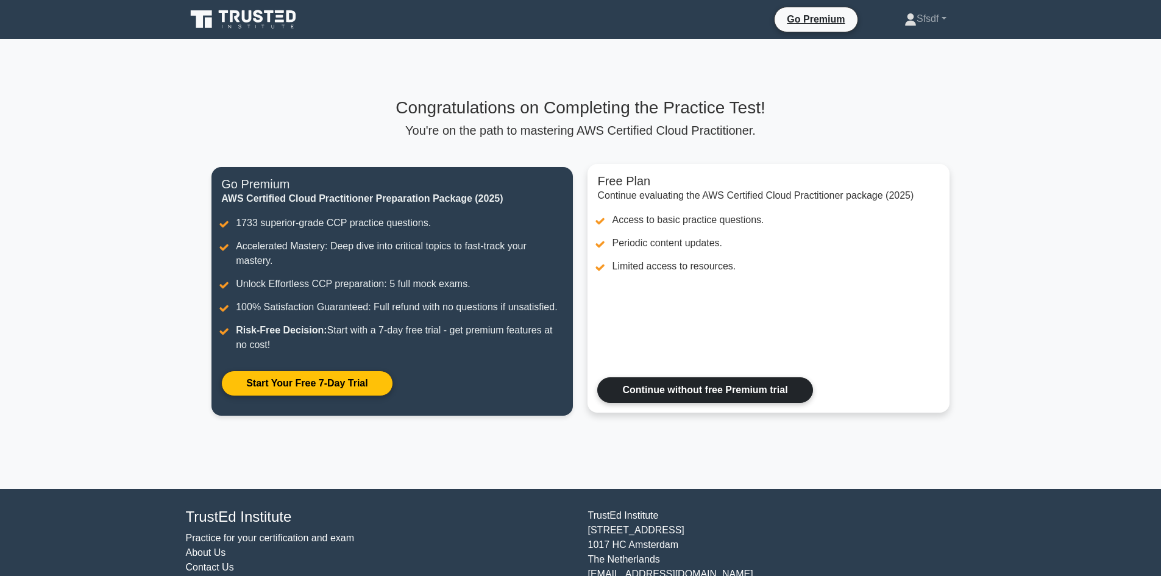
click at [678, 403] on link "Continue without free Premium trial" at bounding box center [704, 390] width 215 height 26
click at [689, 378] on link "Continue without free Premium trial" at bounding box center [704, 390] width 215 height 26
click at [686, 391] on link "Continue without free Premium trial" at bounding box center [704, 390] width 215 height 26
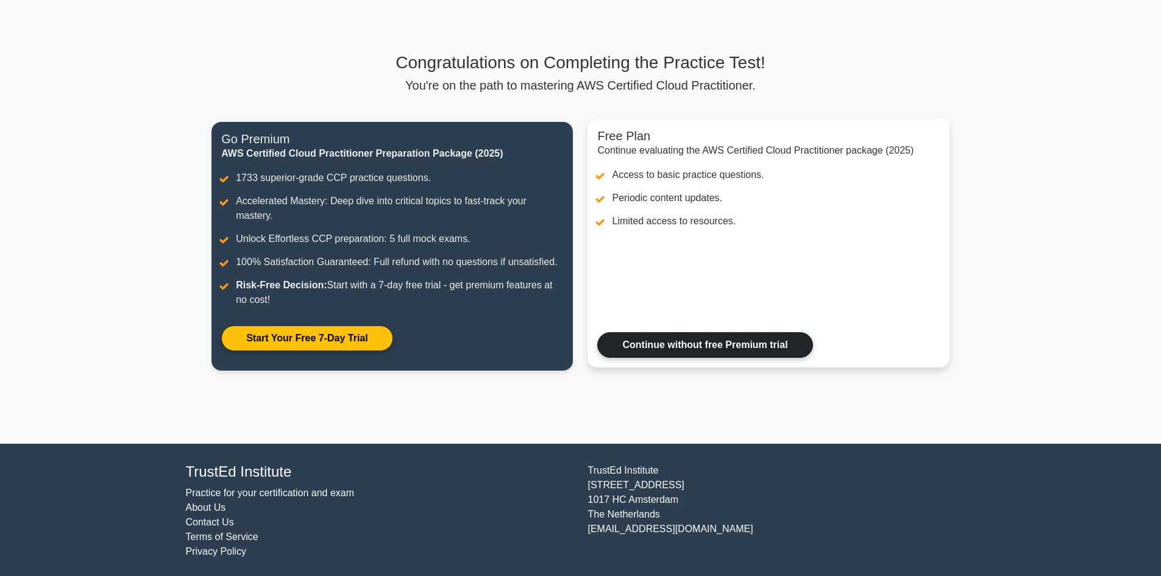
scroll to position [48, 0]
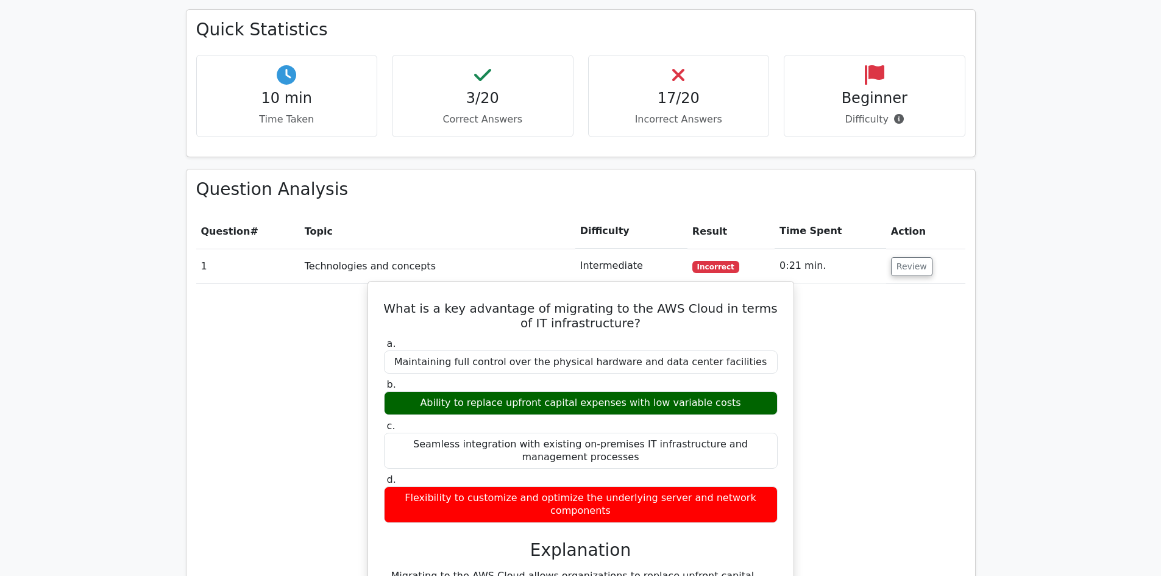
scroll to position [914, 0]
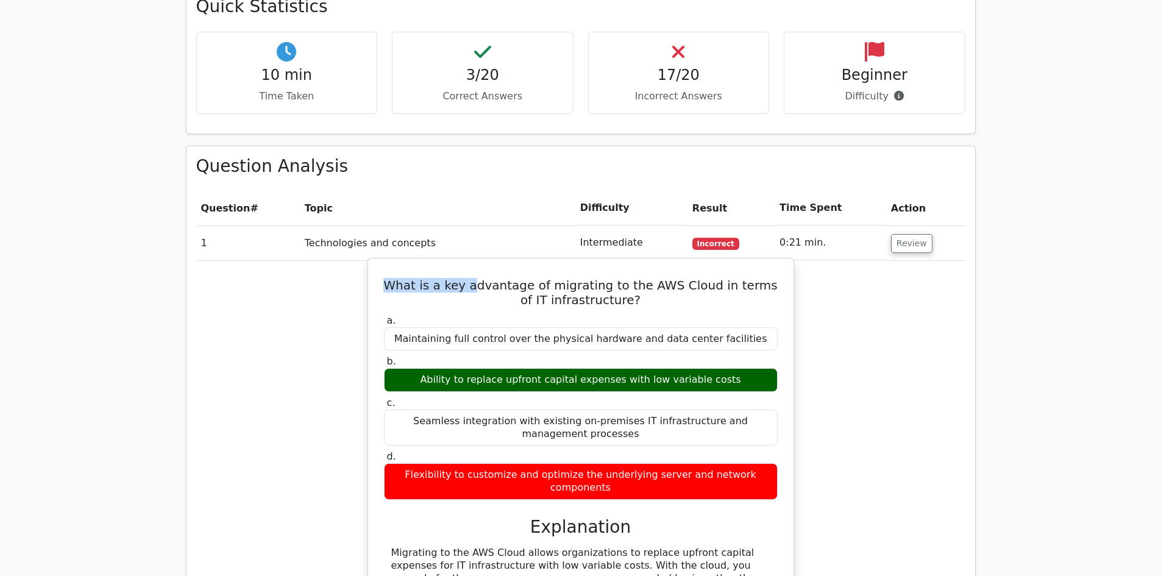
drag, startPoint x: 387, startPoint y: 235, endPoint x: 471, endPoint y: 238, distance: 83.5
click at [471, 278] on h5 "What is a key advantage of migrating to the AWS Cloud in terms of IT infrastruc…" at bounding box center [581, 292] width 396 height 29
click at [573, 278] on h5 "What is a key advantage of migrating to the AWS Cloud in terms of IT infrastruc…" at bounding box center [581, 292] width 396 height 29
click at [606, 463] on div "Flexibility to customize and optimize the underlying server and network compone…" at bounding box center [581, 481] width 394 height 37
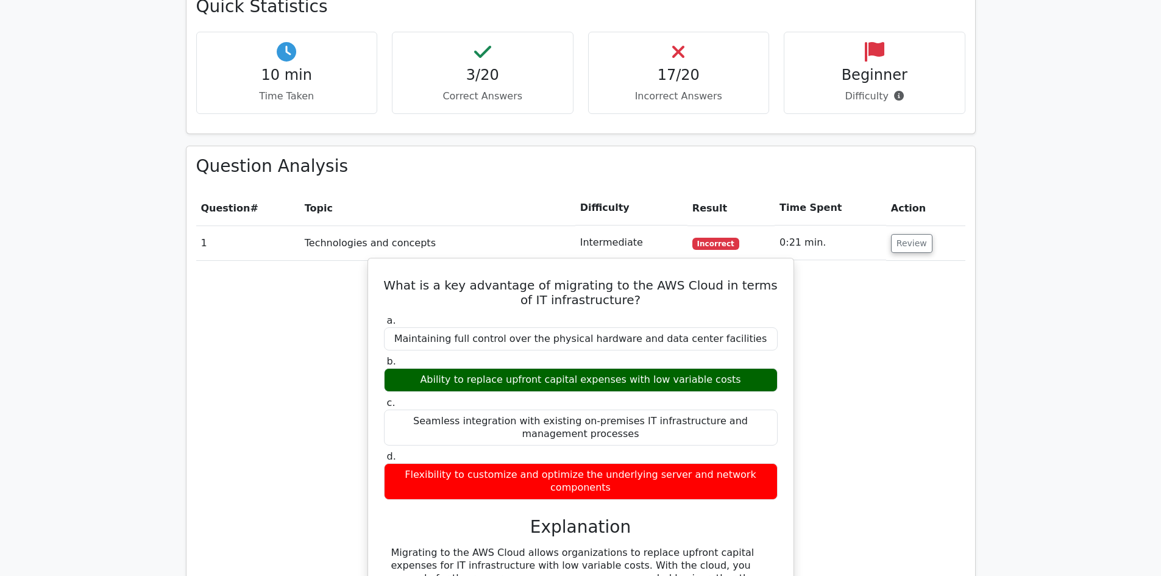
click at [637, 463] on div "Flexibility to customize and optimize the underlying server and network compone…" at bounding box center [581, 481] width 394 height 37
drag, startPoint x: 577, startPoint y: 428, endPoint x: 653, endPoint y: 430, distance: 76.2
click at [653, 463] on div "Flexibility to customize and optimize the underlying server and network compone…" at bounding box center [581, 481] width 394 height 37
drag, startPoint x: 684, startPoint y: 425, endPoint x: 781, endPoint y: 421, distance: 97.6
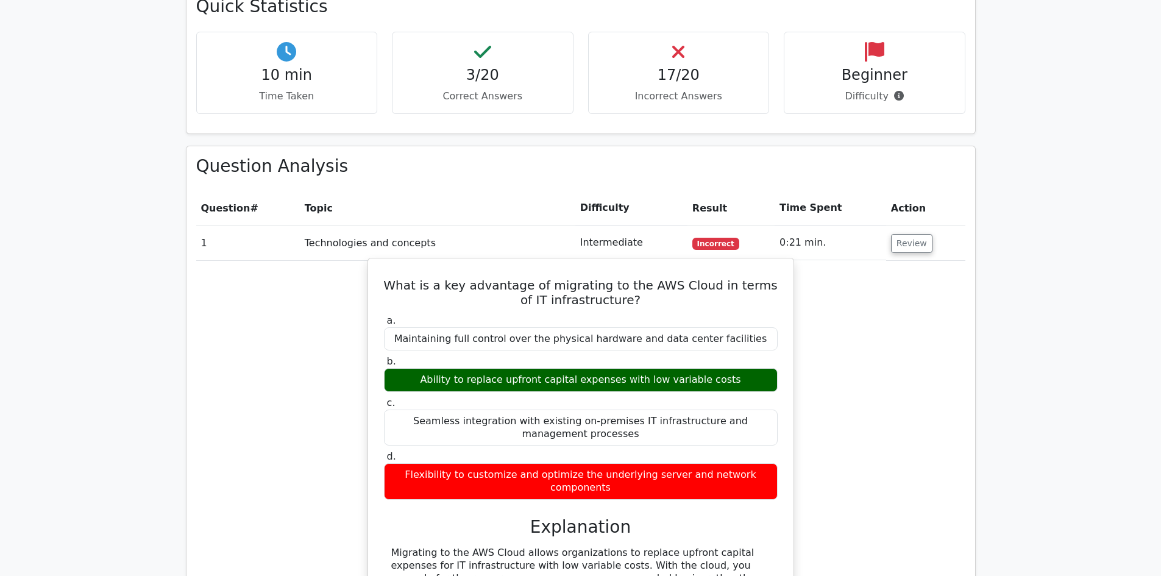
click at [781, 450] on div "d. Flexibility to customize and optimize the underlying server and network comp…" at bounding box center [581, 474] width 408 height 49
click at [760, 463] on div "Flexibility to customize and optimize the underlying server and network compone…" at bounding box center [581, 481] width 394 height 37
click at [522, 463] on div "Flexibility to customize and optimize the underlying server and network compone…" at bounding box center [581, 481] width 394 height 37
drag, startPoint x: 734, startPoint y: 334, endPoint x: 647, endPoint y: 341, distance: 87.4
click at [647, 368] on div "Ability to replace upfront capital expenses with low variable costs" at bounding box center [581, 380] width 394 height 24
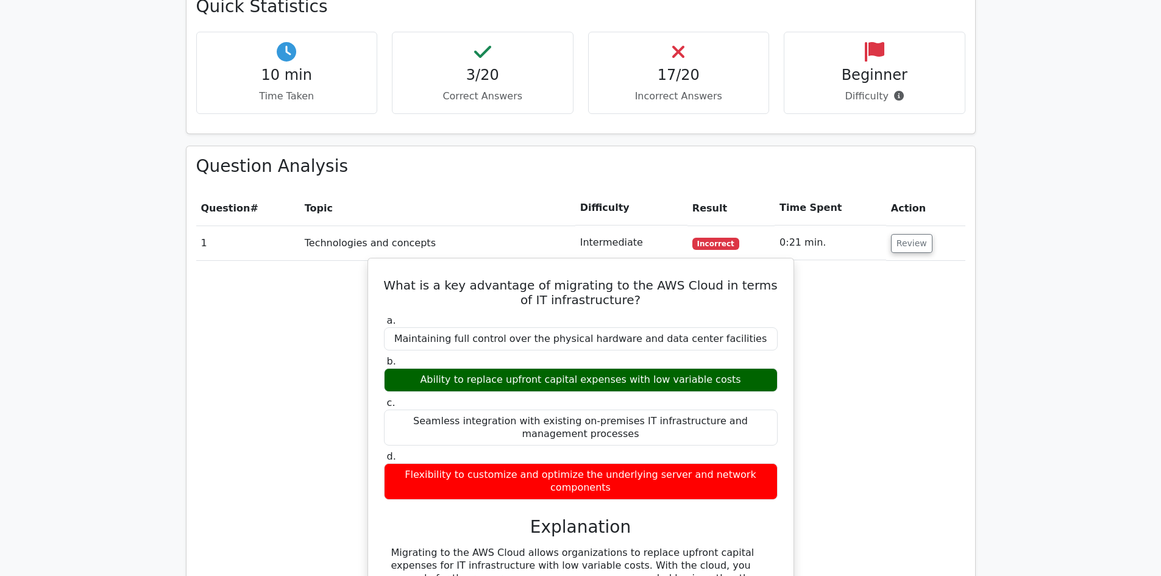
click at [543, 368] on div "Ability to replace upfront capital expenses with low variable costs" at bounding box center [581, 380] width 394 height 24
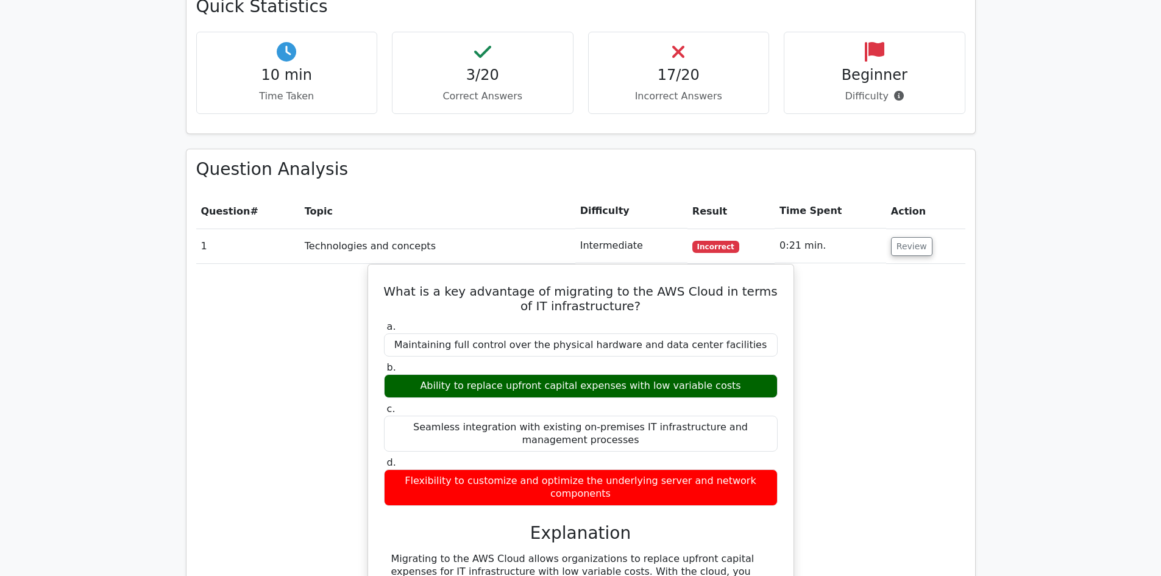
click at [535, 338] on div at bounding box center [535, 338] width 0 height 0
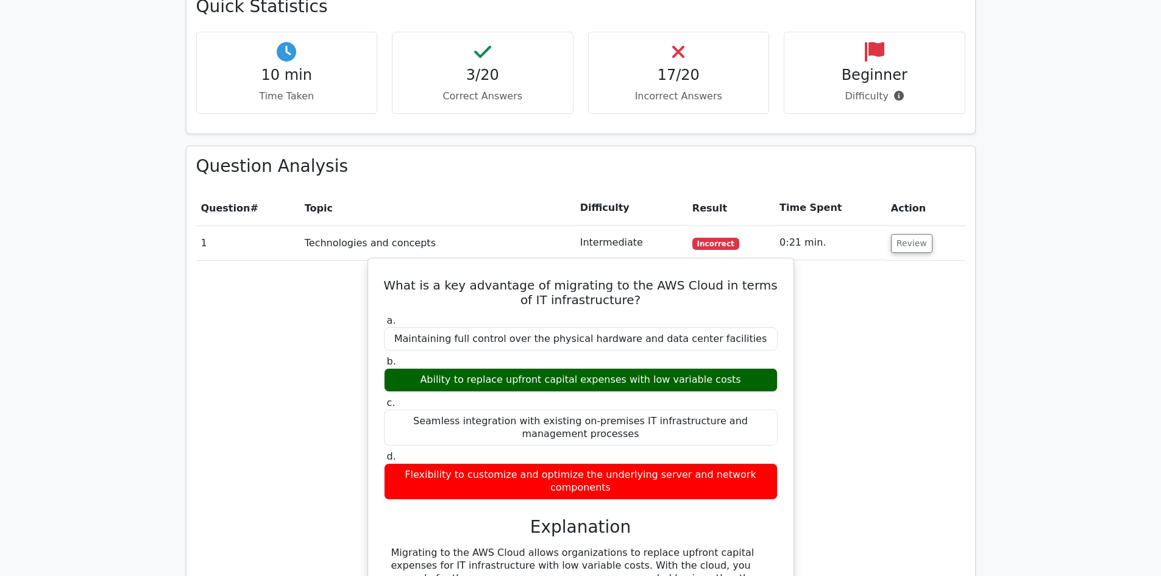
click at [609, 397] on label "c. Seamless integration with existing on-premises IT infrastructure and managem…" at bounding box center [581, 421] width 394 height 49
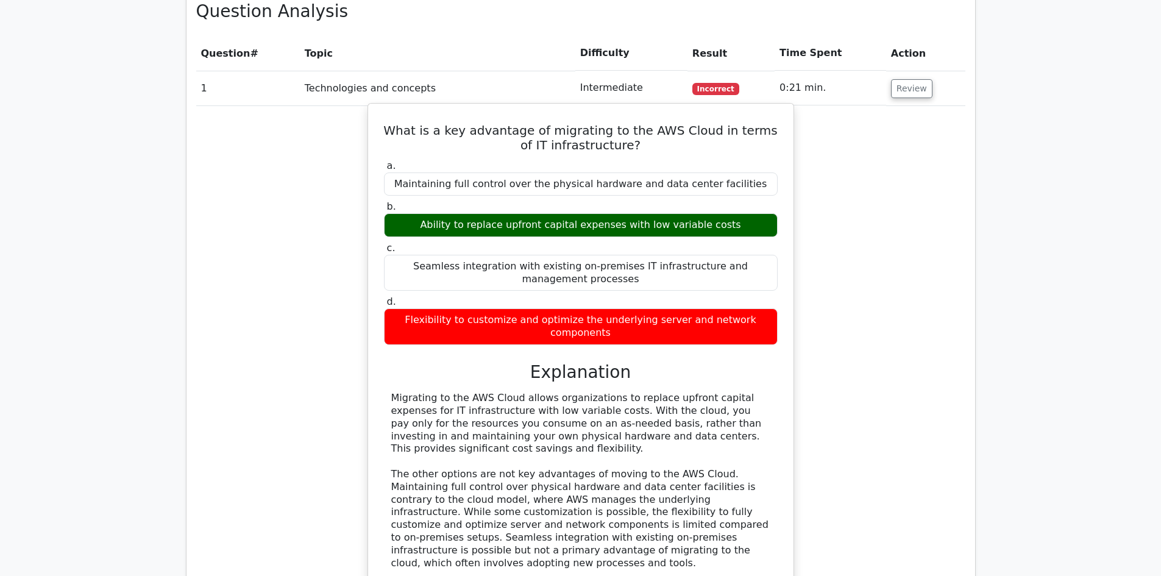
scroll to position [1097, 0]
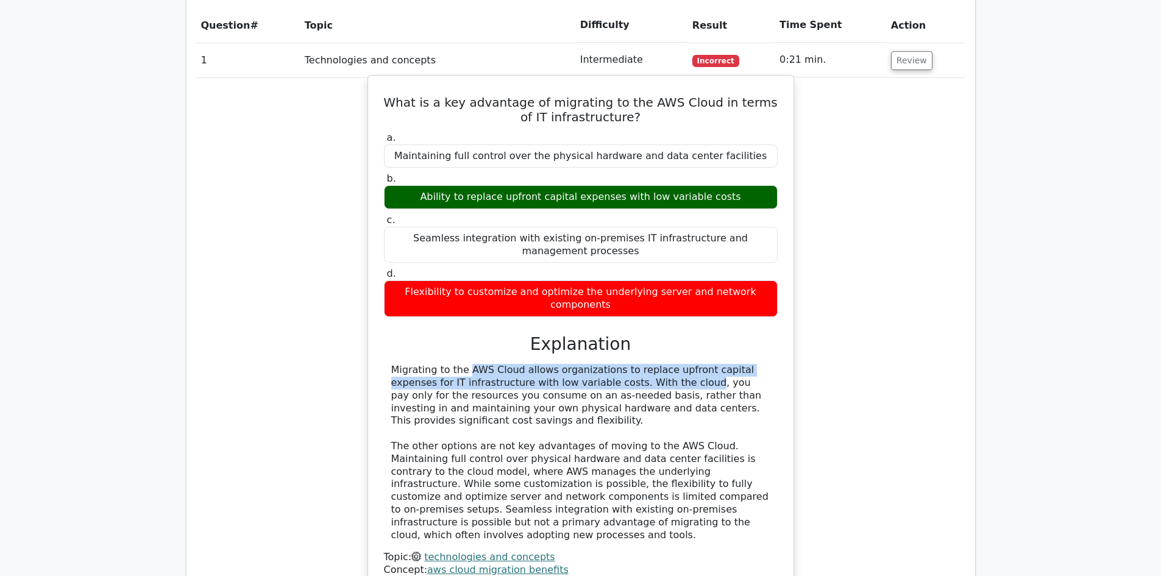
drag, startPoint x: 423, startPoint y: 311, endPoint x: 570, endPoint y: 320, distance: 147.1
click at [570, 364] on div "Migrating to the AWS Cloud allows organizations to replace upfront capital expe…" at bounding box center [580, 452] width 379 height 177
drag, startPoint x: 575, startPoint y: 325, endPoint x: 380, endPoint y: 311, distance: 194.9
click at [380, 311] on div "What is a key advantage of migrating to the AWS Cloud in terms of IT infrastruc…" at bounding box center [581, 333] width 416 height 506
click at [372, 285] on div at bounding box center [372, 285] width 0 height 0
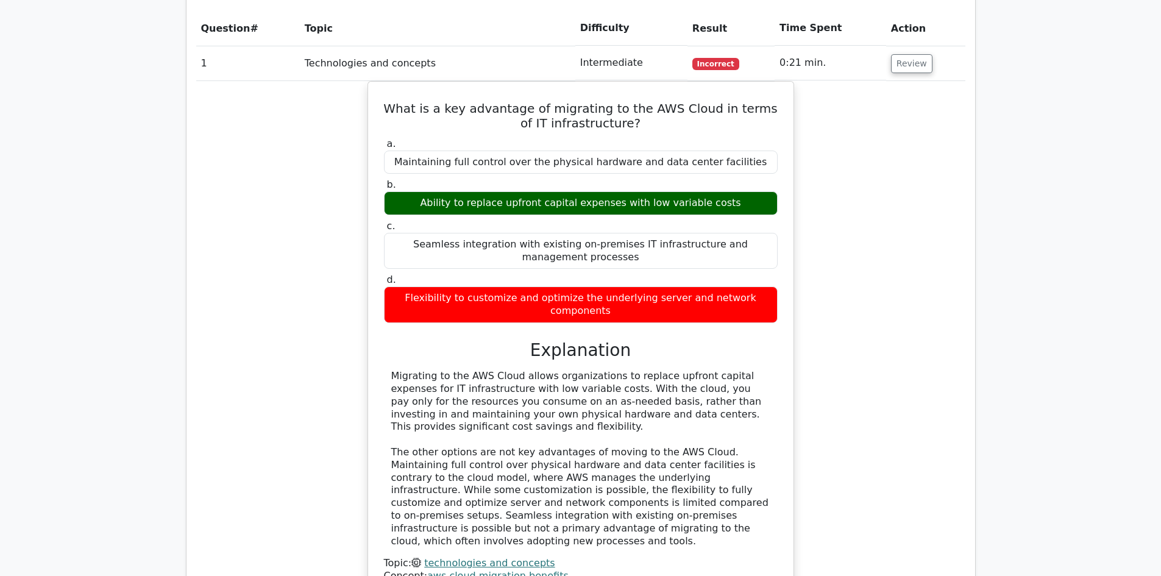
drag, startPoint x: 584, startPoint y: 213, endPoint x: 673, endPoint y: 241, distance: 93.3
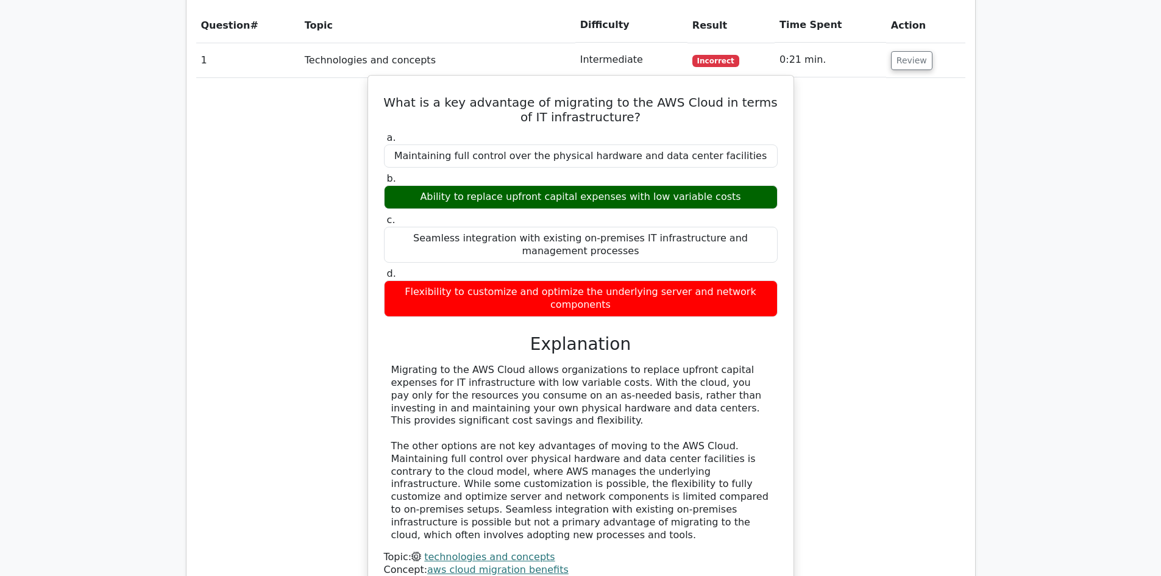
click at [637, 364] on div "Migrating to the AWS Cloud allows organizations to replace upfront capital expe…" at bounding box center [580, 452] width 379 height 177
drag, startPoint x: 622, startPoint y: 304, endPoint x: 765, endPoint y: 310, distance: 142.7
click at [767, 364] on div "Migrating to the AWS Cloud allows organizations to replace upfront capital expe…" at bounding box center [580, 452] width 379 height 177
click at [675, 364] on div "Migrating to the AWS Cloud allows organizations to replace upfront capital expe…" at bounding box center [580, 452] width 379 height 177
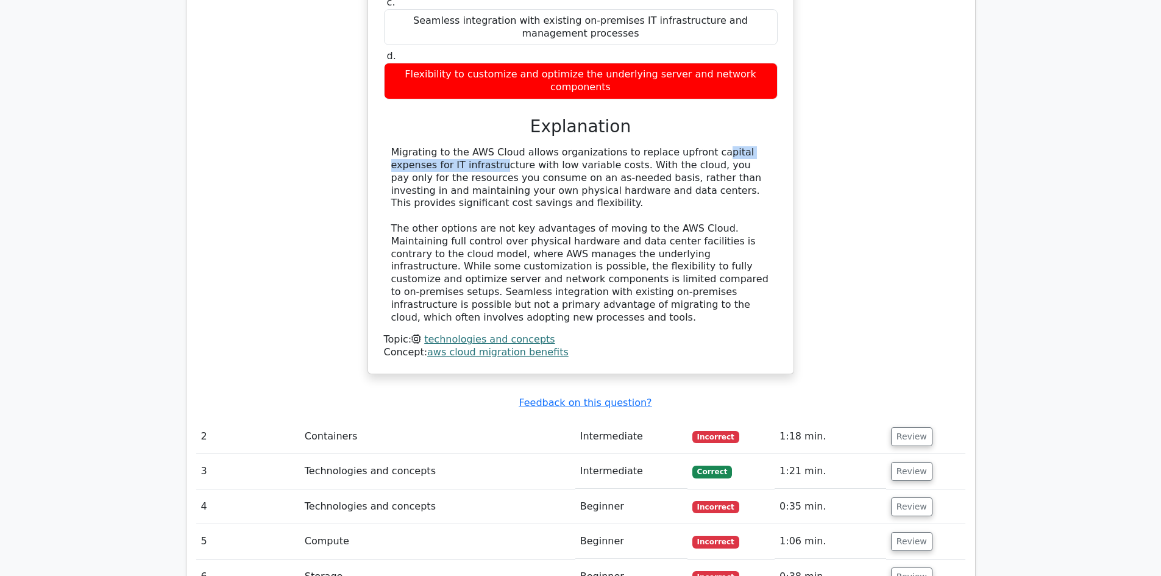
scroll to position [1340, 0]
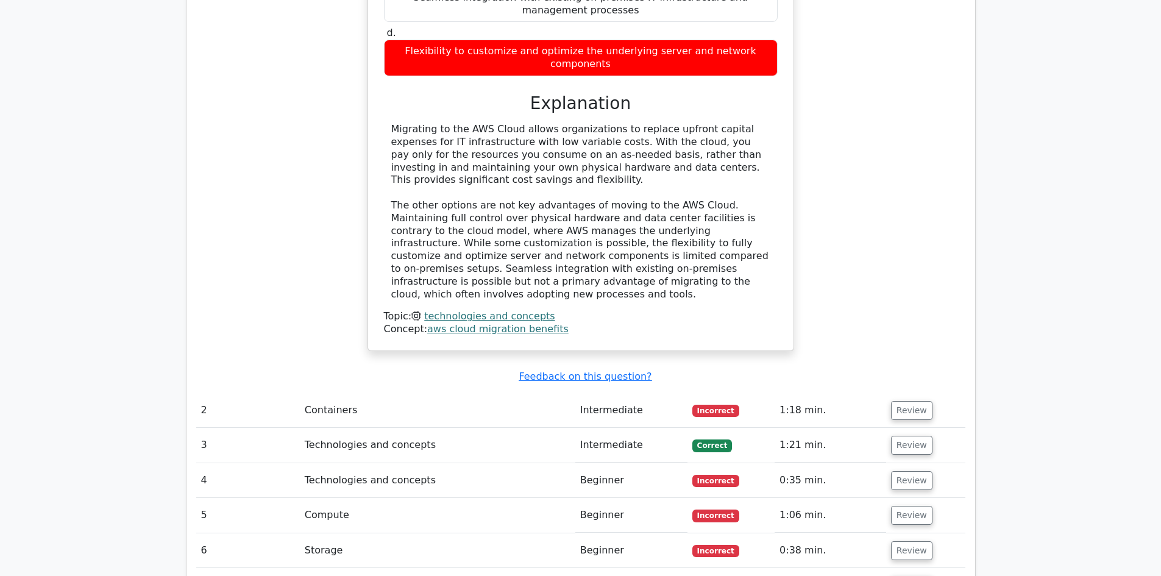
click at [339, 393] on td "Containers" at bounding box center [437, 410] width 275 height 35
click at [907, 401] on button "Review" at bounding box center [911, 410] width 41 height 19
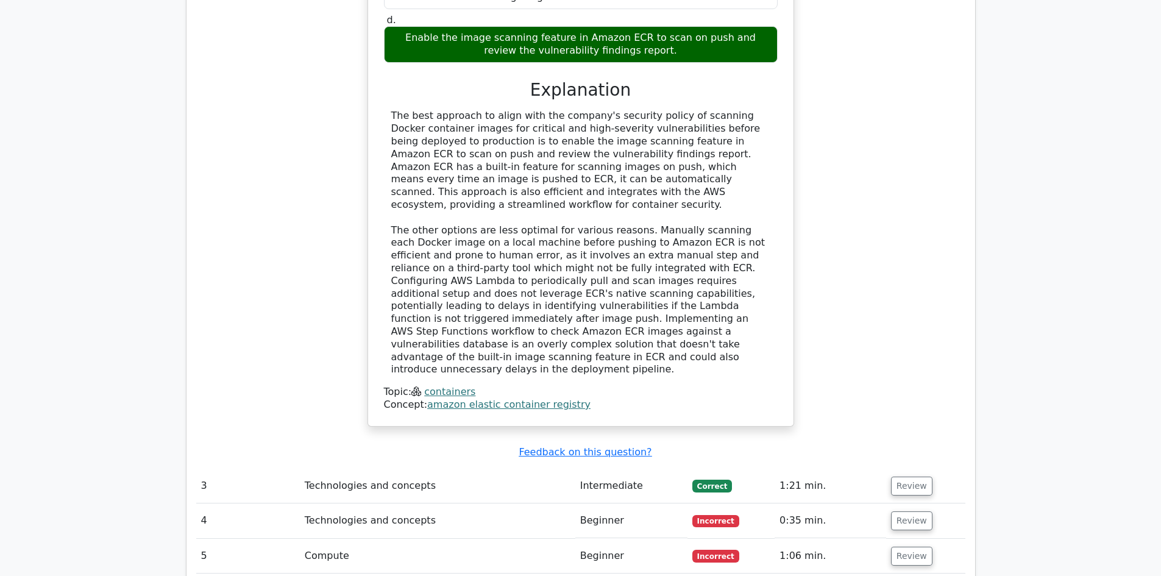
scroll to position [2072, 0]
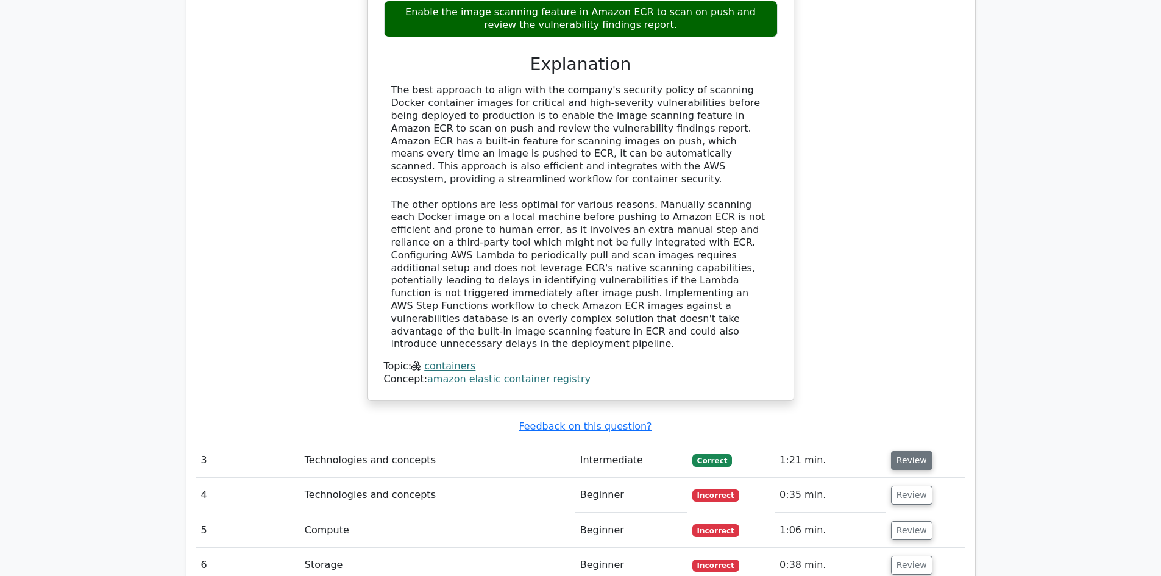
click at [894, 451] on button "Review" at bounding box center [911, 460] width 41 height 19
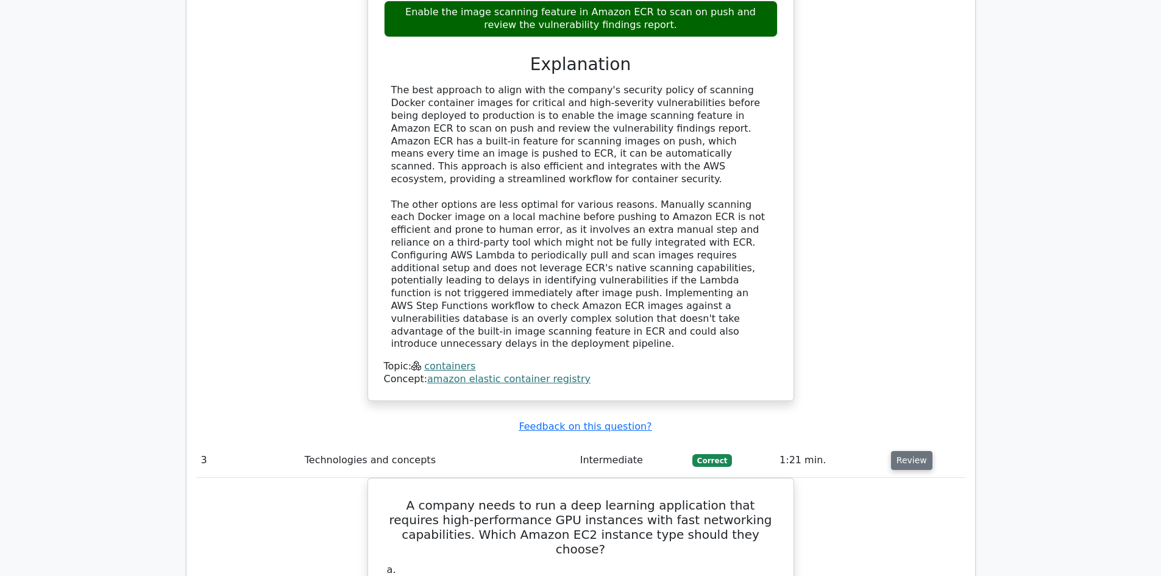
click at [903, 451] on button "Review" at bounding box center [911, 460] width 41 height 19
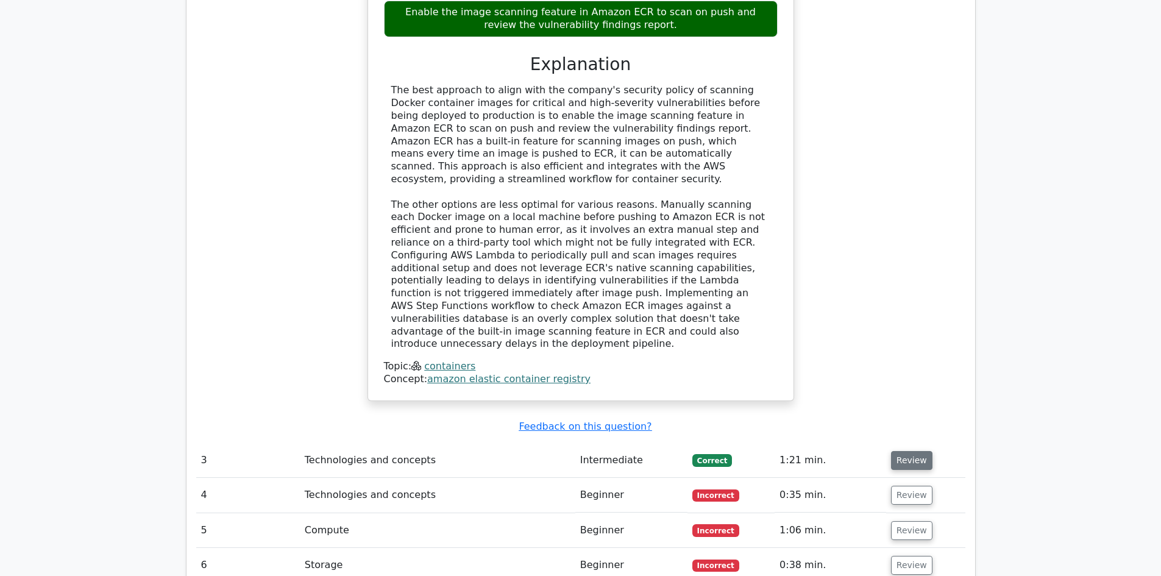
click at [905, 451] on button "Review" at bounding box center [911, 460] width 41 height 19
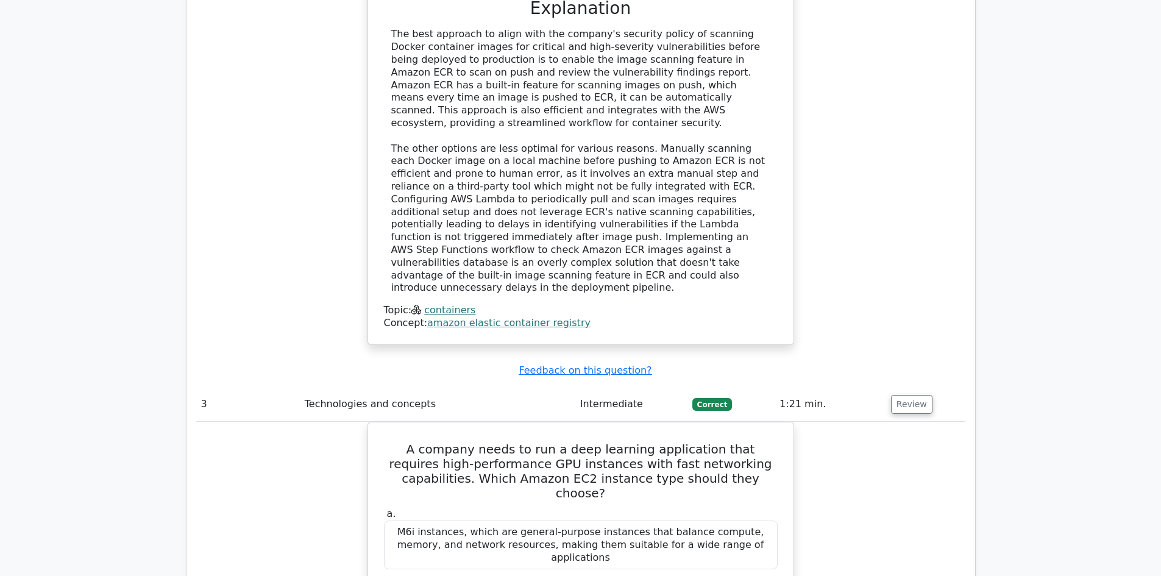
scroll to position [2132, 0]
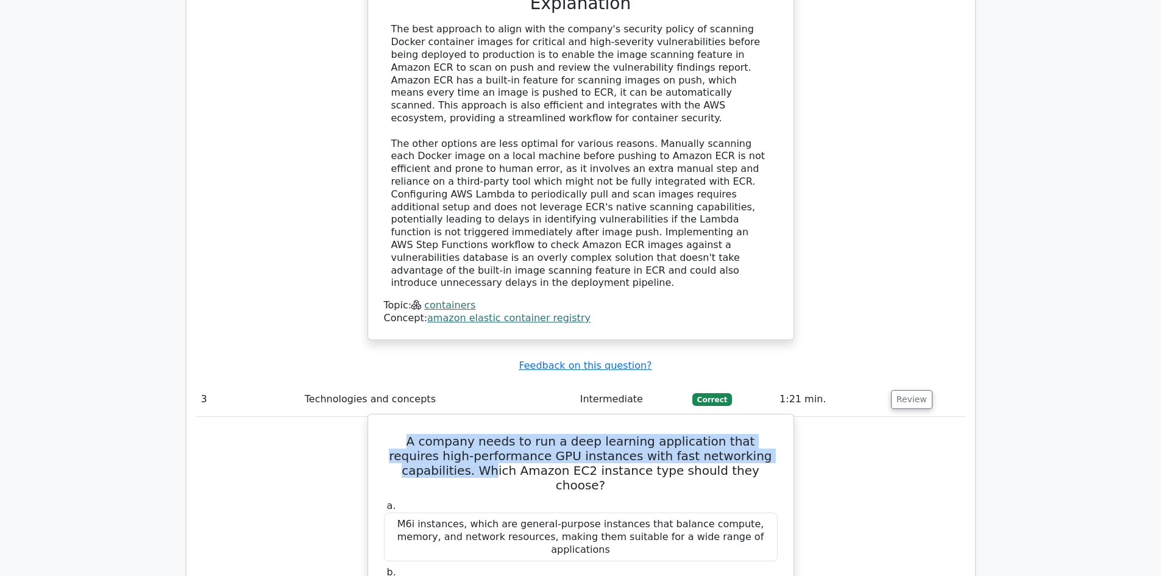
drag, startPoint x: 451, startPoint y: 320, endPoint x: 753, endPoint y: 323, distance: 301.6
click at [686, 434] on h5 "A company needs to run a deep learning application that requires high-performan…" at bounding box center [581, 463] width 396 height 58
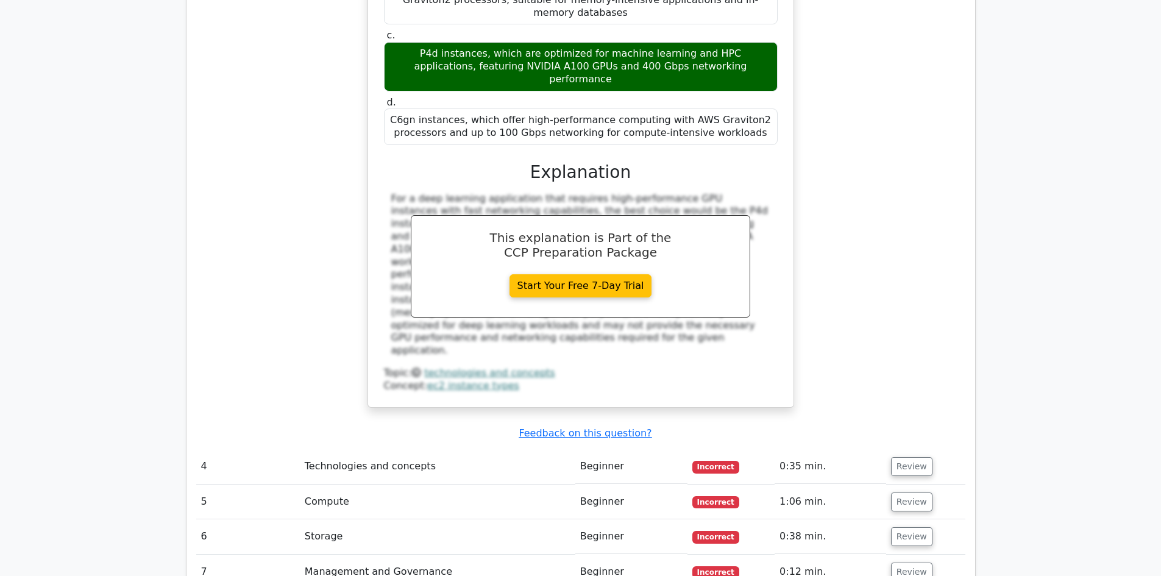
scroll to position [2742, 0]
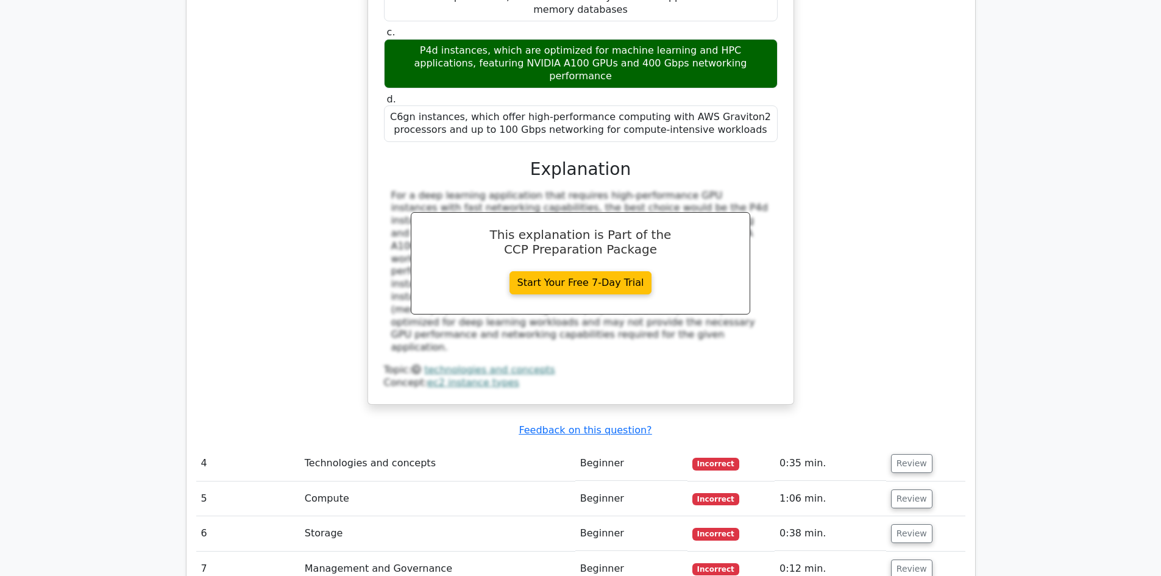
drag, startPoint x: 296, startPoint y: 397, endPoint x: 497, endPoint y: 406, distance: 200.7
click at [909, 454] on button "Review" at bounding box center [911, 463] width 41 height 19
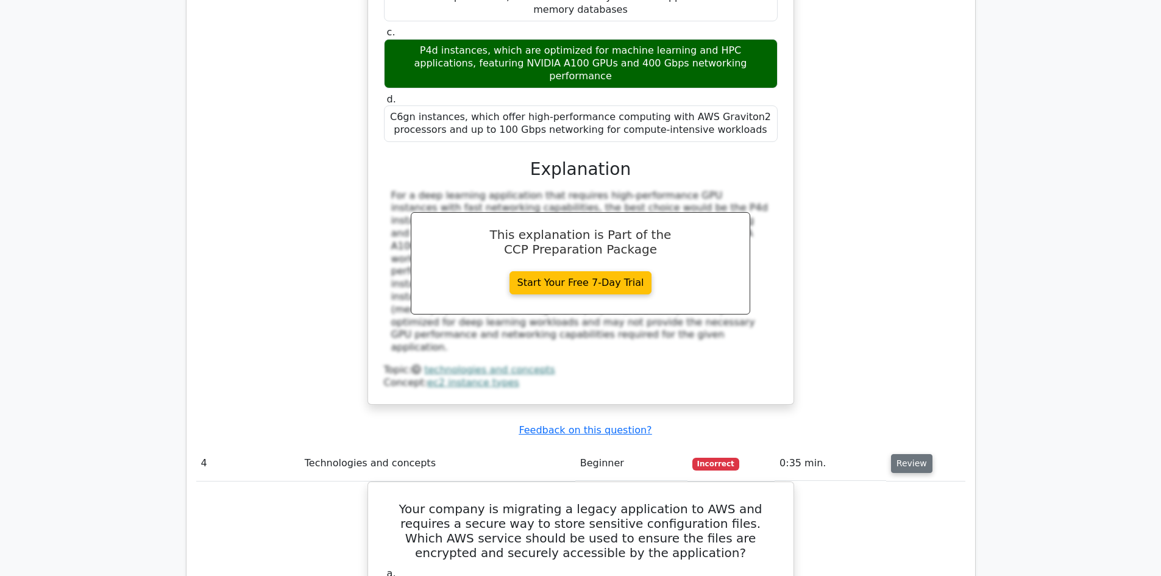
click at [920, 454] on button "Review" at bounding box center [911, 463] width 41 height 19
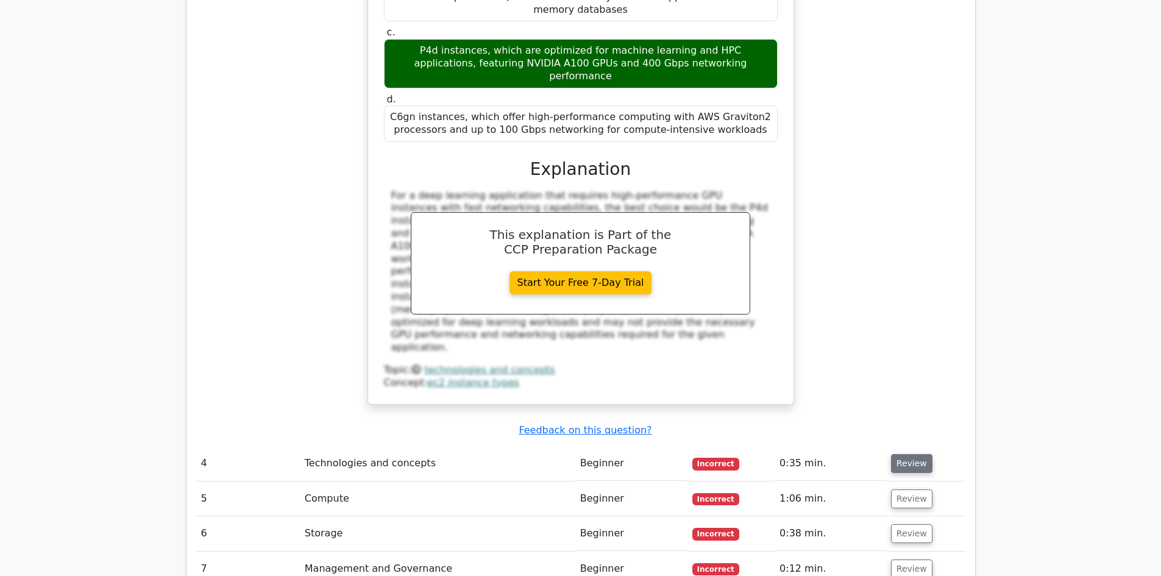
click at [904, 454] on button "Review" at bounding box center [911, 463] width 41 height 19
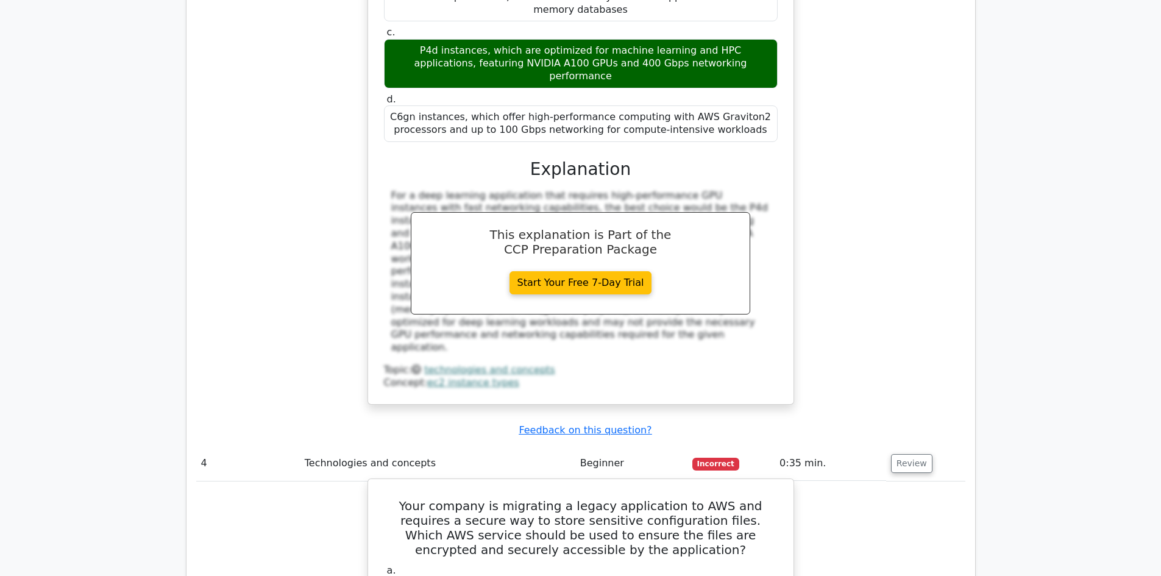
drag, startPoint x: 531, startPoint y: 475, endPoint x: 635, endPoint y: 473, distance: 104.8
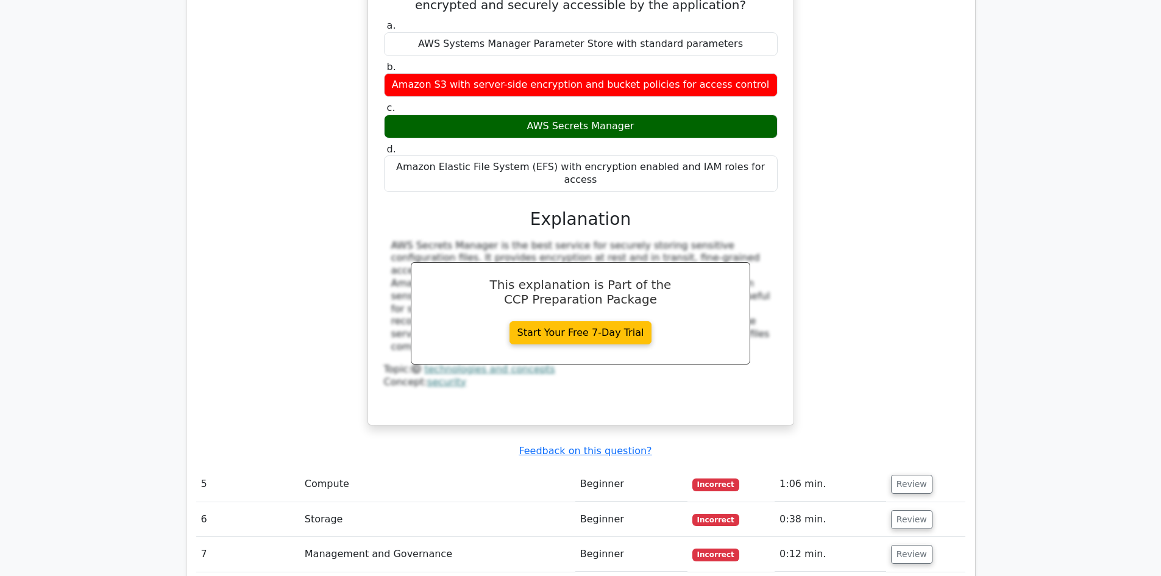
scroll to position [3290, 0]
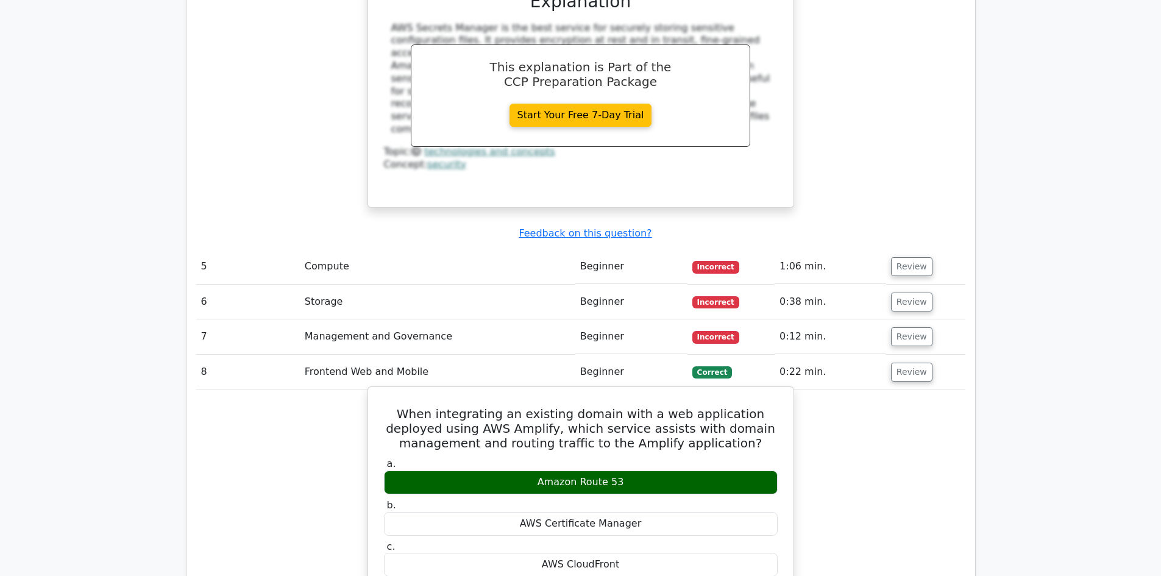
scroll to position [3534, 0]
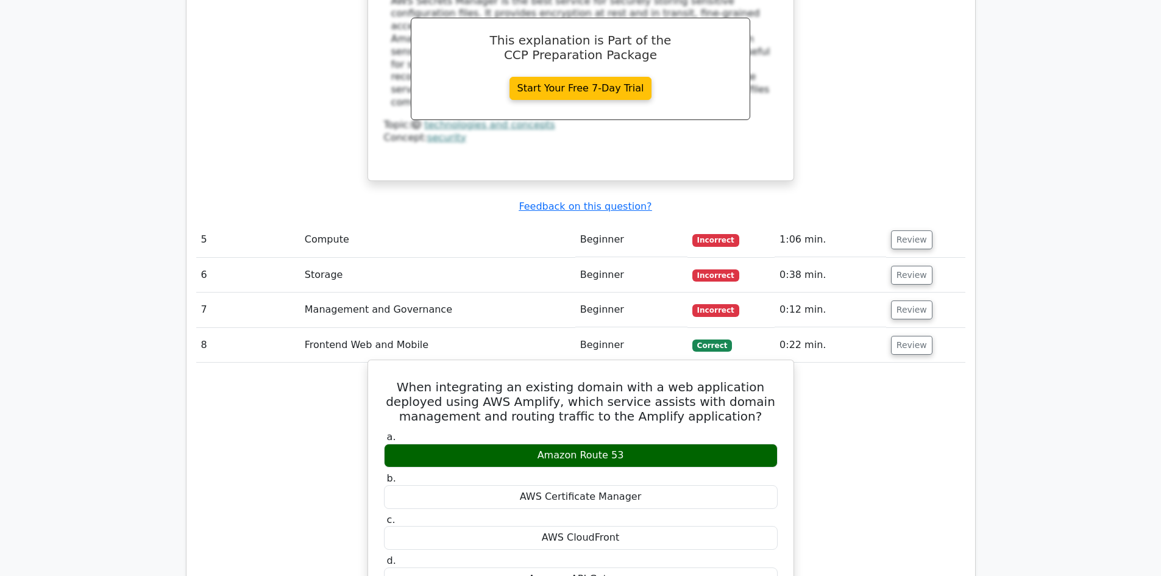
click at [484, 380] on h5 "When integrating an existing domain with a web application deployed using AWS A…" at bounding box center [581, 402] width 396 height 44
click at [520, 380] on h5 "When integrating an existing domain with a web application deployed using AWS A…" at bounding box center [581, 402] width 396 height 44
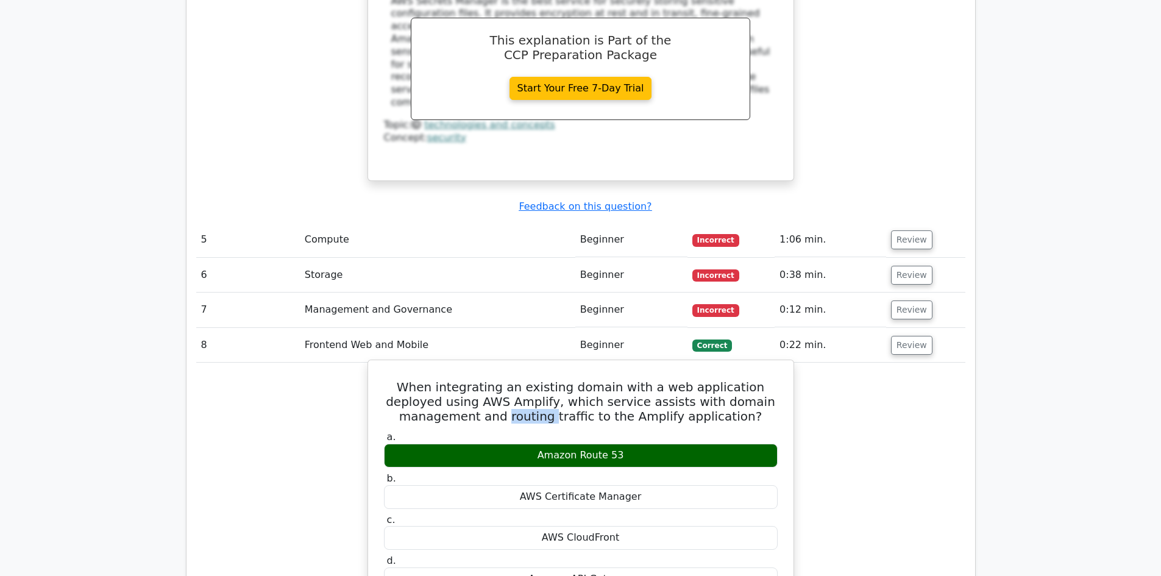
click at [500, 380] on h5 "When integrating an existing domain with a web application deployed using AWS A…" at bounding box center [581, 402] width 396 height 44
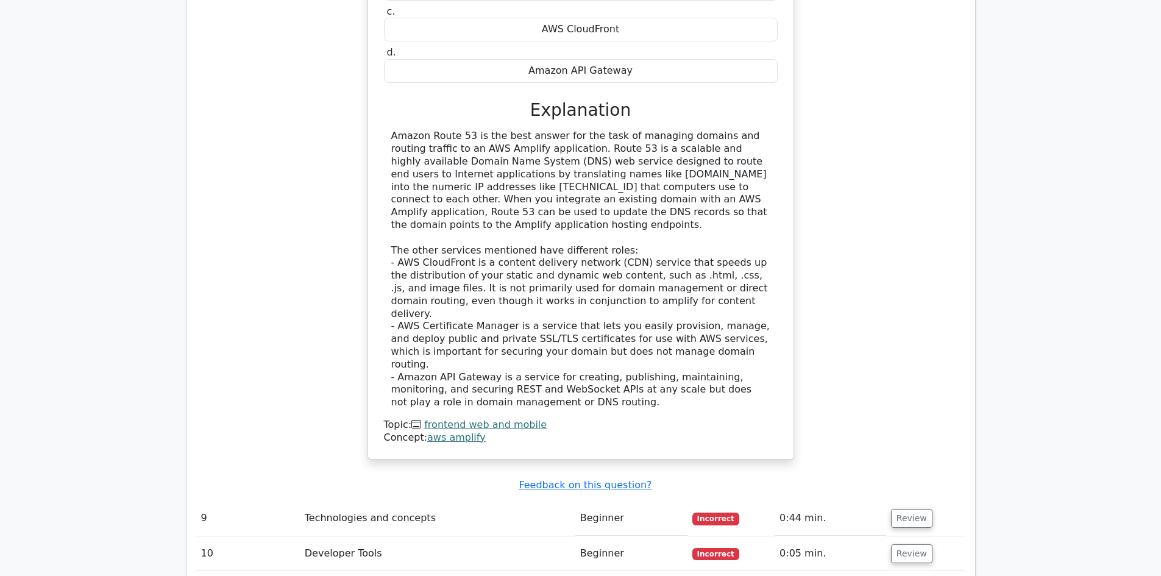
scroll to position [4082, 0]
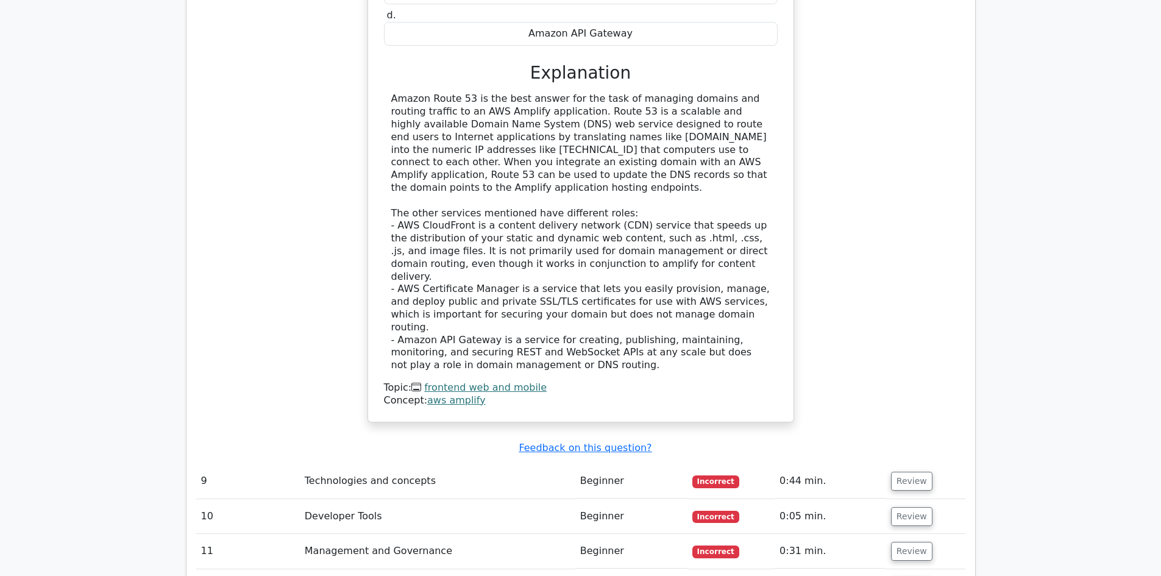
drag, startPoint x: 889, startPoint y: 320, endPoint x: 919, endPoint y: 335, distance: 33.5
click at [890, 569] on td "Review" at bounding box center [925, 586] width 79 height 35
click at [920, 575] on button "Review" at bounding box center [911, 586] width 41 height 19
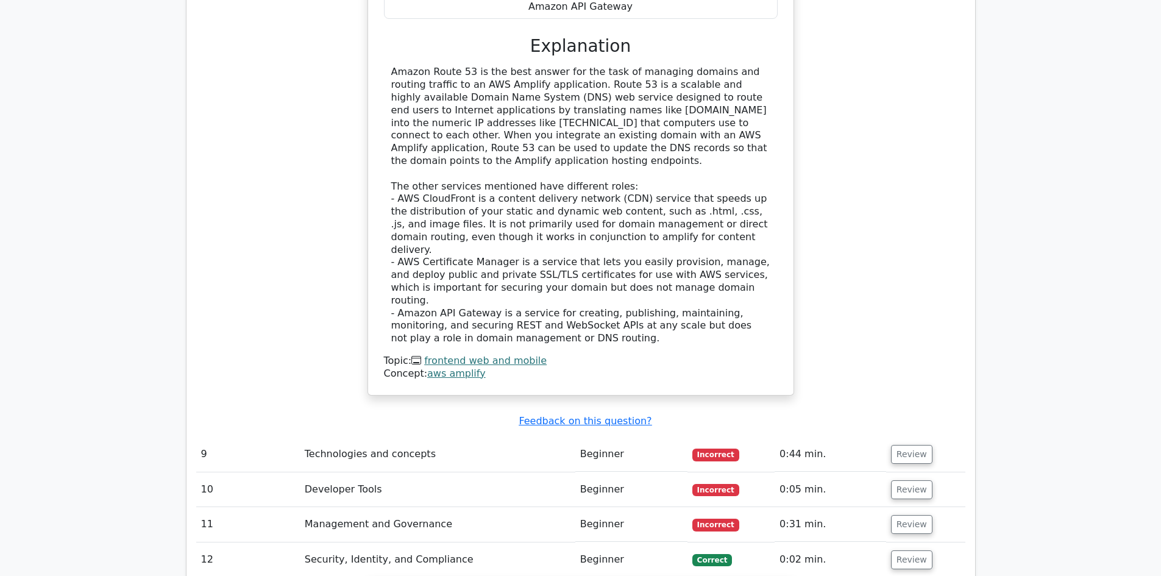
scroll to position [4204, 0]
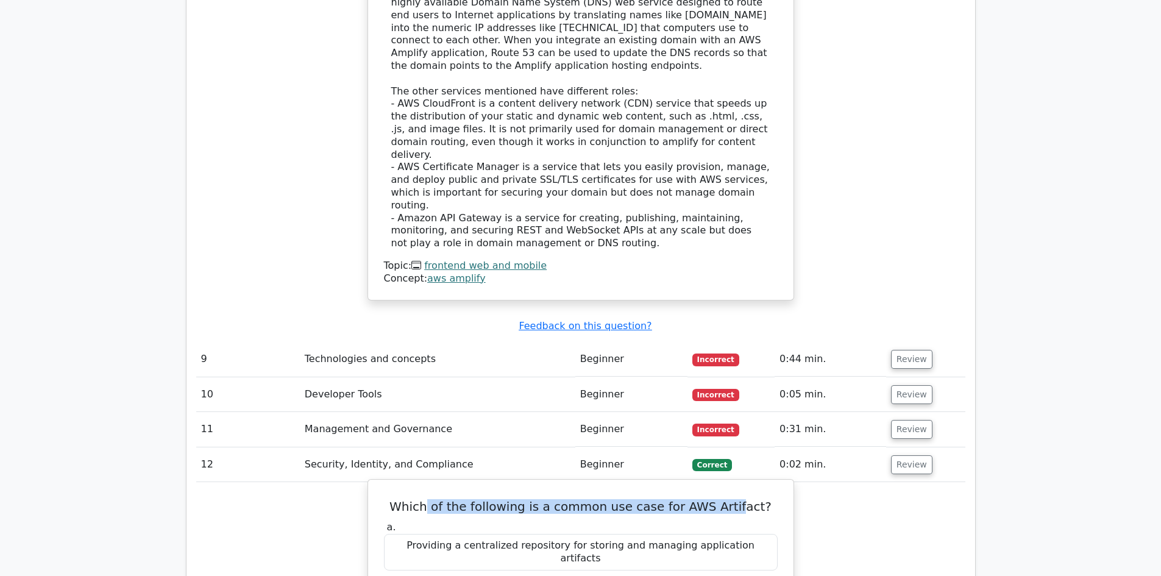
drag, startPoint x: 440, startPoint y: 250, endPoint x: 735, endPoint y: 255, distance: 294.9
click at [735, 499] on h5 "Which of the following is a common use case for AWS Artifact?" at bounding box center [581, 506] width 396 height 15
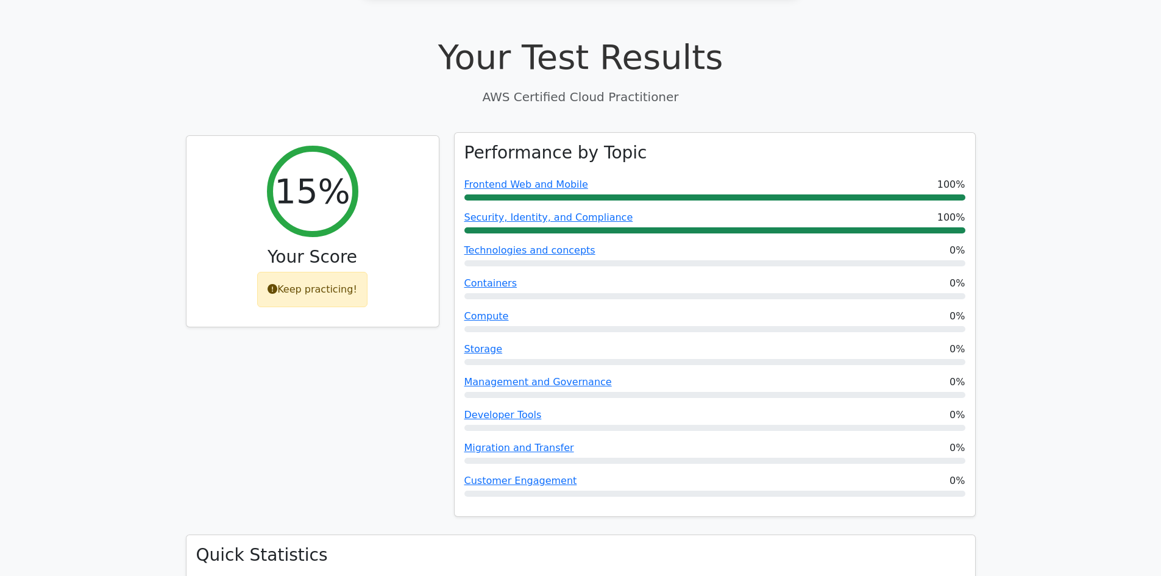
scroll to position [670, 0]
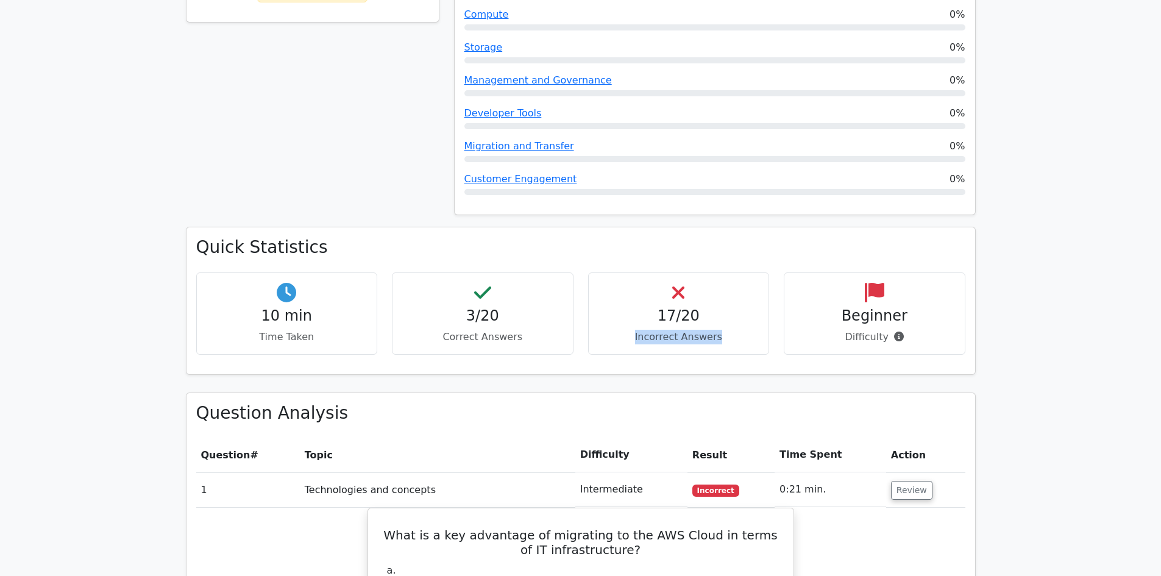
drag, startPoint x: 628, startPoint y: 281, endPoint x: 741, endPoint y: 289, distance: 113.6
click at [741, 330] on p "Incorrect Answers" at bounding box center [678, 337] width 161 height 15
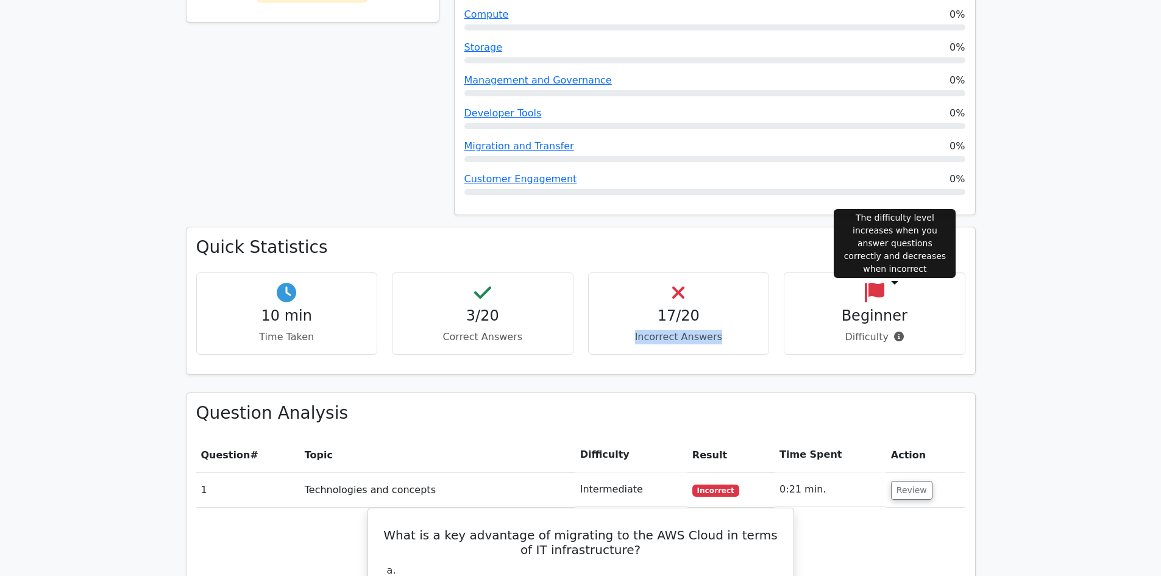
drag, startPoint x: 830, startPoint y: 285, endPoint x: 878, endPoint y: 295, distance: 48.5
click at [896, 330] on p "Difficulty" at bounding box center [874, 337] width 161 height 15
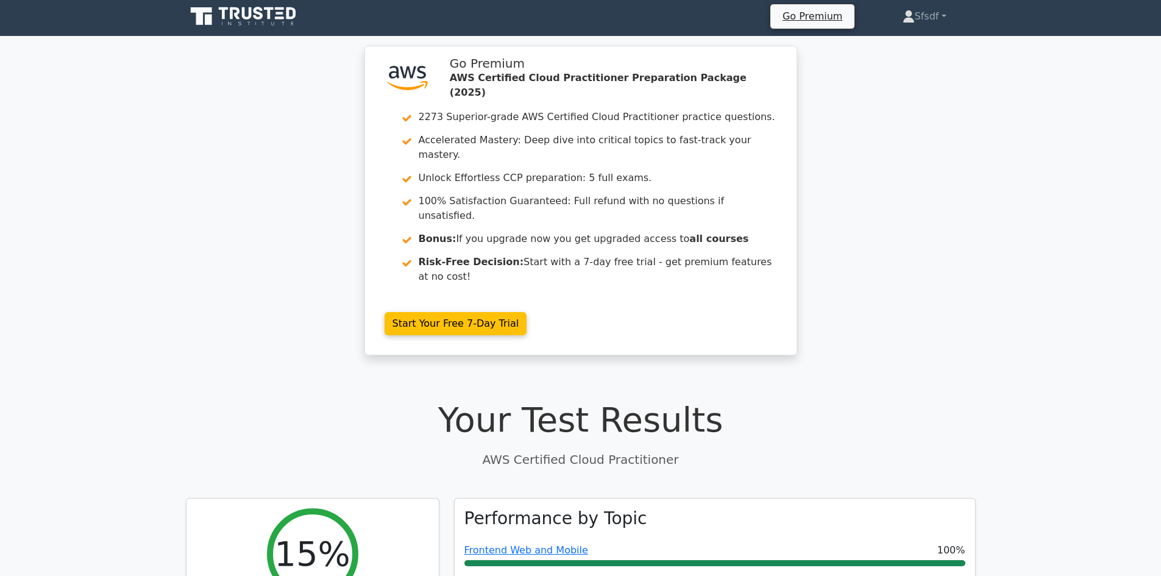
scroll to position [0, 0]
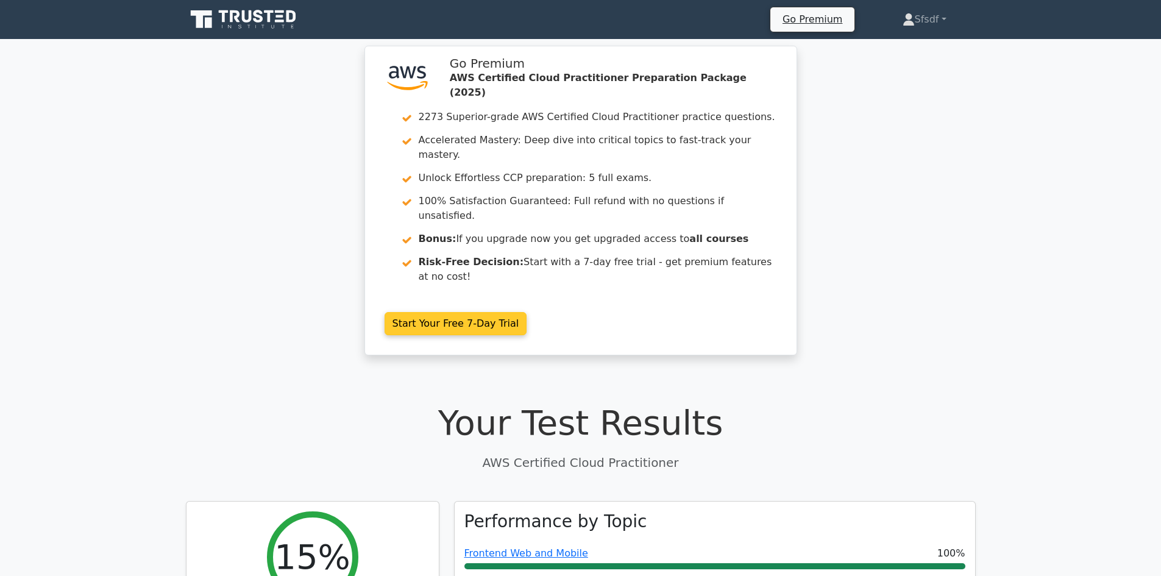
drag, startPoint x: 445, startPoint y: 324, endPoint x: 451, endPoint y: 309, distance: 15.6
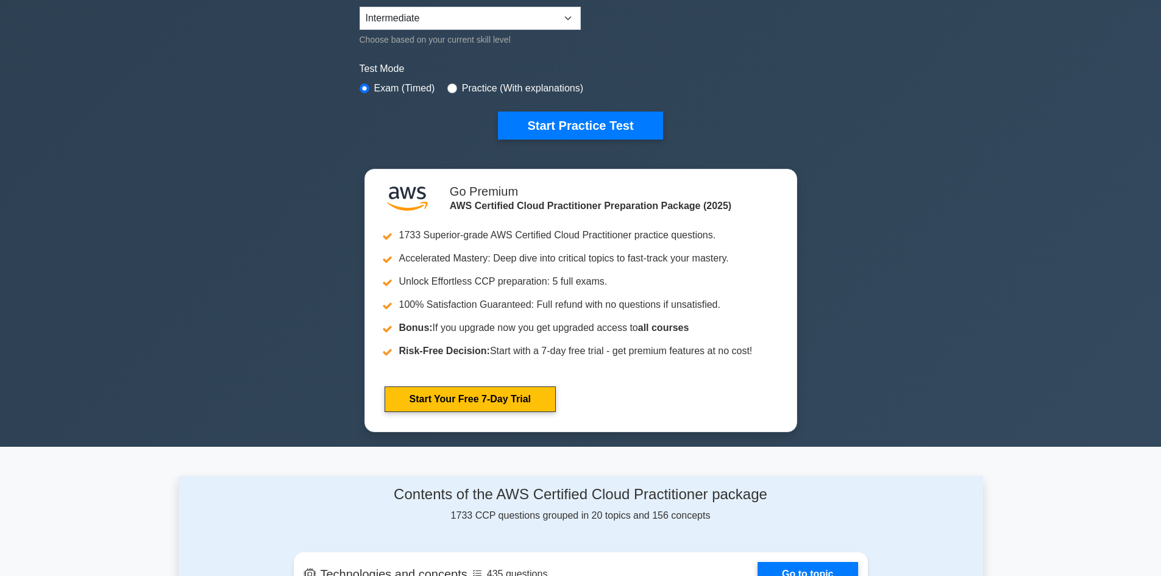
scroll to position [183, 0]
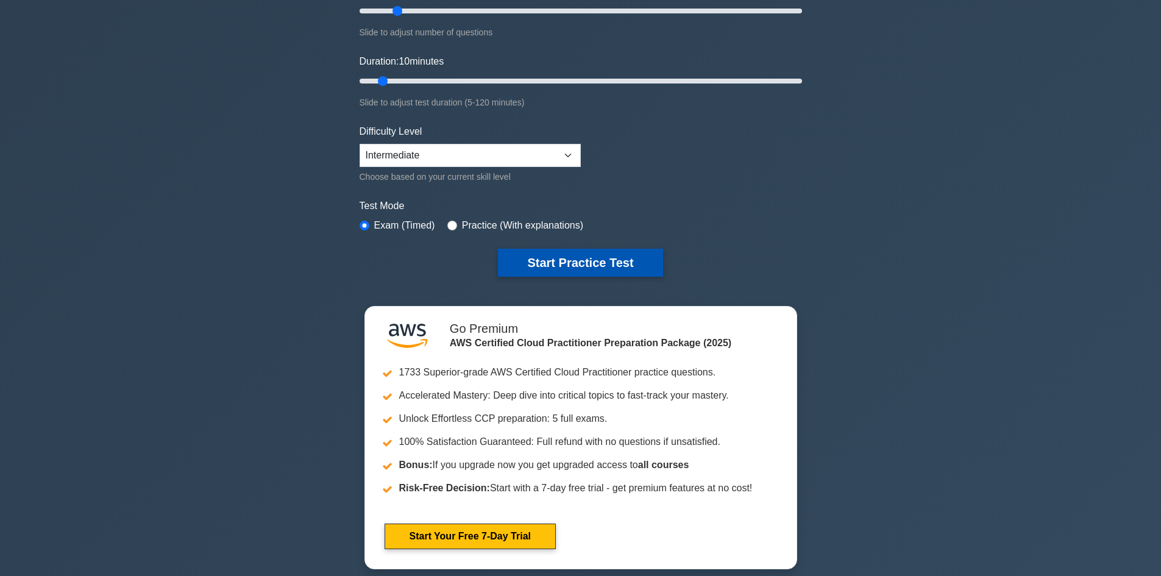
click at [501, 264] on button "Start Practice Test" at bounding box center [580, 263] width 165 height 28
